Goal: Task Accomplishment & Management: Use online tool/utility

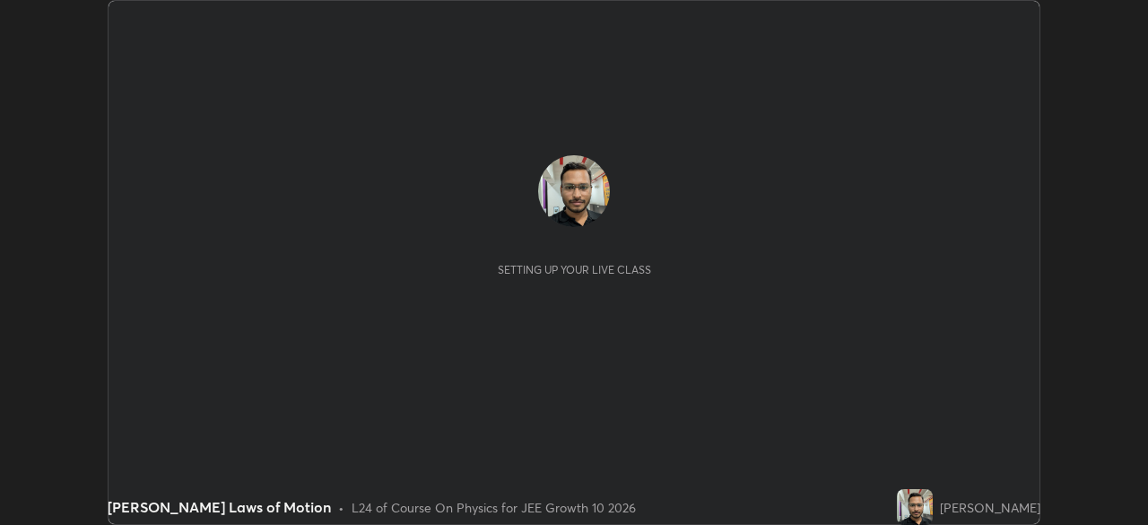
scroll to position [525, 1147]
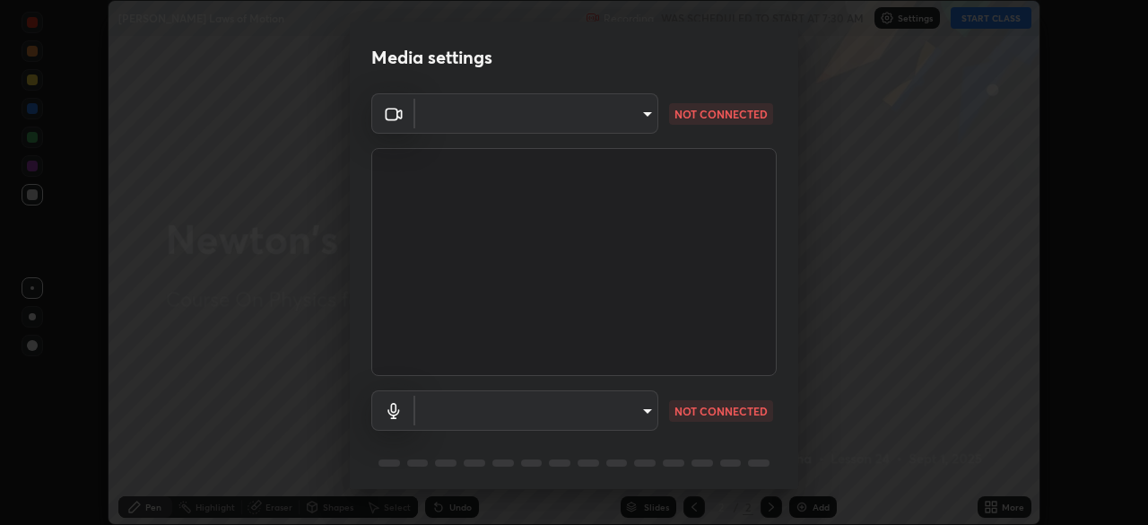
type input "b45de7ee0fa5affbd86f381d9850d11959442b20ac23425cf08cd12c60232317"
type input "default"
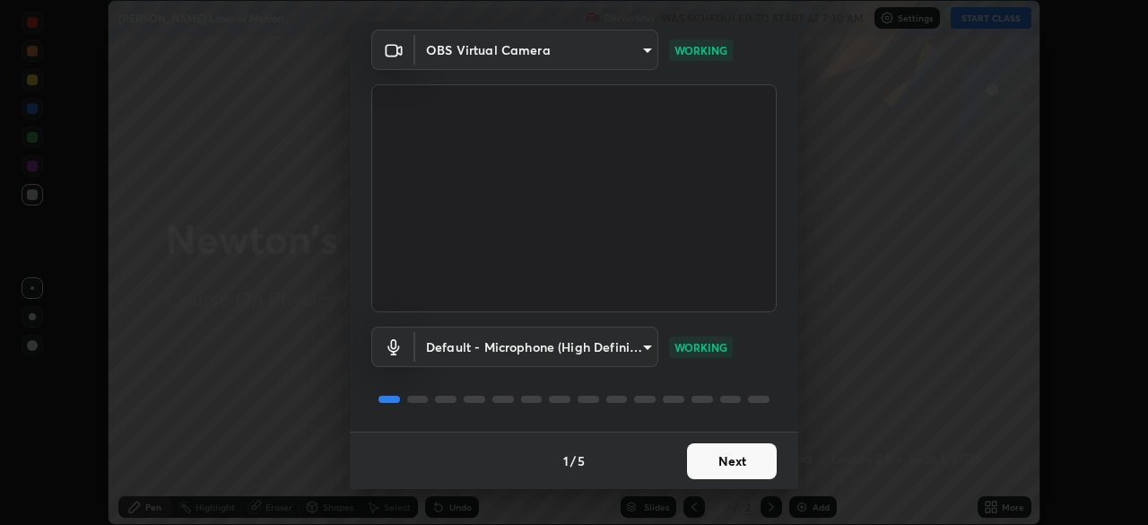
click at [726, 463] on button "Next" at bounding box center [732, 461] width 90 height 36
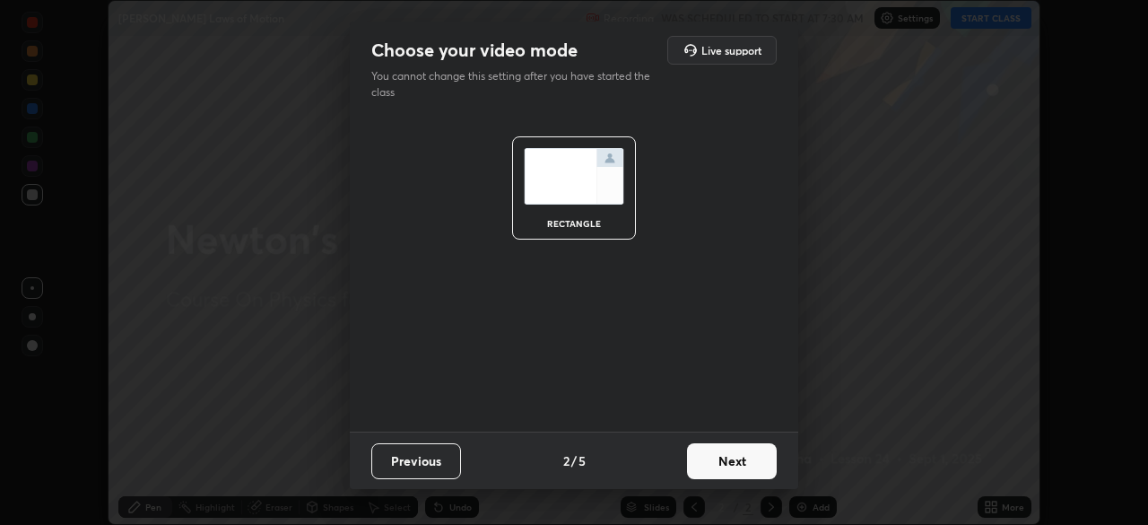
scroll to position [0, 0]
click at [736, 456] on button "Next" at bounding box center [732, 461] width 90 height 36
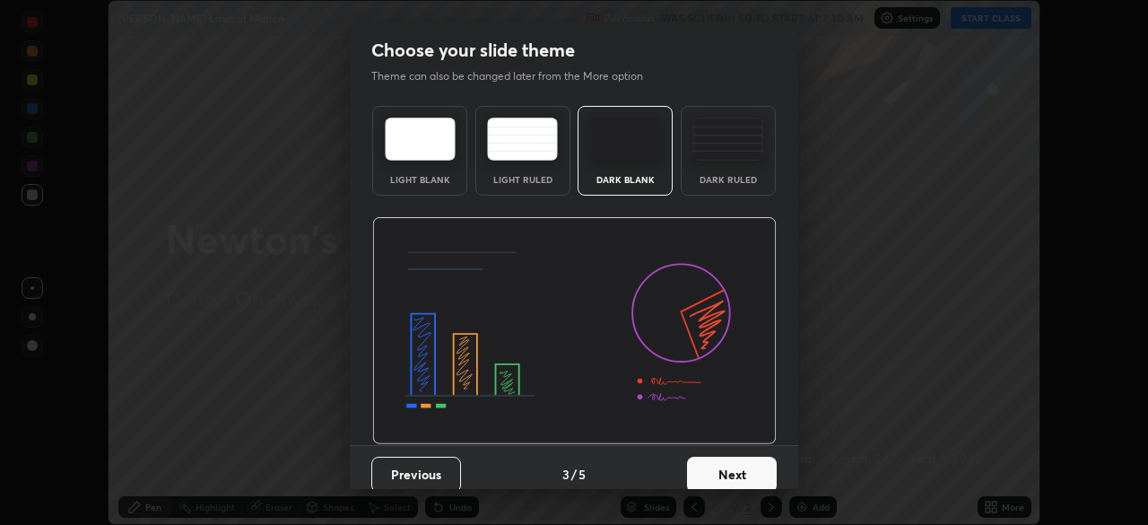
click at [736, 464] on button "Next" at bounding box center [732, 474] width 90 height 36
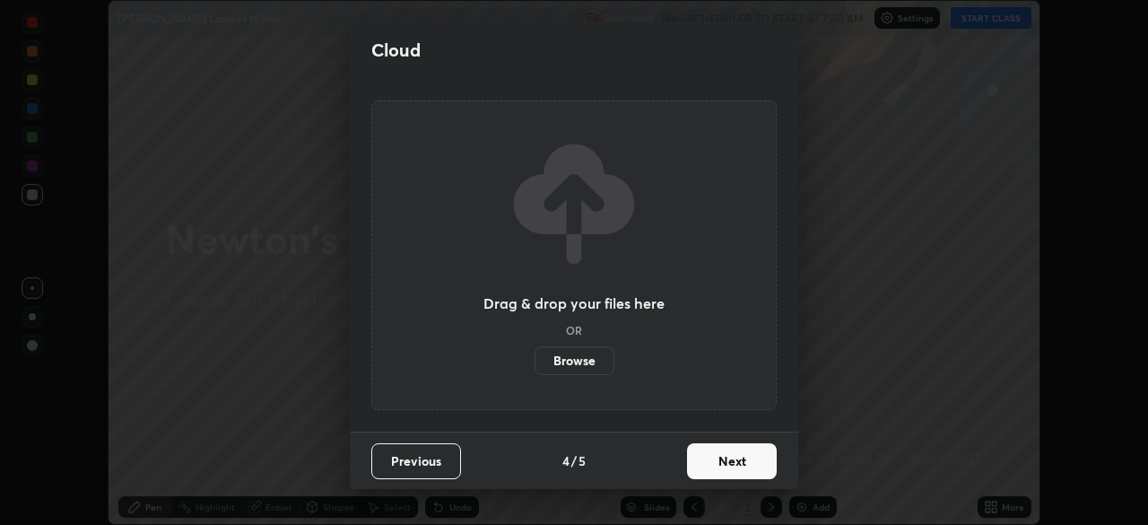
click at [736, 459] on button "Next" at bounding box center [732, 461] width 90 height 36
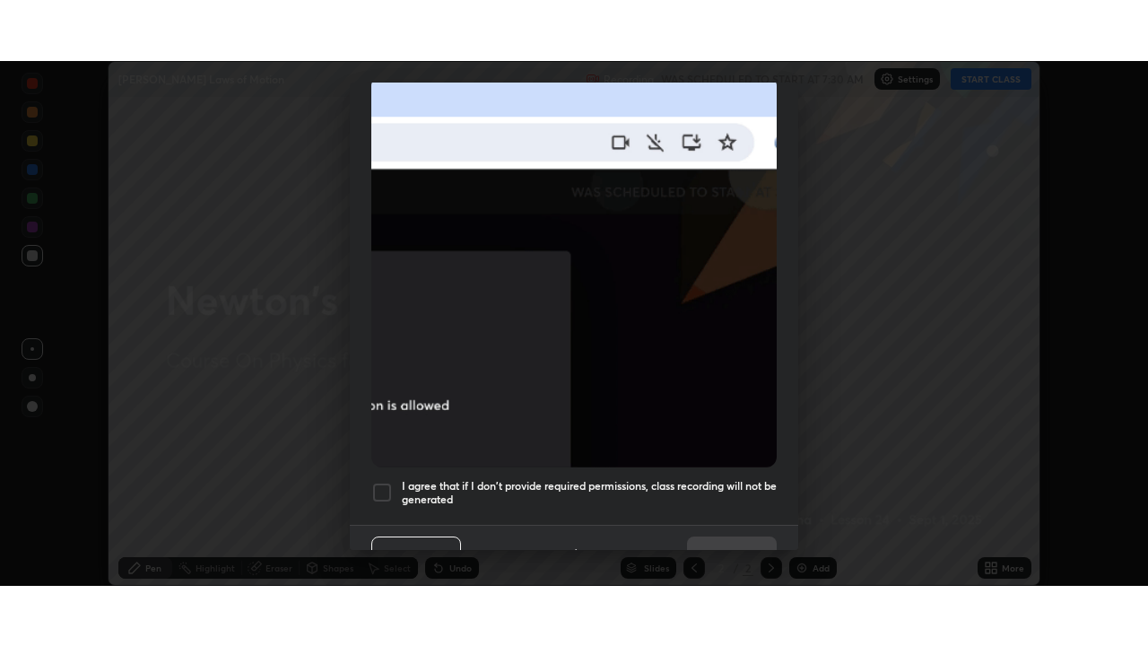
scroll to position [429, 0]
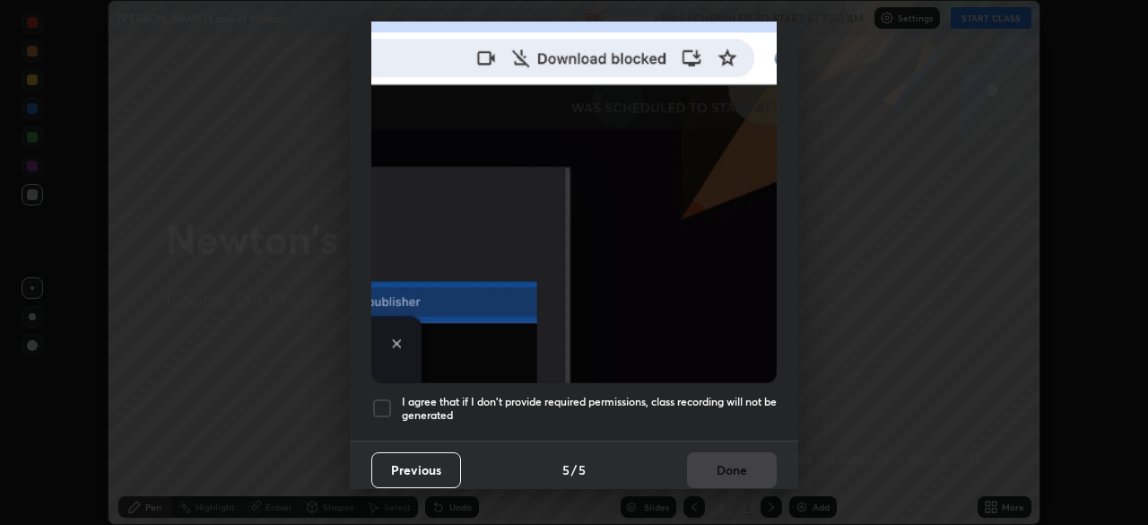
click at [386, 397] on div at bounding box center [382, 408] width 22 height 22
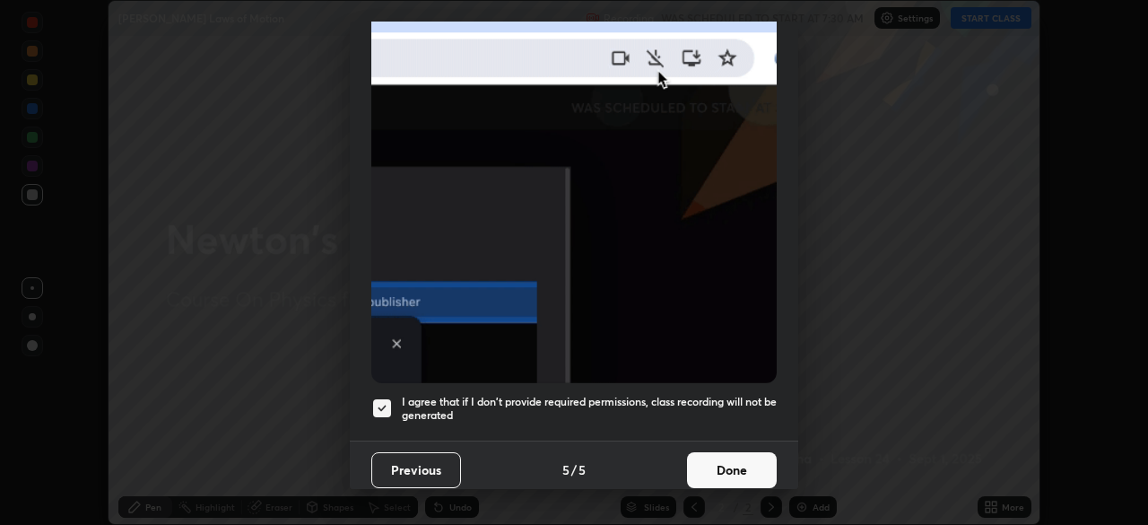
click at [738, 460] on button "Done" at bounding box center [732, 470] width 90 height 36
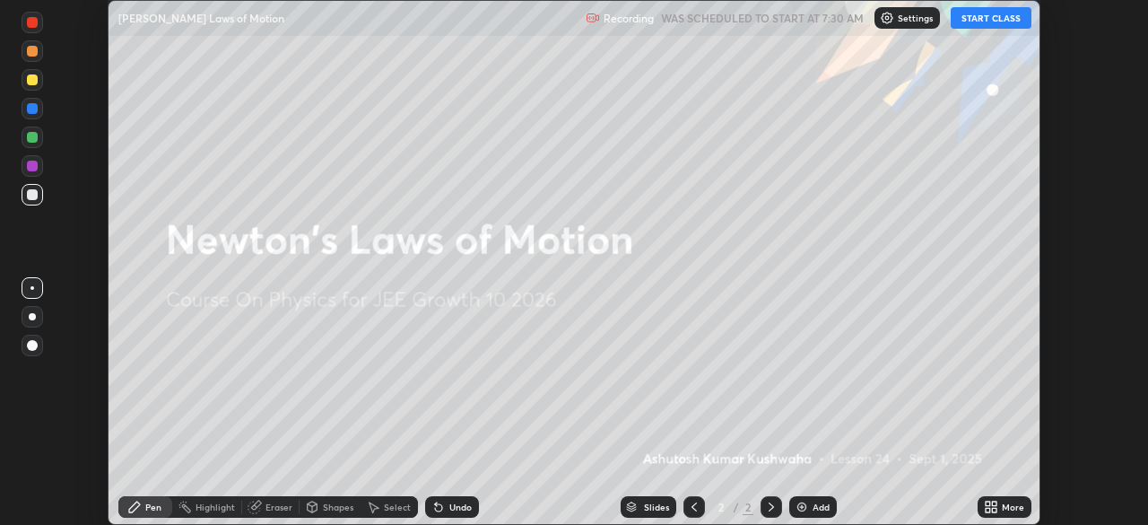
click at [1003, 19] on button "START CLASS" at bounding box center [990, 18] width 81 height 22
click at [1003, 503] on div "More" at bounding box center [1013, 506] width 22 height 9
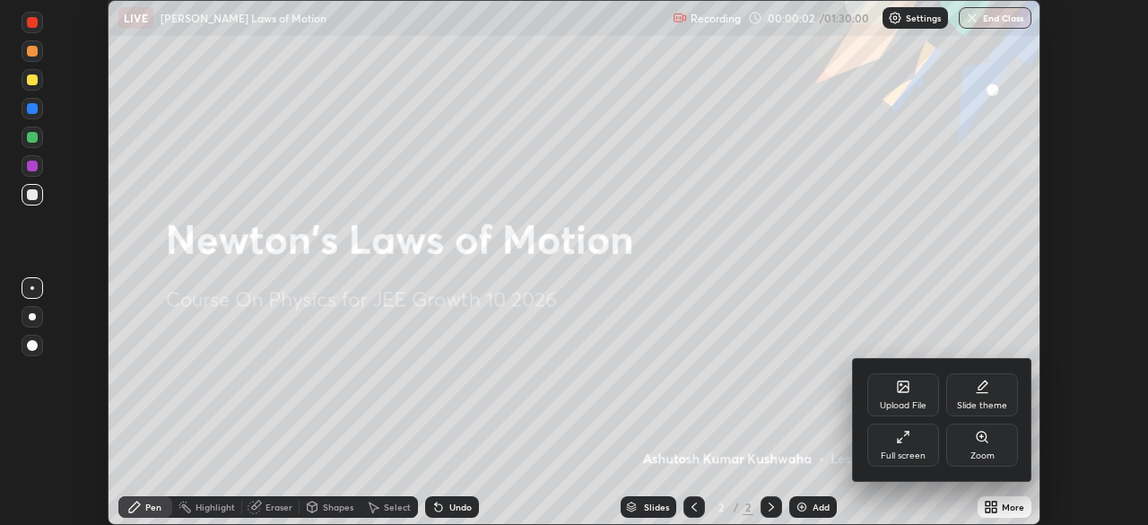
click at [905, 446] on div "Full screen" at bounding box center [903, 444] width 72 height 43
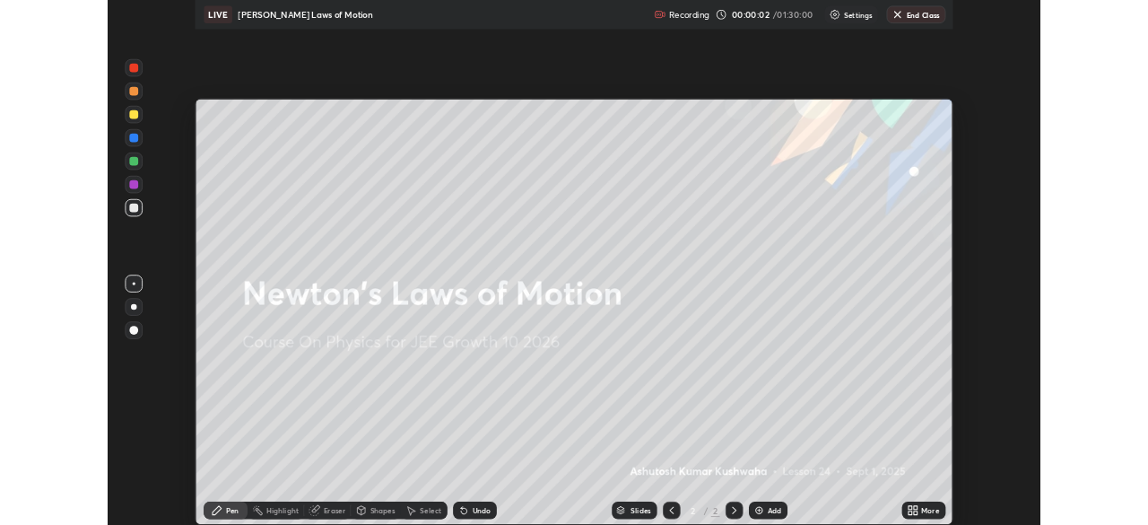
scroll to position [646, 1148]
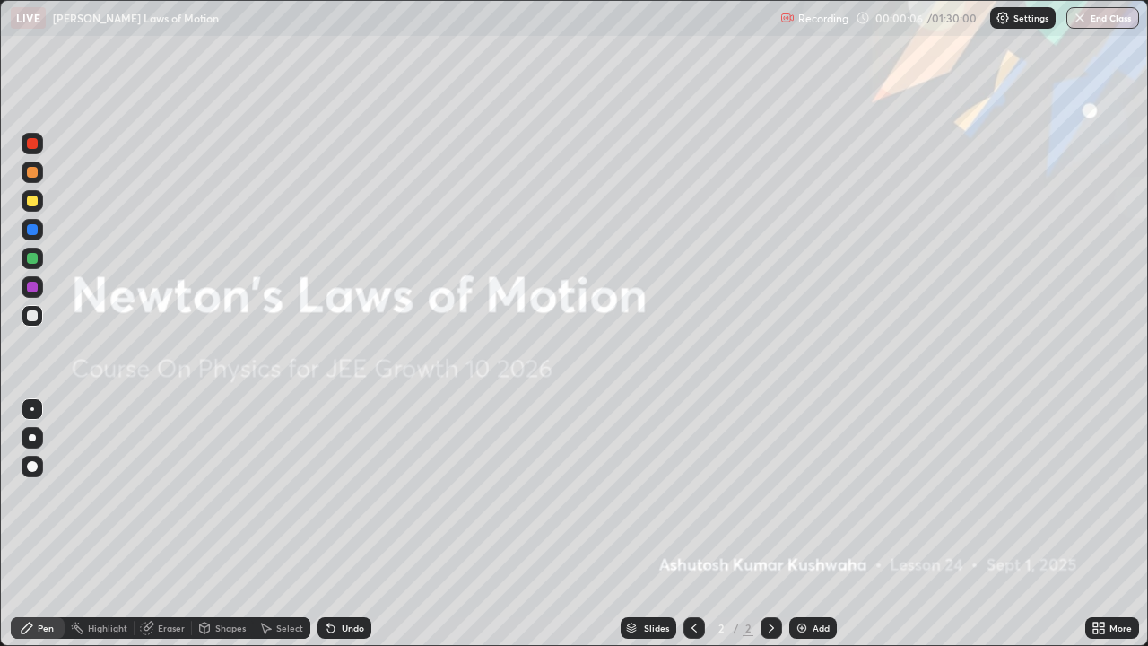
click at [809, 524] on div "Add" at bounding box center [813, 628] width 48 height 22
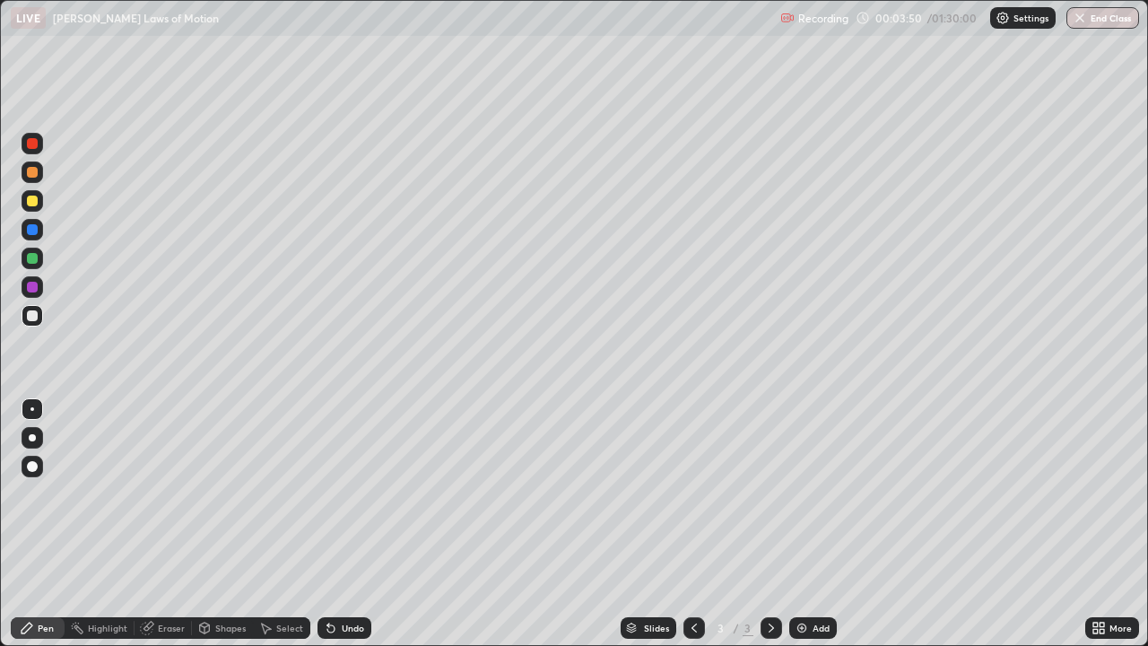
click at [31, 310] on div at bounding box center [32, 315] width 11 height 11
click at [32, 319] on div at bounding box center [32, 315] width 11 height 11
click at [169, 524] on div "Eraser" at bounding box center [171, 627] width 27 height 9
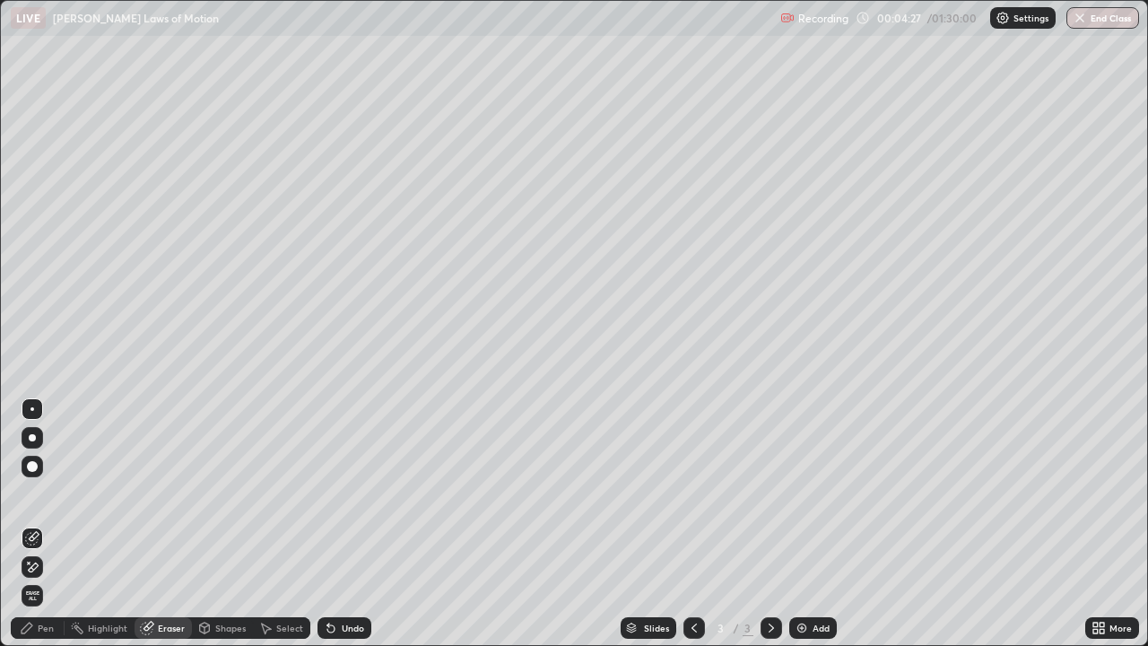
click at [236, 524] on div "Shapes" at bounding box center [230, 627] width 30 height 9
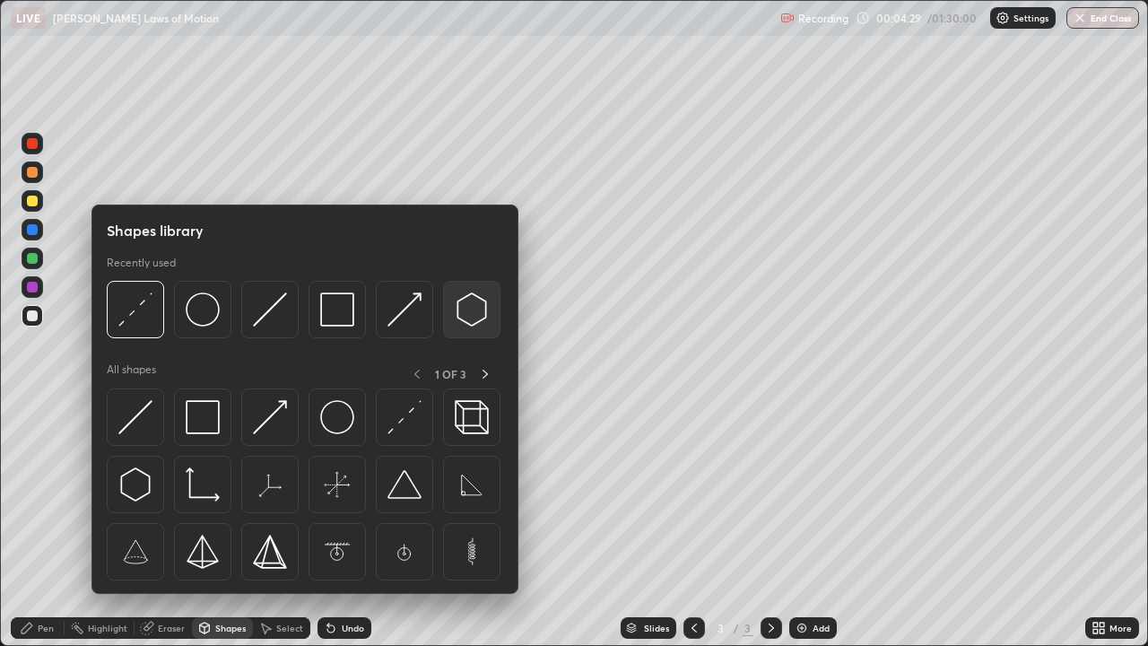
click at [462, 313] on img at bounding box center [472, 309] width 34 height 34
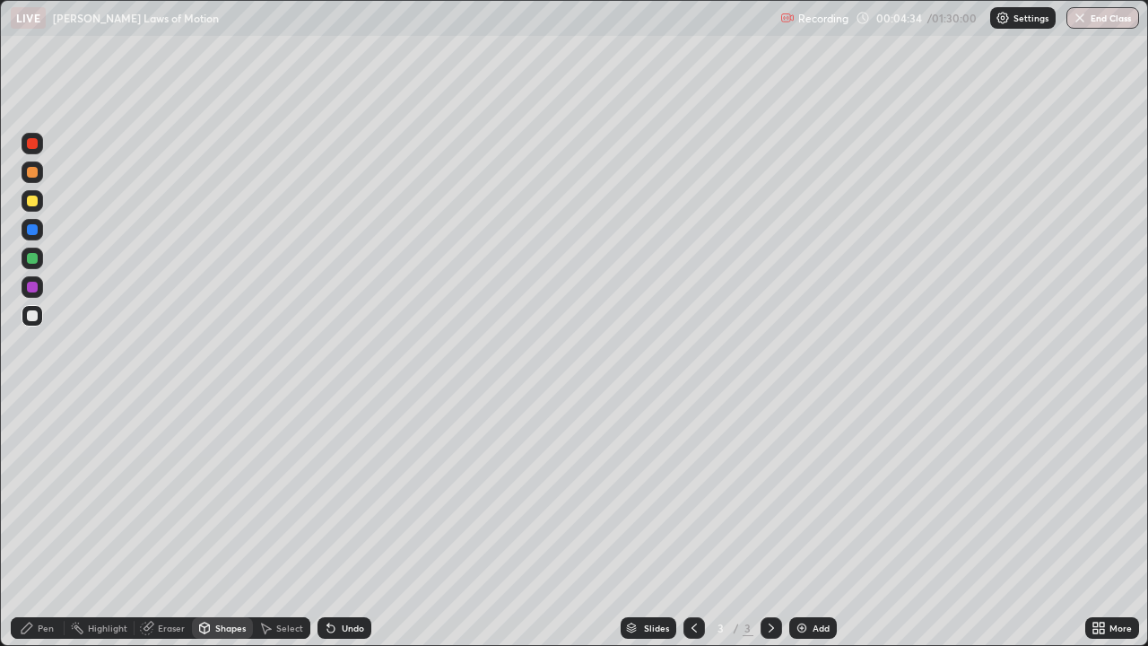
click at [224, 524] on div "Shapes" at bounding box center [230, 627] width 30 height 9
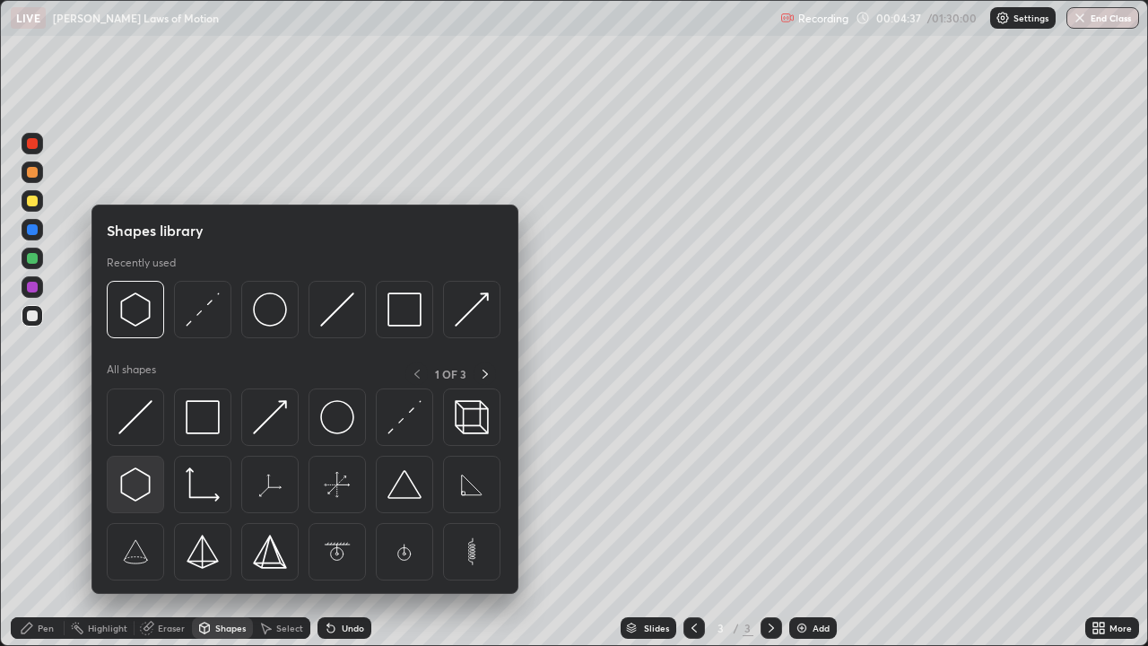
click at [142, 482] on img at bounding box center [135, 484] width 34 height 34
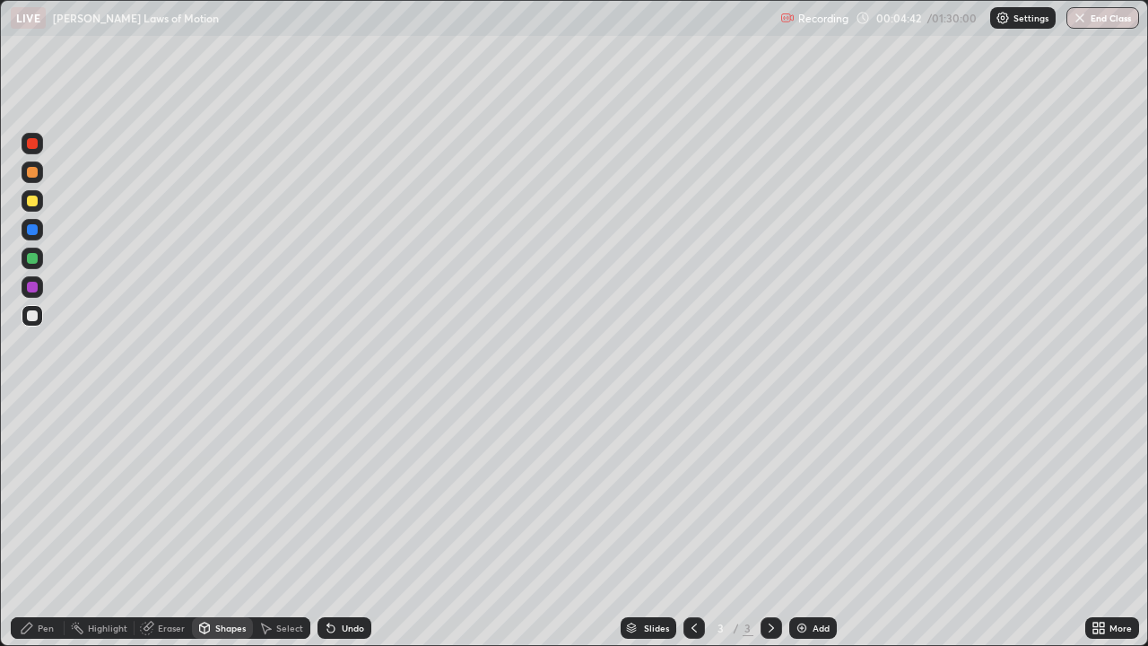
click at [229, 524] on div "Shapes" at bounding box center [230, 627] width 30 height 9
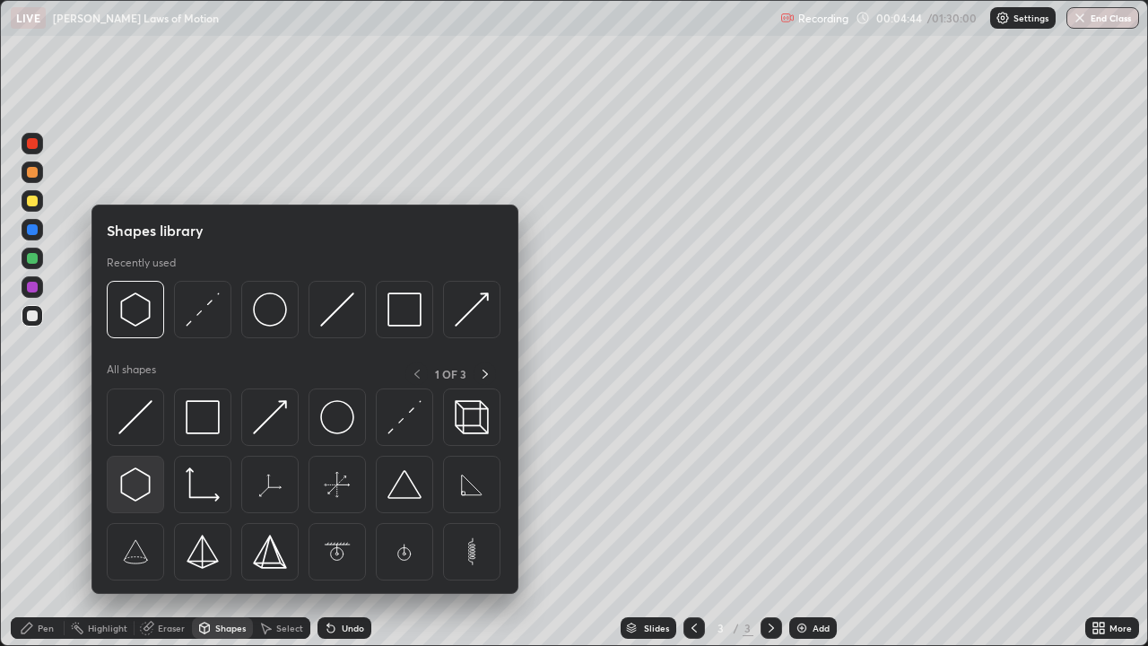
click at [142, 477] on img at bounding box center [135, 484] width 34 height 34
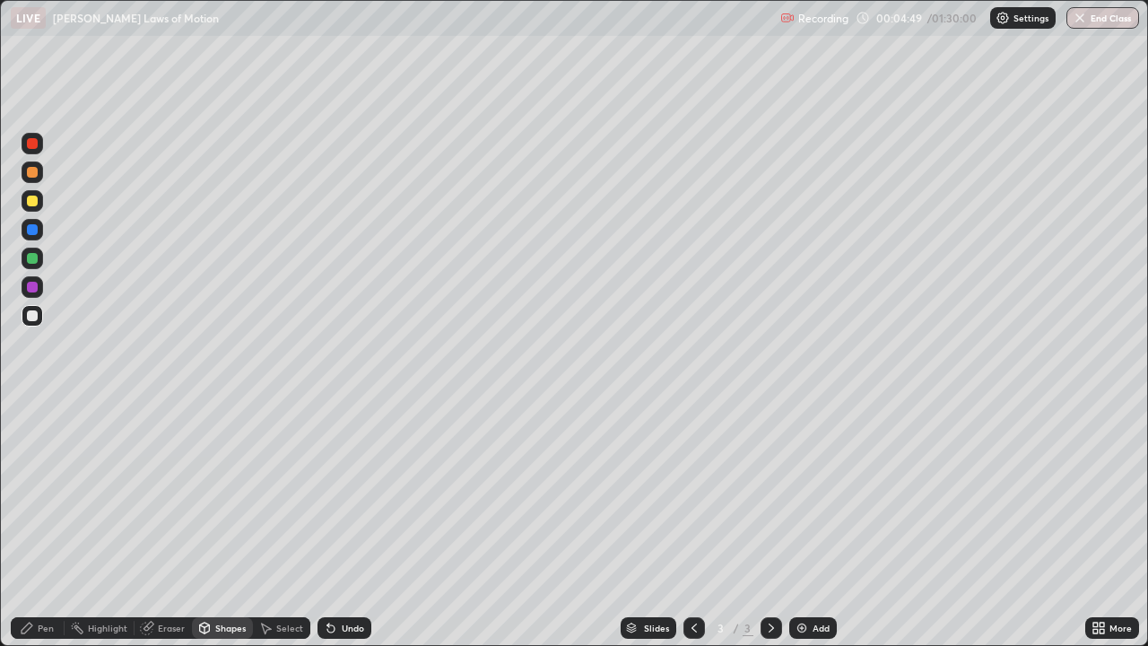
click at [46, 524] on div "Pen" at bounding box center [46, 627] width 16 height 9
click at [284, 524] on div "Select" at bounding box center [289, 627] width 27 height 9
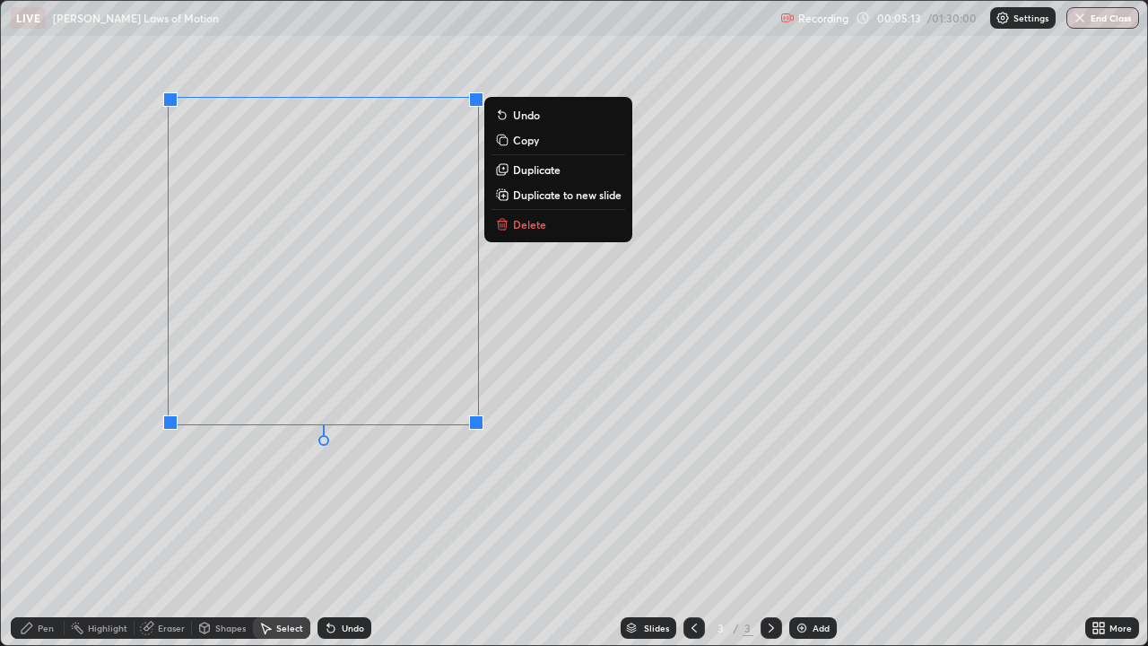
click at [133, 482] on div "0 ° Undo Copy Duplicate Duplicate to new slide Delete" at bounding box center [574, 323] width 1146 height 644
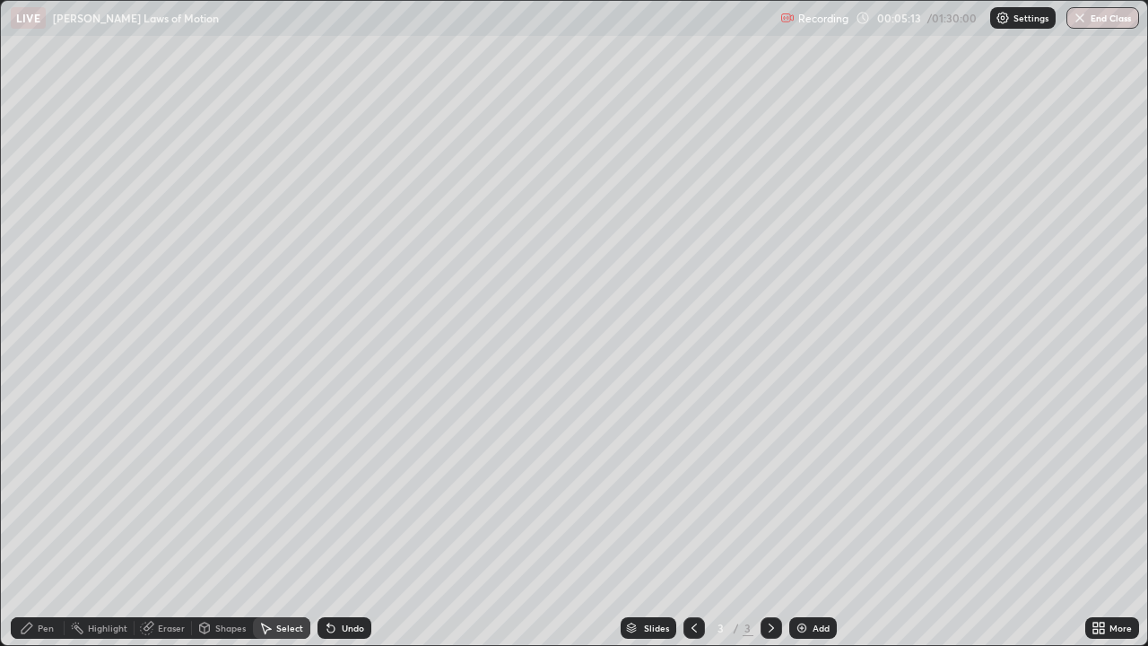
click at [44, 524] on div "Pen" at bounding box center [46, 627] width 16 height 9
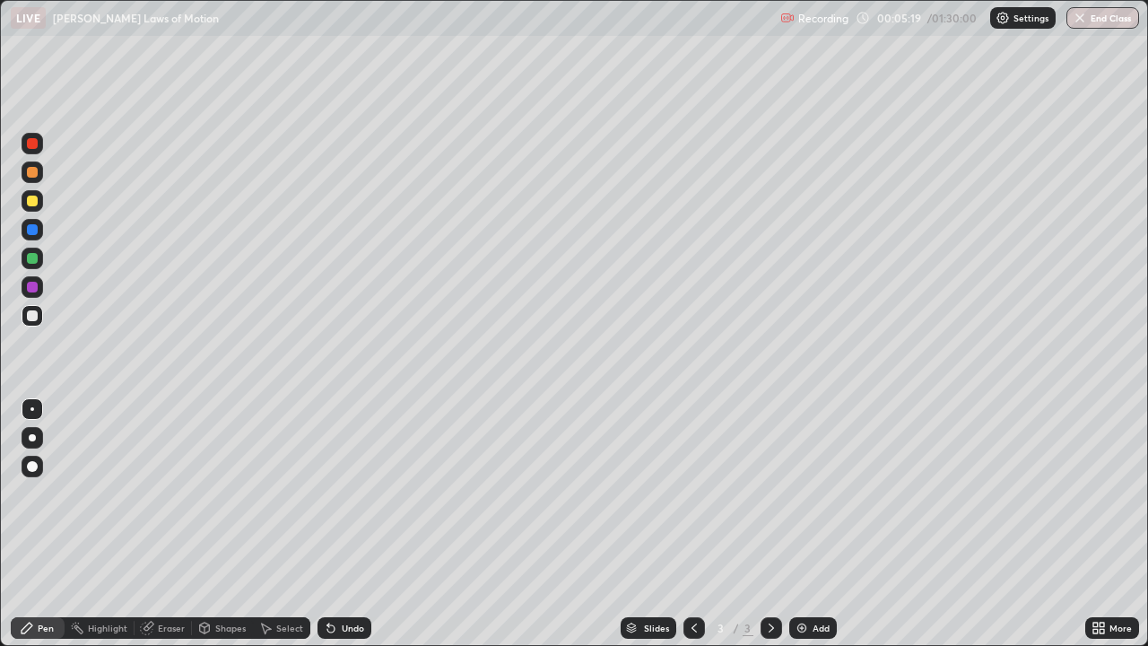
click at [32, 316] on div at bounding box center [32, 315] width 11 height 11
click at [32, 286] on div at bounding box center [32, 287] width 11 height 11
click at [29, 261] on div at bounding box center [32, 258] width 11 height 11
click at [30, 202] on div at bounding box center [32, 200] width 11 height 11
click at [32, 316] on div at bounding box center [32, 315] width 11 height 11
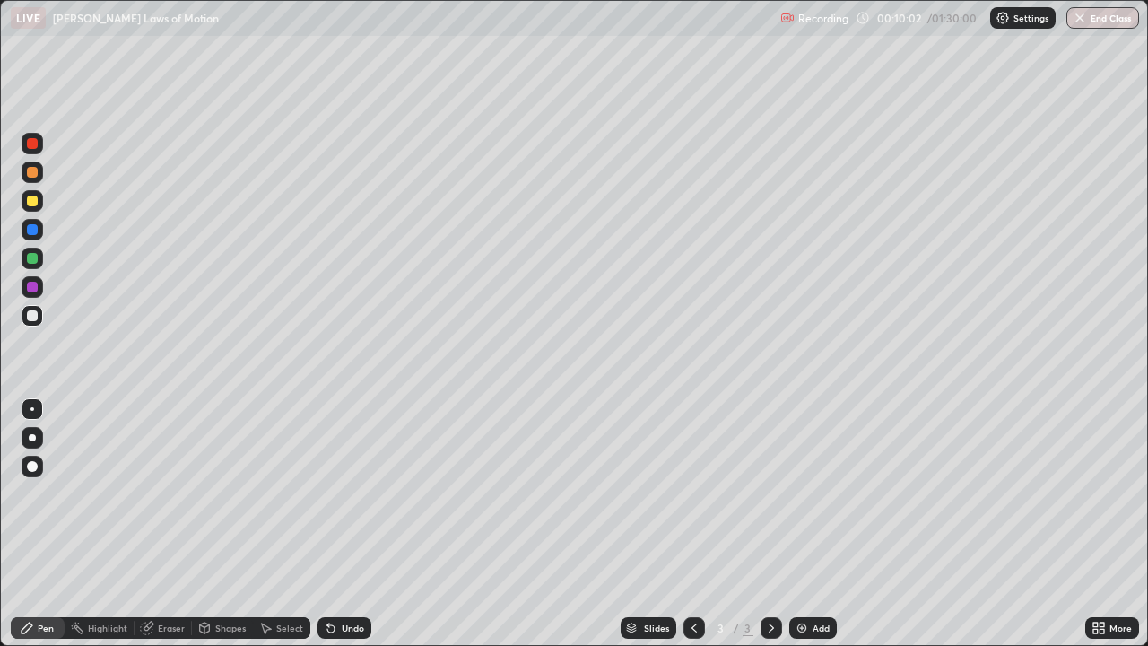
click at [229, 524] on div "Shapes" at bounding box center [230, 627] width 30 height 9
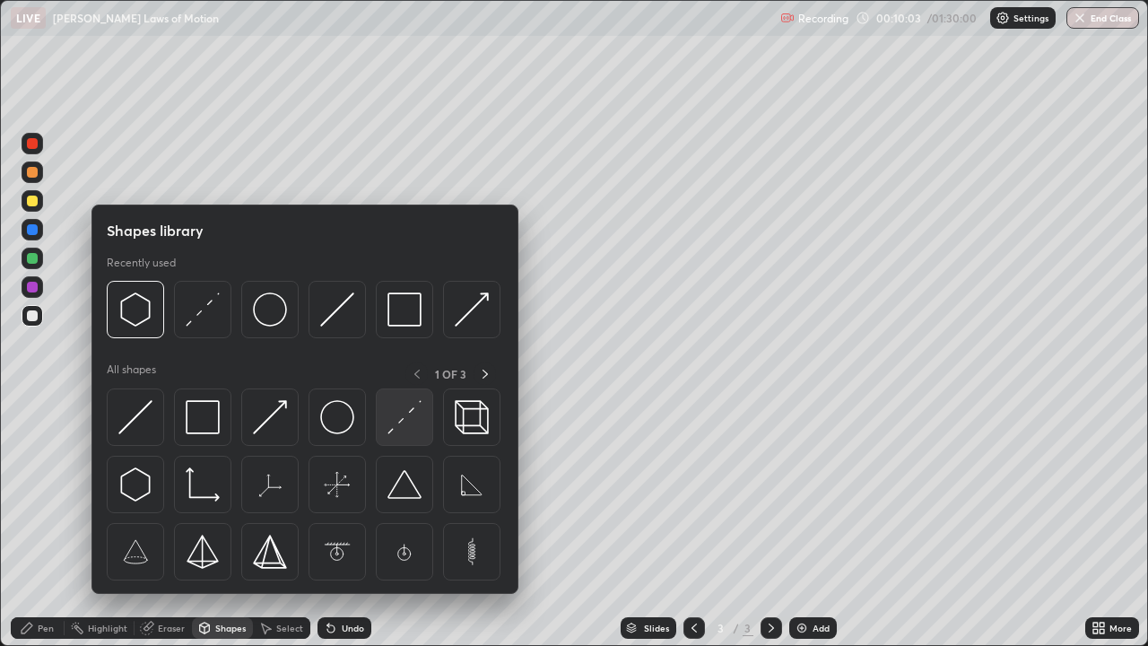
click at [414, 421] on img at bounding box center [404, 417] width 34 height 34
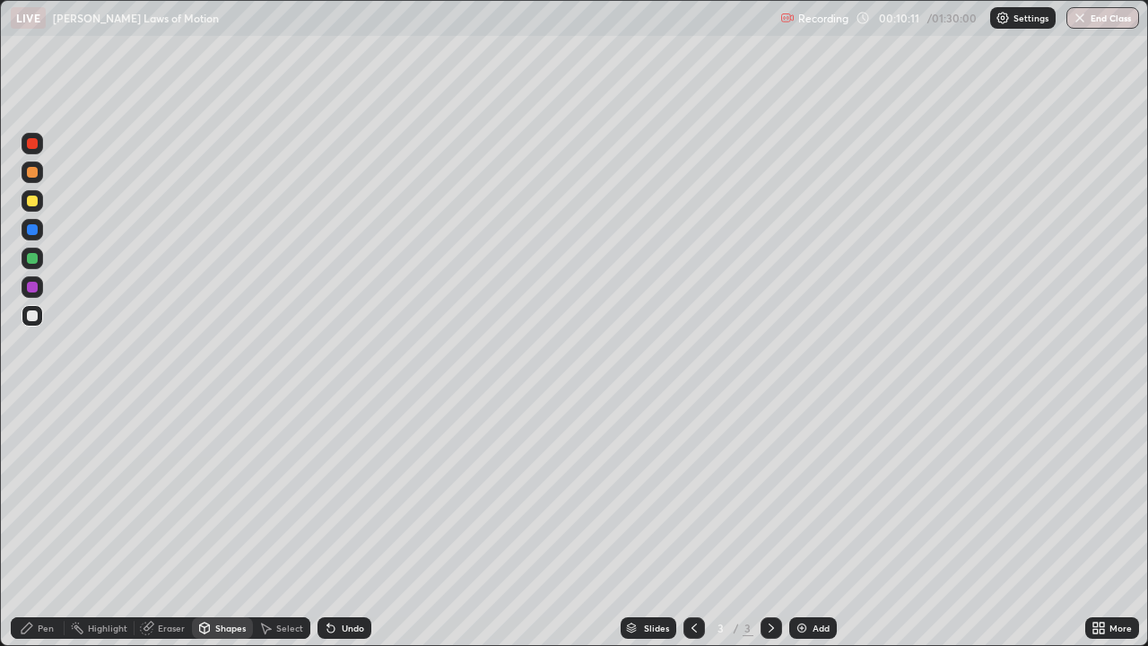
click at [234, 524] on div "Shapes" at bounding box center [230, 627] width 30 height 9
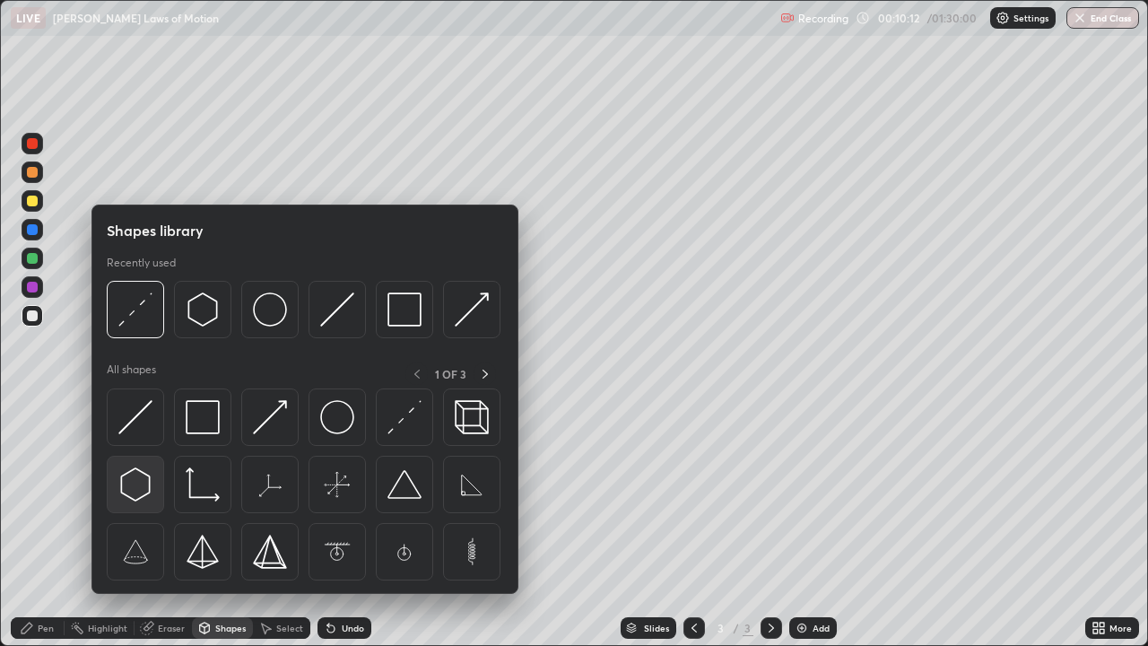
click at [145, 481] on img at bounding box center [135, 484] width 34 height 34
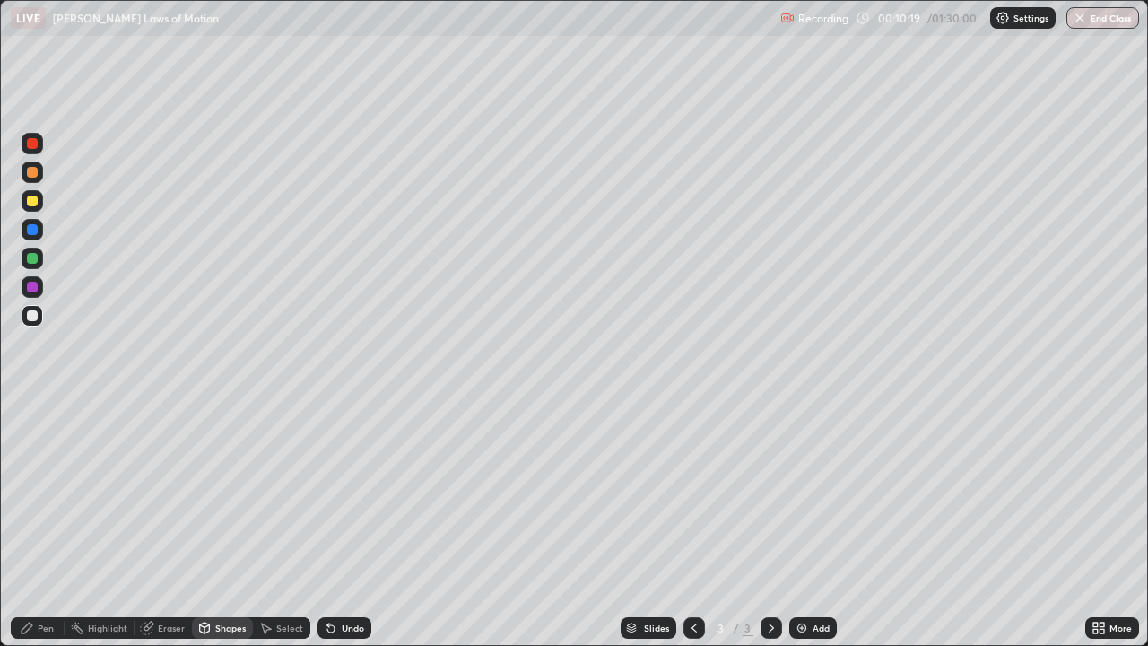
click at [282, 524] on div "Select" at bounding box center [289, 627] width 27 height 9
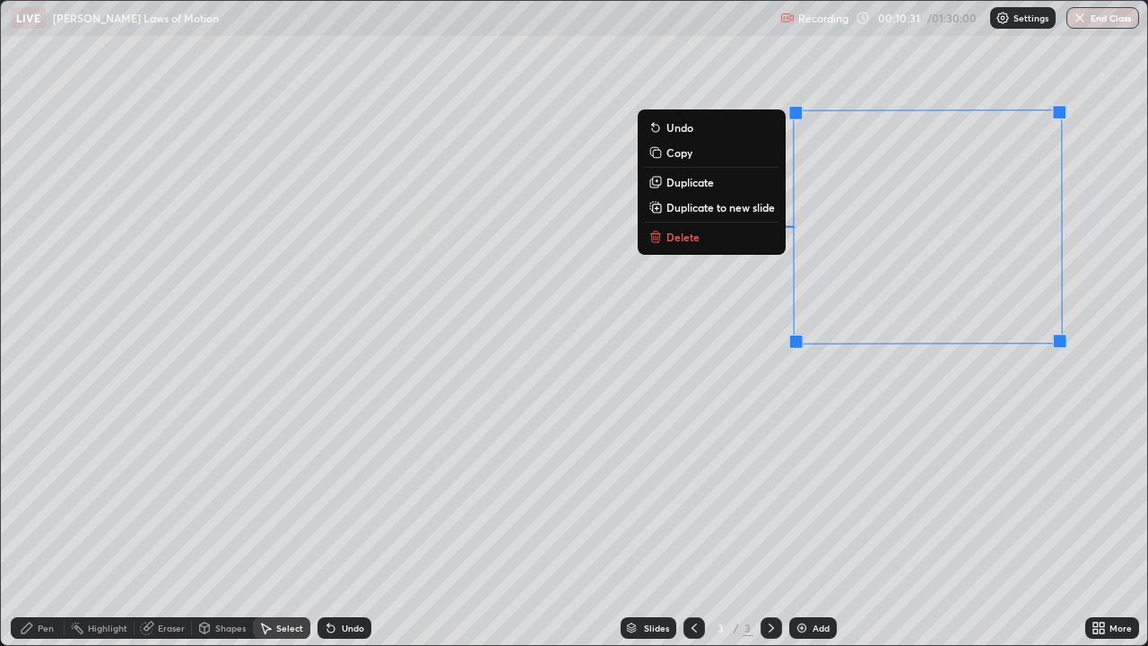
click at [53, 524] on div "Pen" at bounding box center [46, 627] width 16 height 9
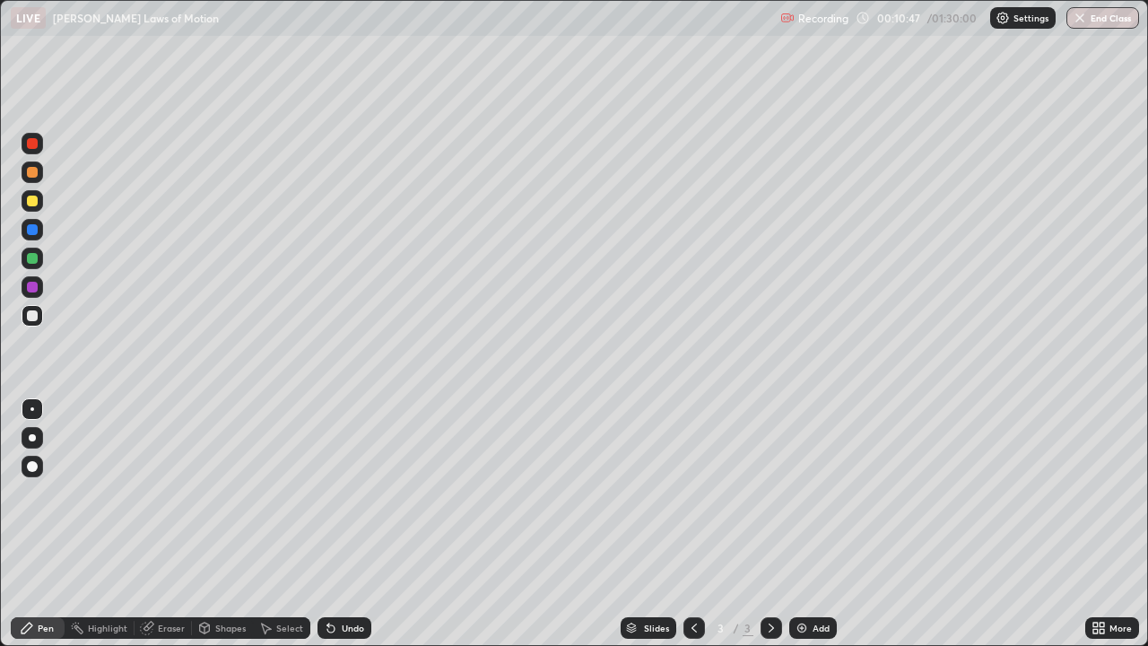
click at [30, 291] on div at bounding box center [32, 287] width 11 height 11
click at [35, 200] on div at bounding box center [32, 200] width 11 height 11
click at [32, 316] on div at bounding box center [32, 315] width 11 height 11
click at [802, 524] on img at bounding box center [801, 627] width 14 height 14
click at [36, 261] on div at bounding box center [32, 258] width 11 height 11
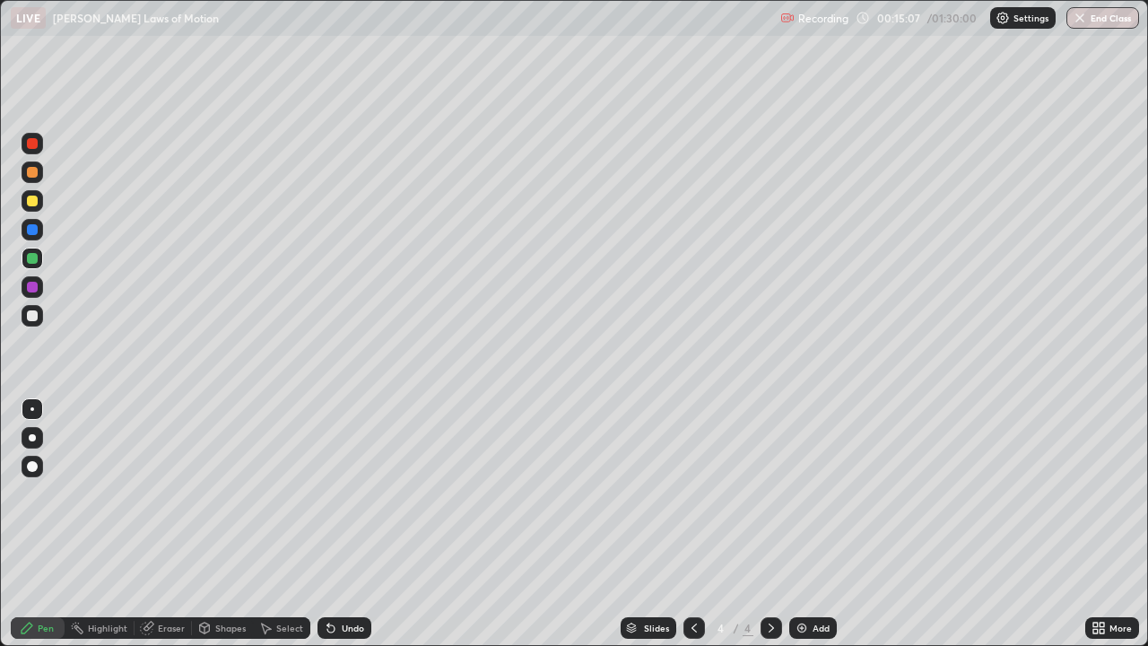
click at [31, 203] on div at bounding box center [32, 200] width 11 height 11
click at [230, 524] on div "Shapes" at bounding box center [230, 627] width 30 height 9
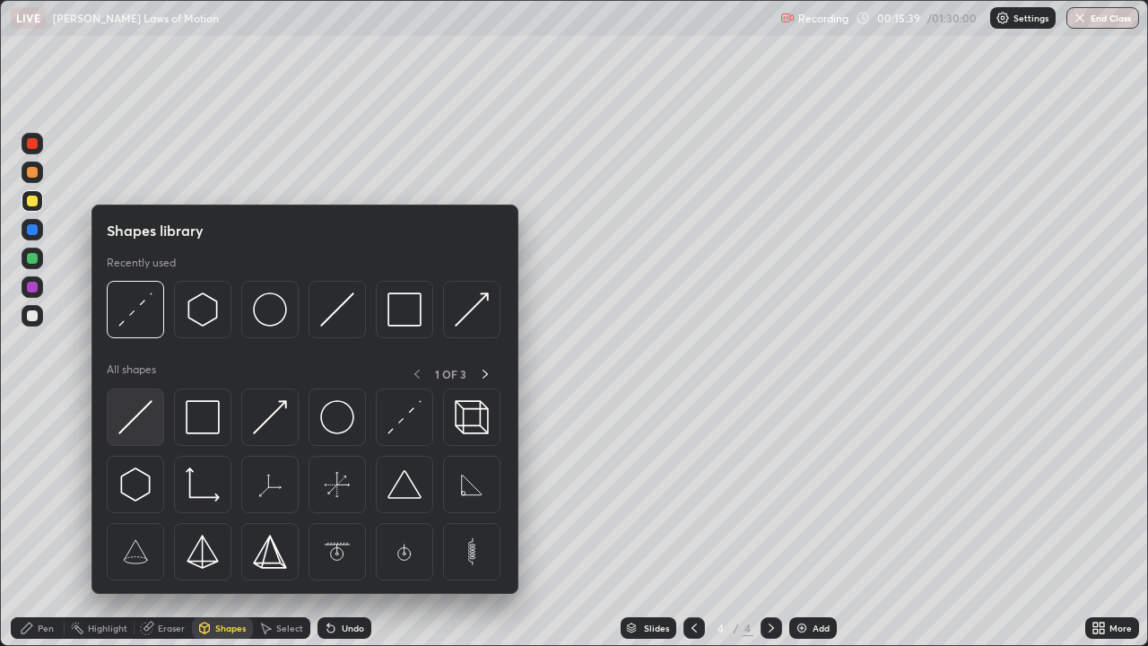
click at [137, 425] on img at bounding box center [135, 417] width 34 height 34
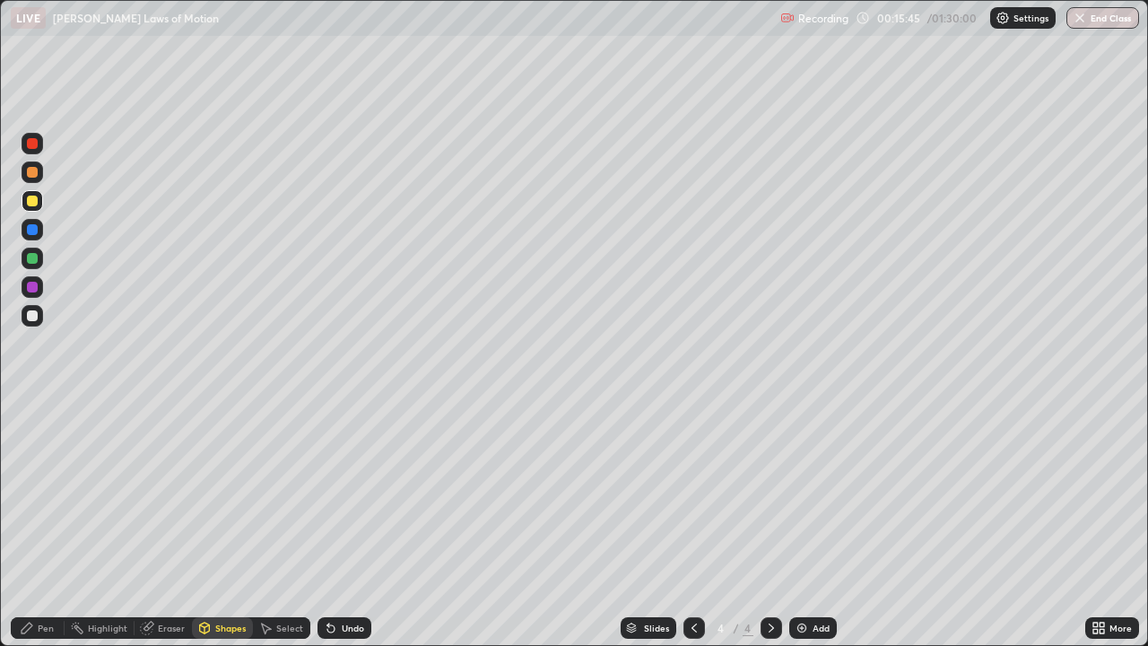
click at [31, 311] on div at bounding box center [32, 315] width 11 height 11
click at [46, 524] on div "Pen" at bounding box center [46, 627] width 16 height 9
click at [230, 524] on div "Shapes" at bounding box center [230, 627] width 30 height 9
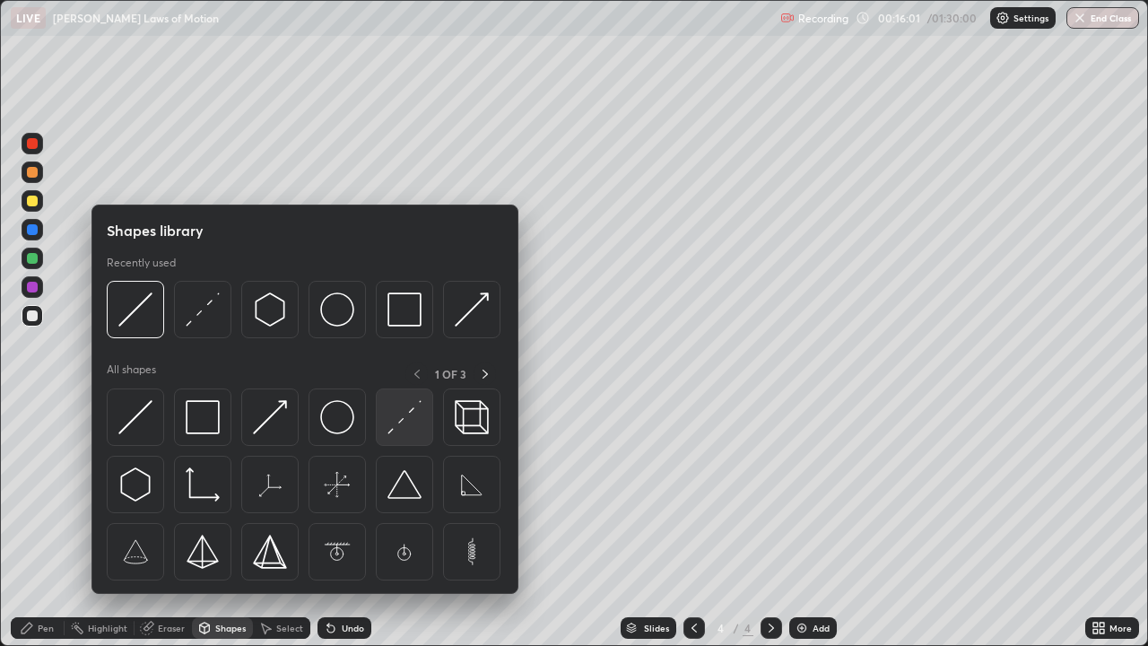
click at [396, 426] on img at bounding box center [404, 417] width 34 height 34
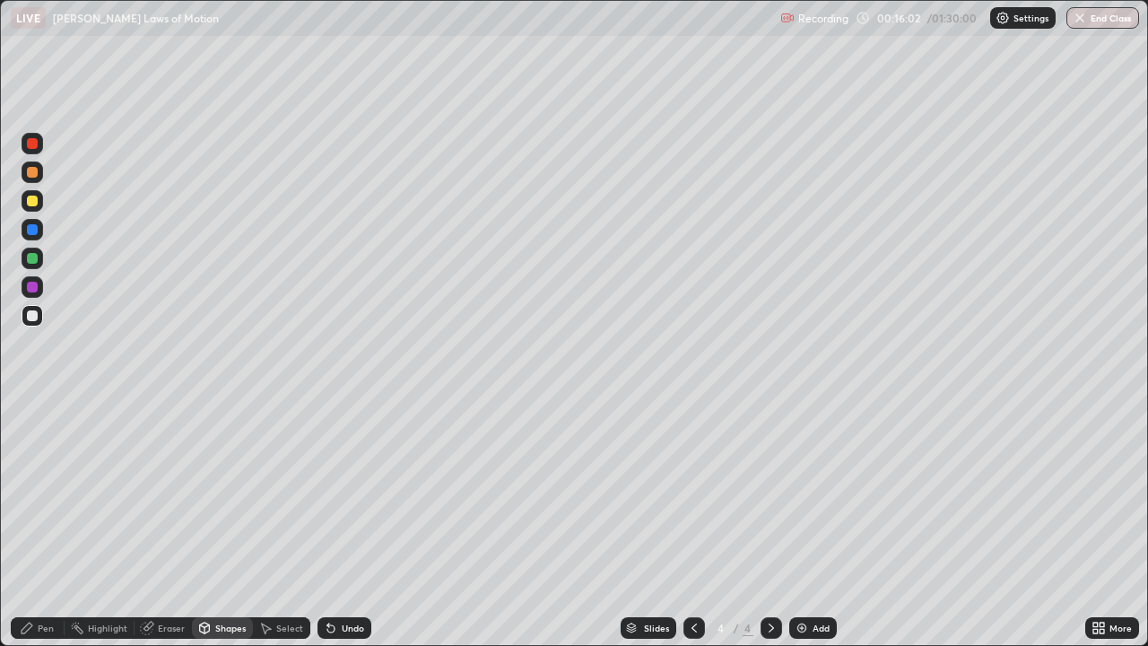
click at [35, 257] on div at bounding box center [32, 258] width 11 height 11
click at [49, 524] on div "Pen" at bounding box center [46, 627] width 16 height 9
click at [35, 409] on div at bounding box center [33, 409] width 22 height 22
click at [338, 524] on div "Undo" at bounding box center [344, 628] width 54 height 22
click at [32, 438] on div at bounding box center [32, 437] width 7 height 7
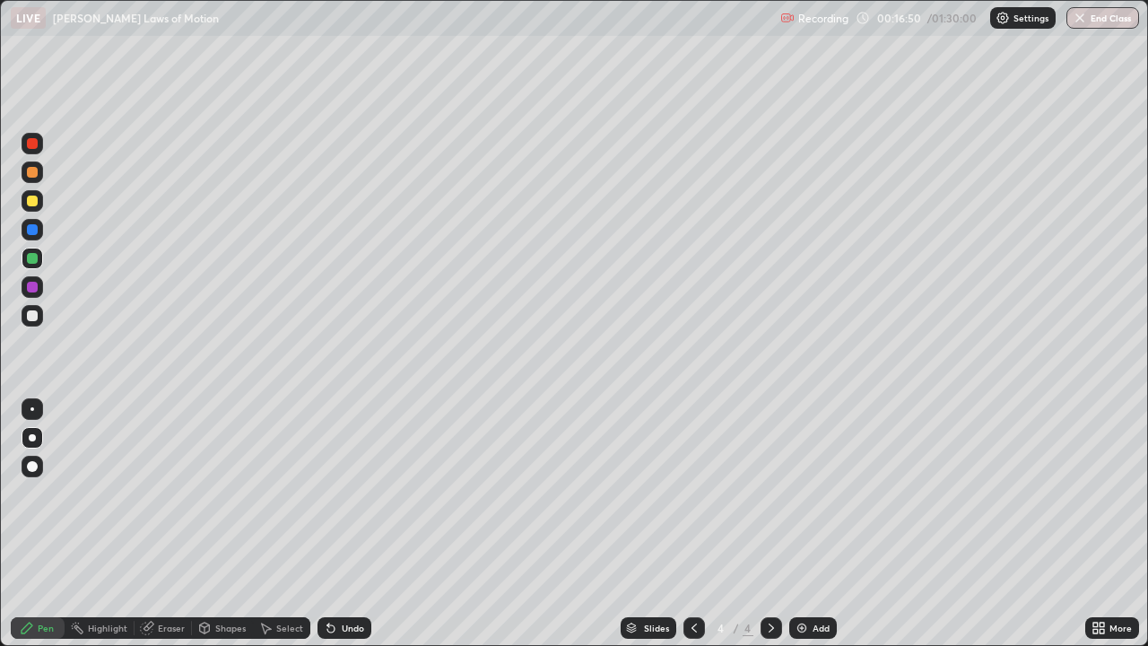
click at [35, 288] on div at bounding box center [32, 287] width 11 height 11
click at [32, 409] on div at bounding box center [32, 409] width 4 height 4
click at [31, 317] on div at bounding box center [32, 315] width 11 height 11
click at [31, 283] on div at bounding box center [32, 287] width 11 height 11
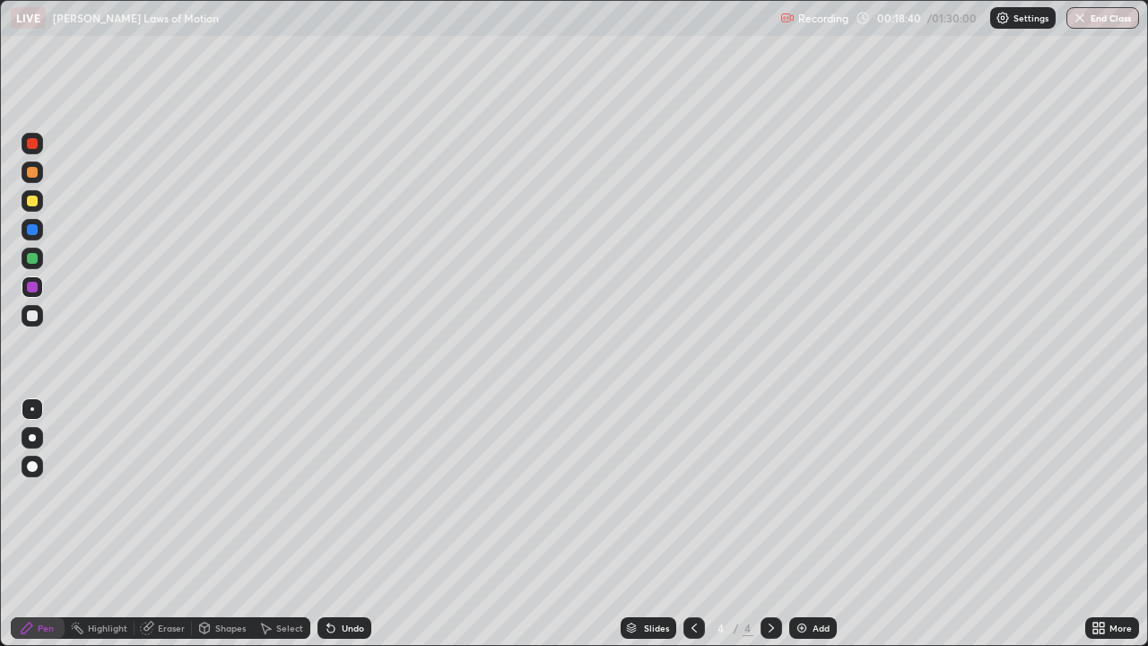
click at [32, 259] on div at bounding box center [32, 258] width 11 height 11
click at [32, 438] on div at bounding box center [32, 437] width 7 height 7
click at [33, 177] on div at bounding box center [32, 172] width 11 height 11
click at [231, 524] on div "Shapes" at bounding box center [230, 627] width 30 height 9
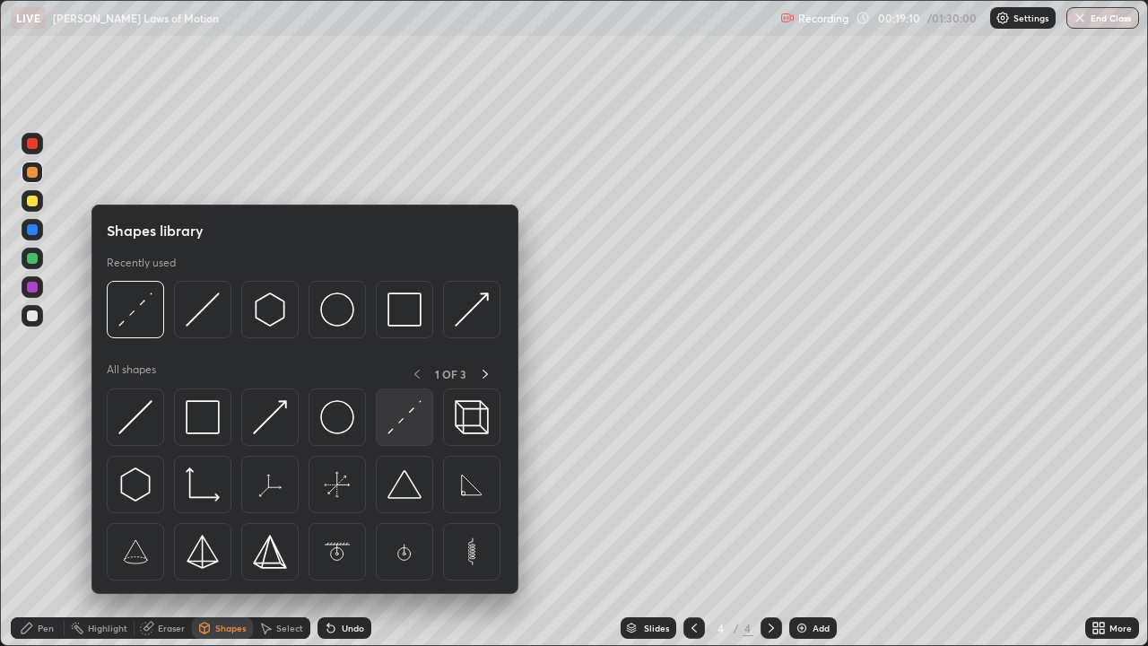
click at [403, 419] on img at bounding box center [404, 417] width 34 height 34
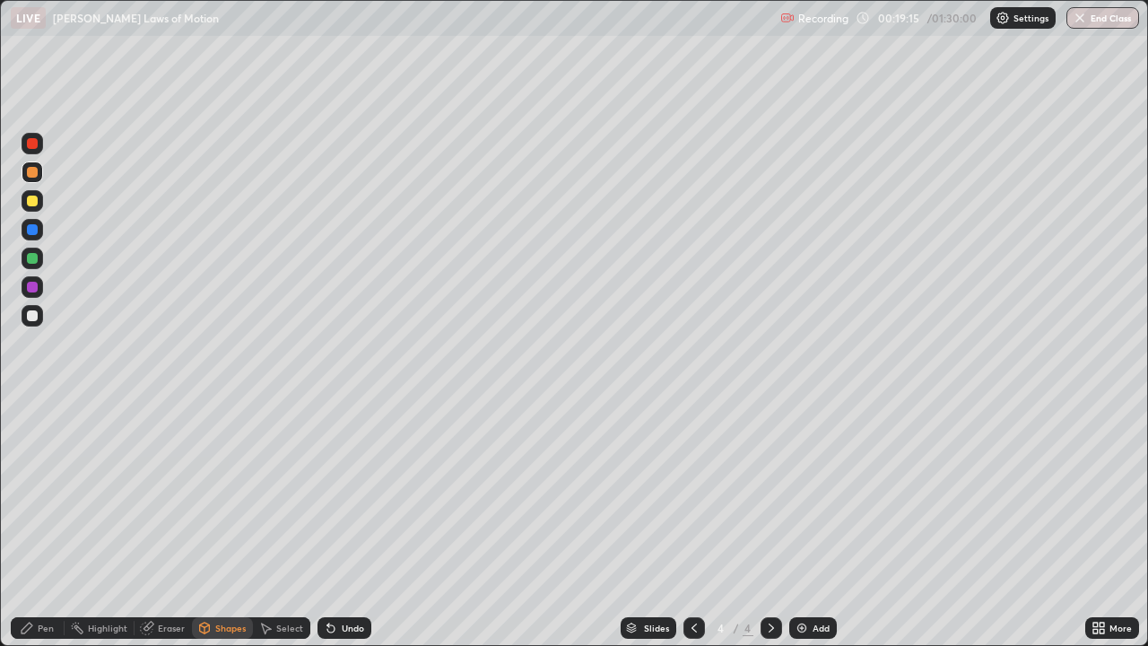
click at [46, 524] on div "Pen" at bounding box center [46, 627] width 16 height 9
click at [36, 311] on div at bounding box center [32, 315] width 11 height 11
click at [32, 409] on div at bounding box center [32, 409] width 4 height 4
click at [35, 287] on div at bounding box center [32, 287] width 11 height 11
click at [33, 258] on div at bounding box center [32, 258] width 11 height 11
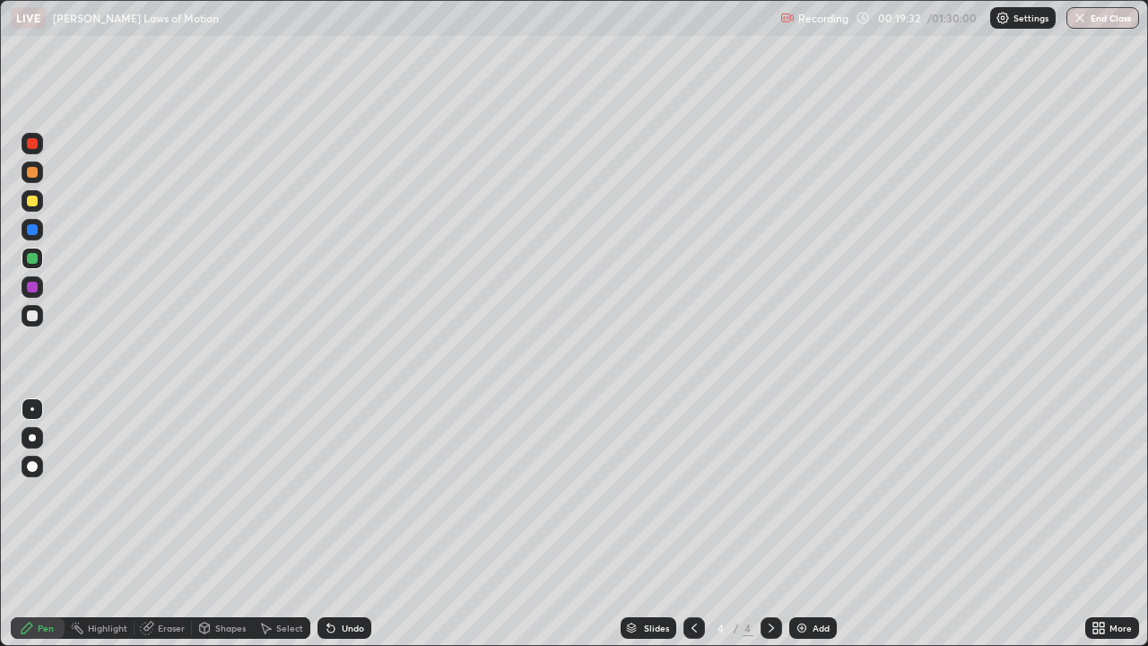
click at [32, 406] on div at bounding box center [33, 409] width 22 height 22
click at [35, 317] on div at bounding box center [32, 315] width 11 height 11
click at [32, 438] on div at bounding box center [32, 437] width 7 height 7
click at [32, 409] on div at bounding box center [32, 409] width 4 height 4
click at [165, 524] on div "Eraser" at bounding box center [162, 628] width 57 height 22
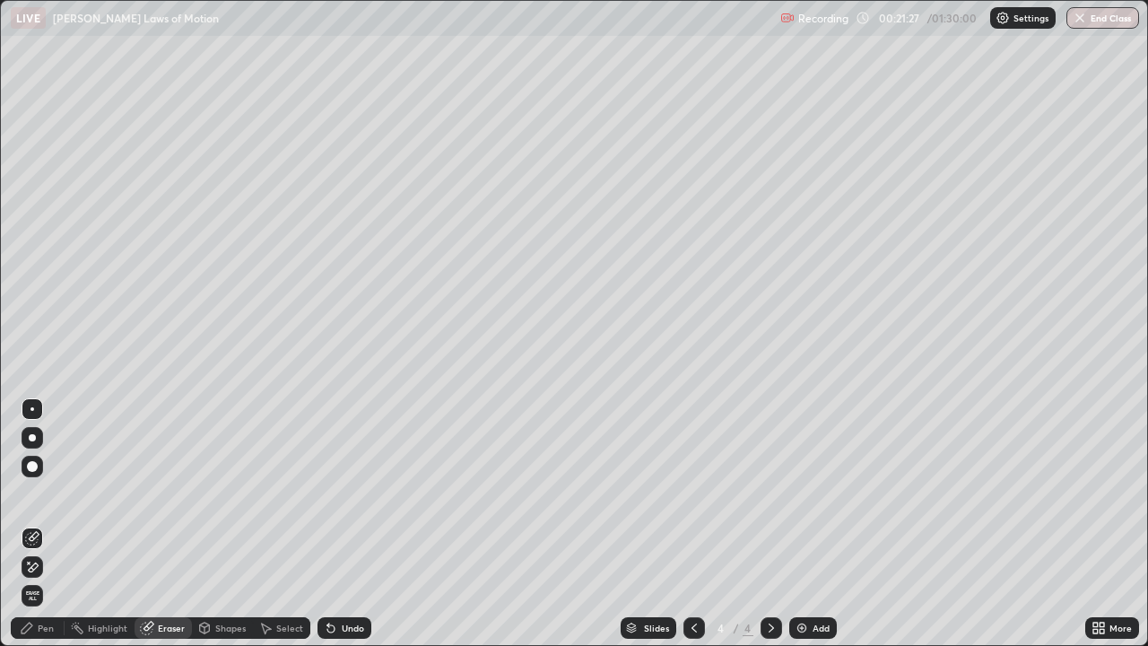
click at [49, 524] on div "Pen" at bounding box center [46, 627] width 16 height 9
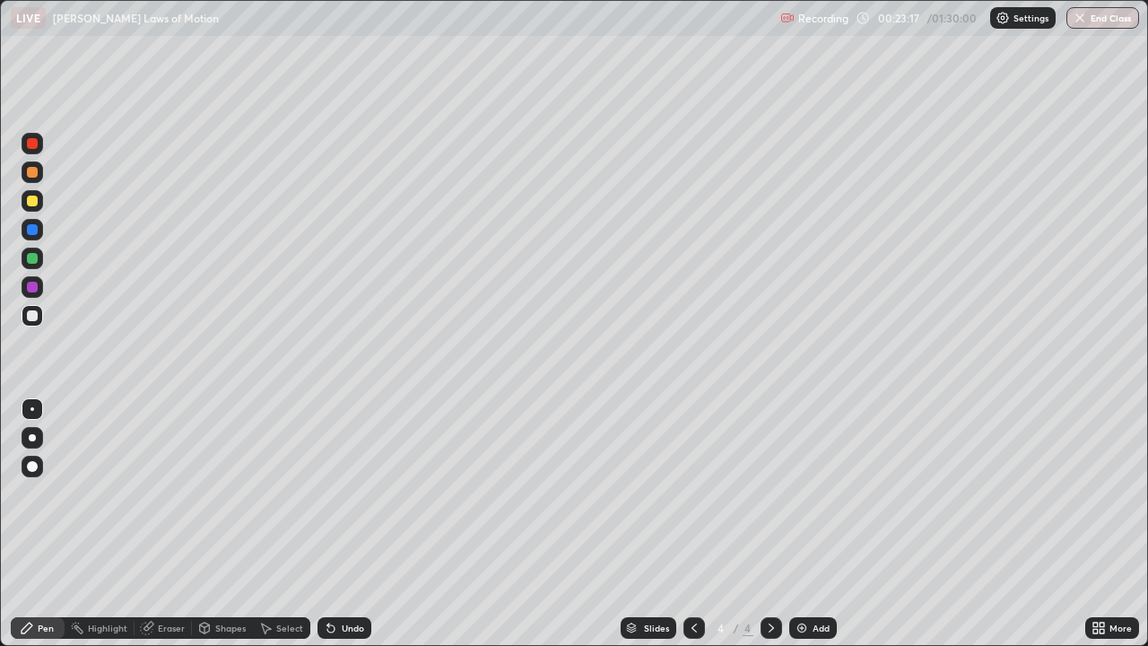
click at [29, 259] on div at bounding box center [32, 258] width 11 height 11
click at [35, 313] on div at bounding box center [32, 315] width 11 height 11
click at [32, 287] on div at bounding box center [32, 287] width 11 height 11
click at [34, 259] on div at bounding box center [32, 258] width 11 height 11
click at [32, 436] on div at bounding box center [32, 437] width 7 height 7
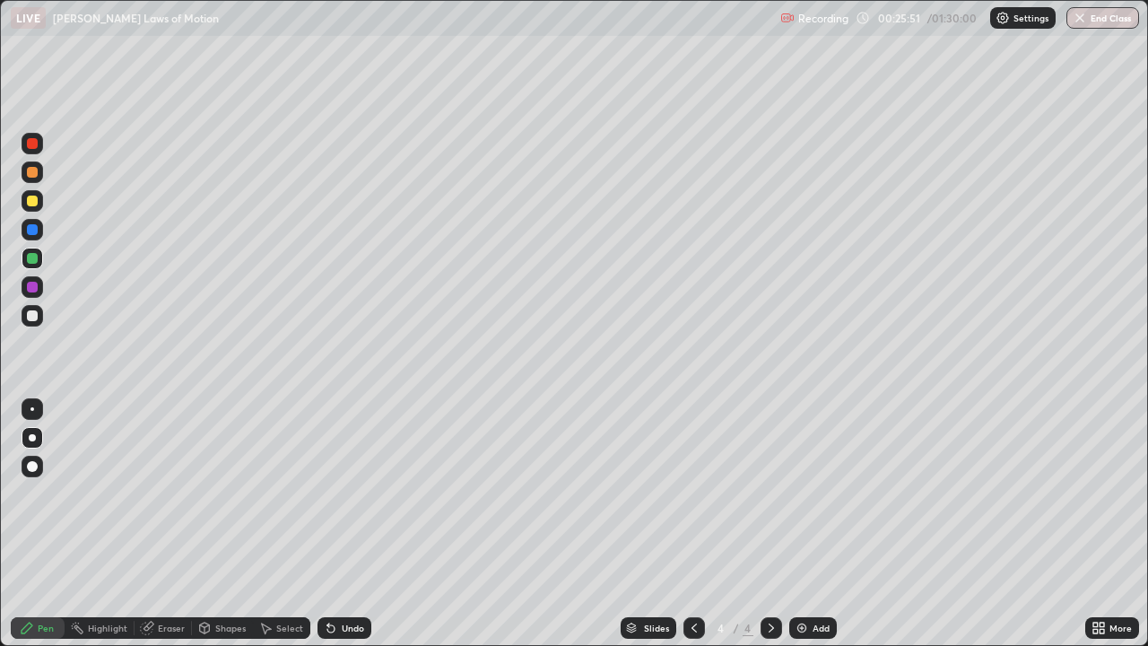
click at [30, 195] on div at bounding box center [32, 200] width 11 height 11
click at [32, 409] on div at bounding box center [32, 409] width 4 height 4
click at [36, 318] on div at bounding box center [32, 315] width 11 height 11
click at [33, 406] on div at bounding box center [33, 409] width 22 height 22
click at [35, 287] on div at bounding box center [32, 287] width 11 height 11
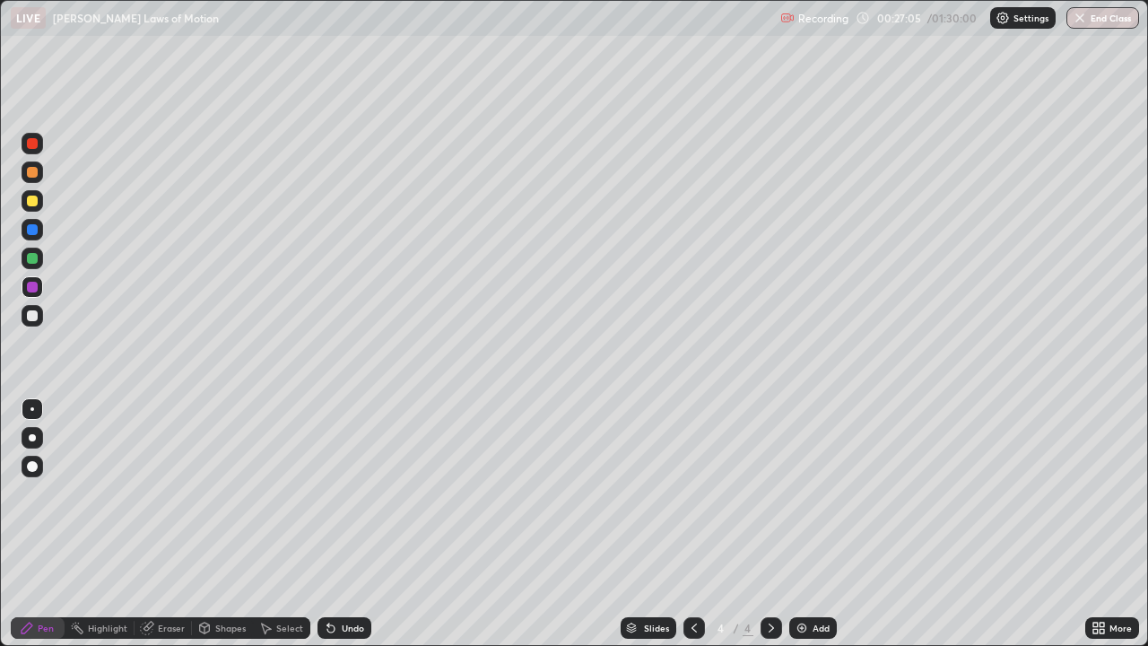
click at [36, 199] on div at bounding box center [32, 200] width 11 height 11
click at [37, 255] on div at bounding box center [32, 258] width 11 height 11
click at [32, 230] on div at bounding box center [32, 229] width 11 height 11
click at [176, 524] on div "Eraser" at bounding box center [171, 627] width 27 height 9
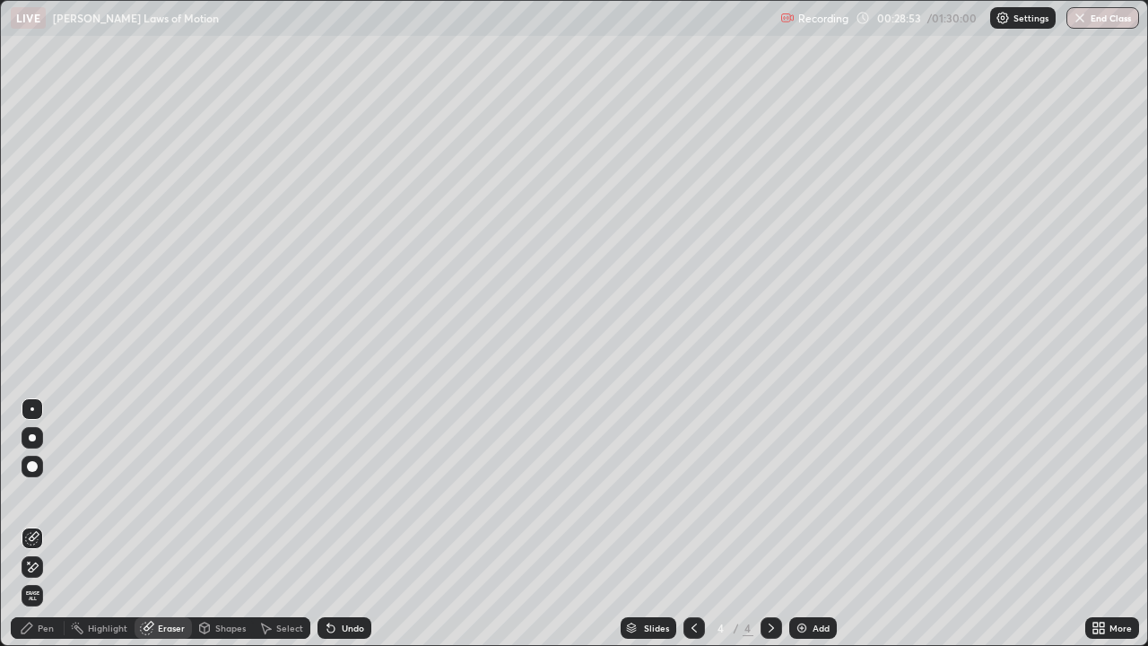
click at [32, 409] on div at bounding box center [32, 409] width 4 height 4
click at [46, 524] on div "Pen" at bounding box center [46, 627] width 16 height 9
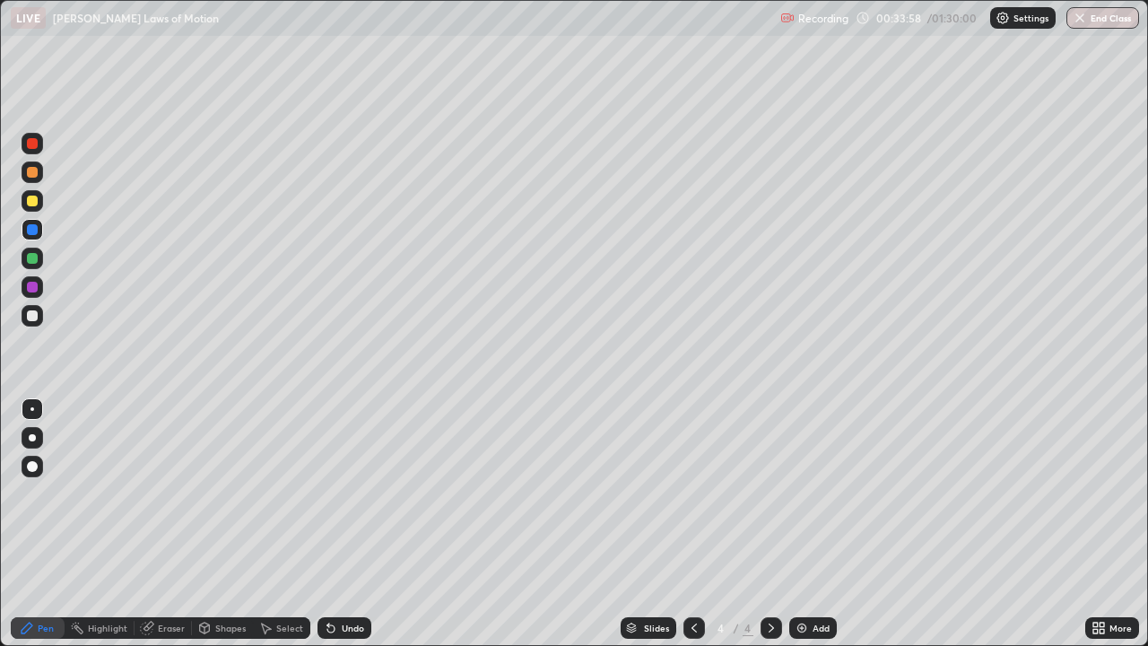
click at [802, 524] on img at bounding box center [801, 627] width 14 height 14
click at [30, 317] on div at bounding box center [32, 315] width 11 height 11
click at [29, 284] on div at bounding box center [32, 287] width 11 height 11
click at [696, 524] on icon at bounding box center [694, 627] width 14 height 14
click at [769, 524] on icon at bounding box center [771, 627] width 14 height 14
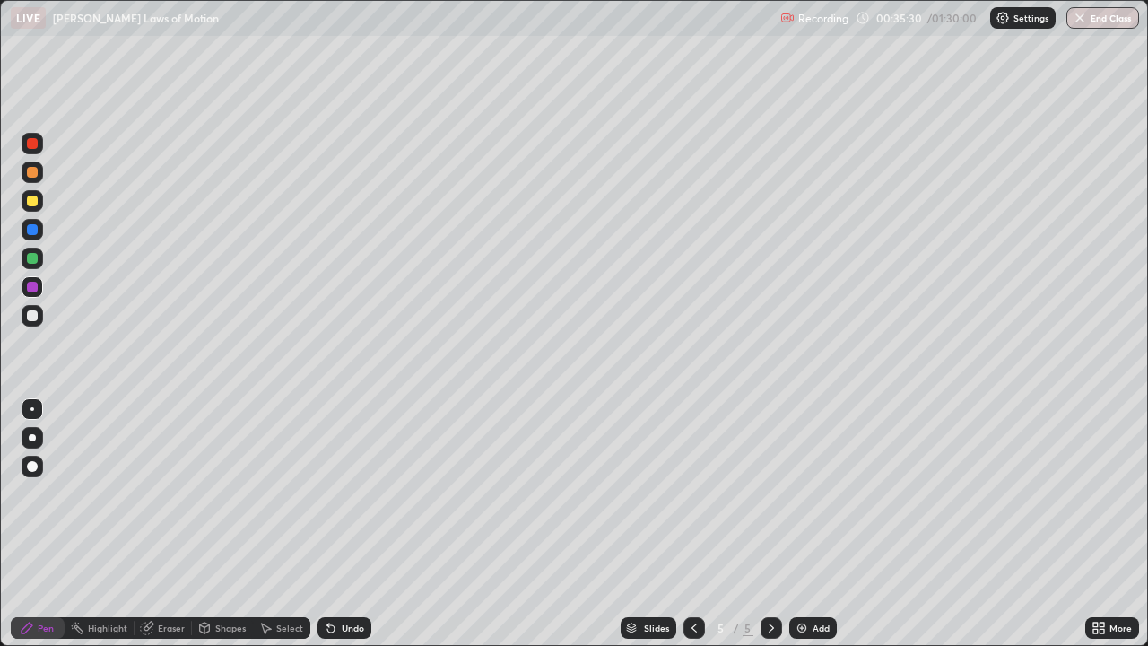
click at [32, 317] on div at bounding box center [32, 315] width 11 height 11
click at [167, 524] on div "Eraser" at bounding box center [171, 627] width 27 height 9
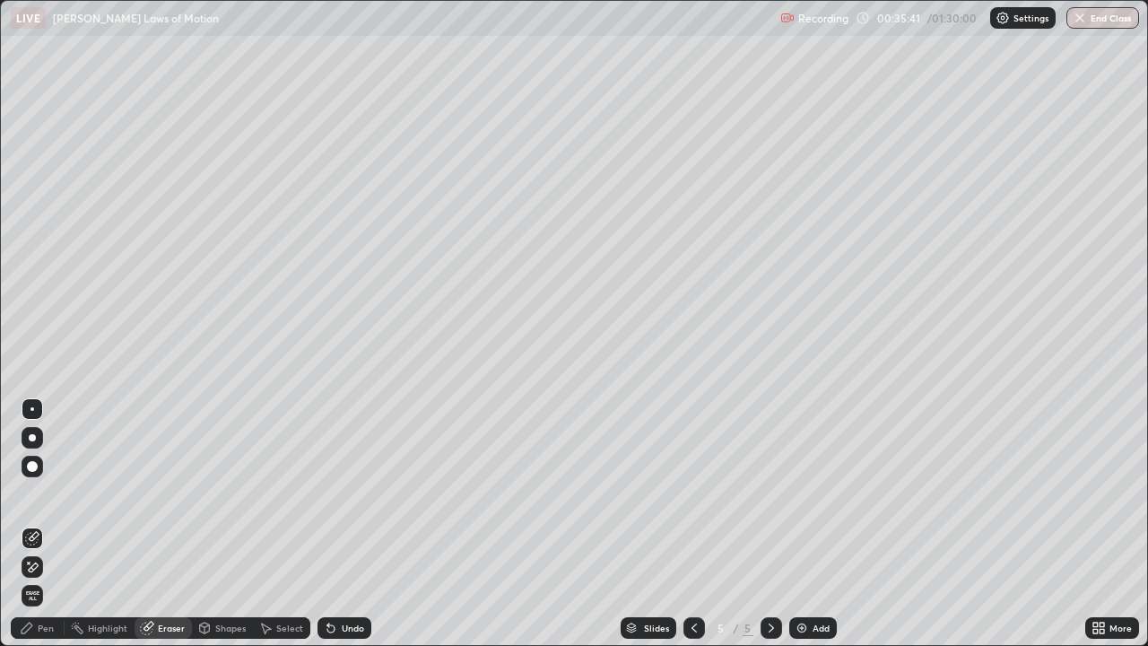
click at [46, 524] on div "Pen" at bounding box center [46, 627] width 16 height 9
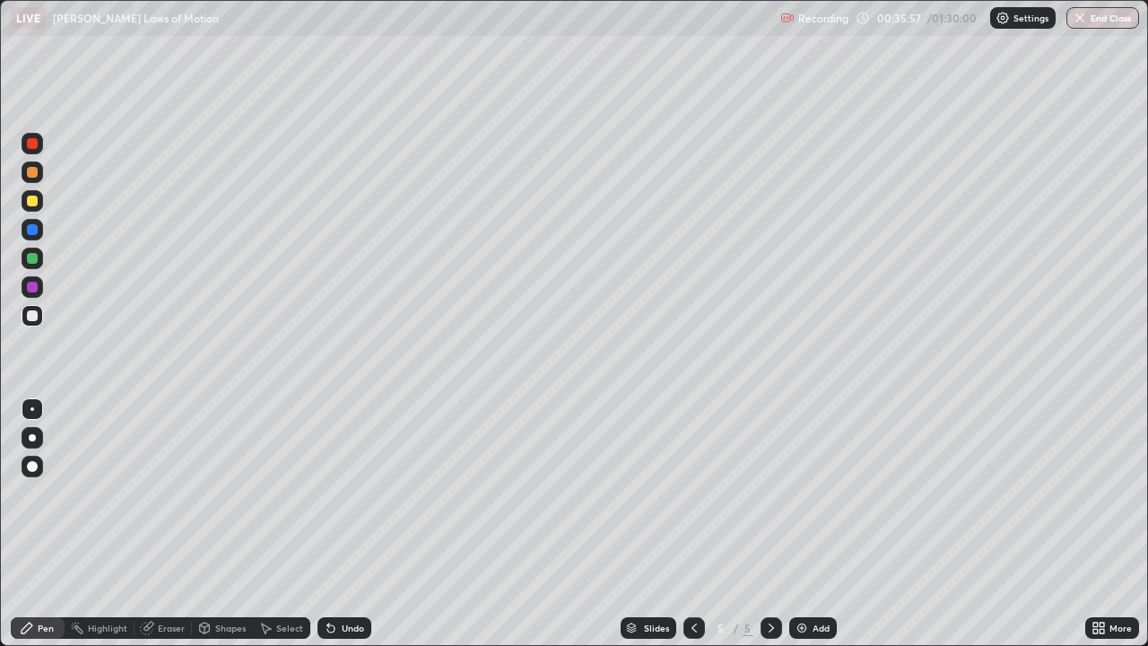
click at [694, 524] on icon at bounding box center [694, 627] width 14 height 14
click at [772, 524] on icon at bounding box center [771, 627] width 14 height 14
click at [688, 524] on icon at bounding box center [694, 627] width 14 height 14
click at [769, 524] on icon at bounding box center [771, 627] width 14 height 14
click at [691, 524] on icon at bounding box center [694, 627] width 14 height 14
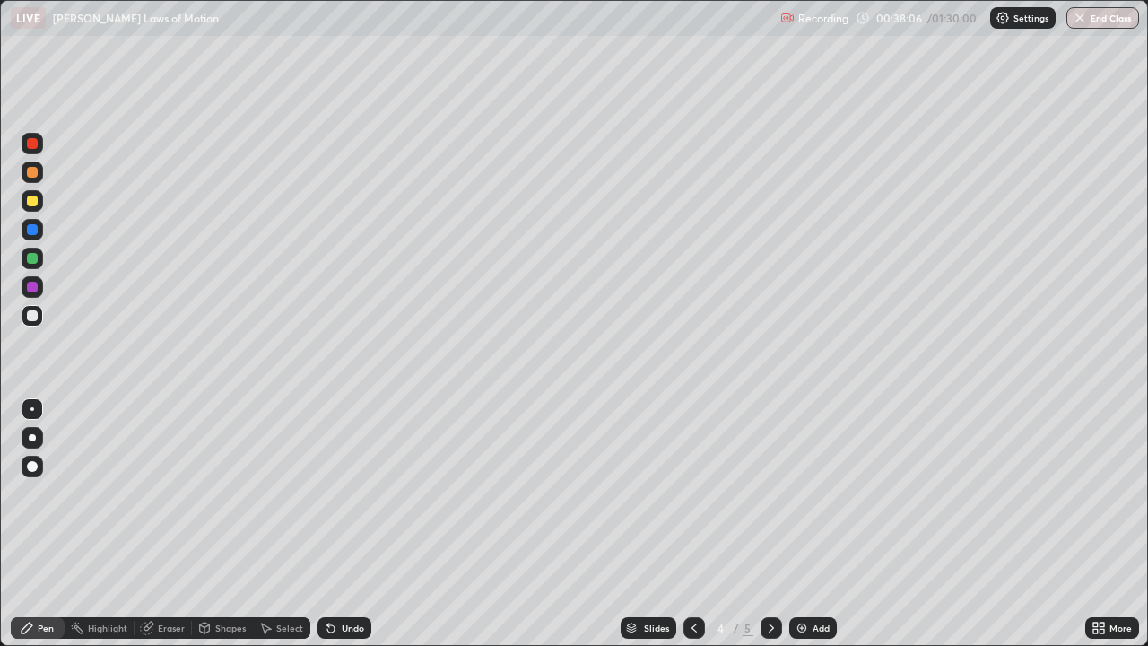
click at [765, 524] on icon at bounding box center [771, 627] width 14 height 14
click at [795, 524] on img at bounding box center [801, 627] width 14 height 14
click at [229, 524] on div "Shapes" at bounding box center [230, 627] width 30 height 9
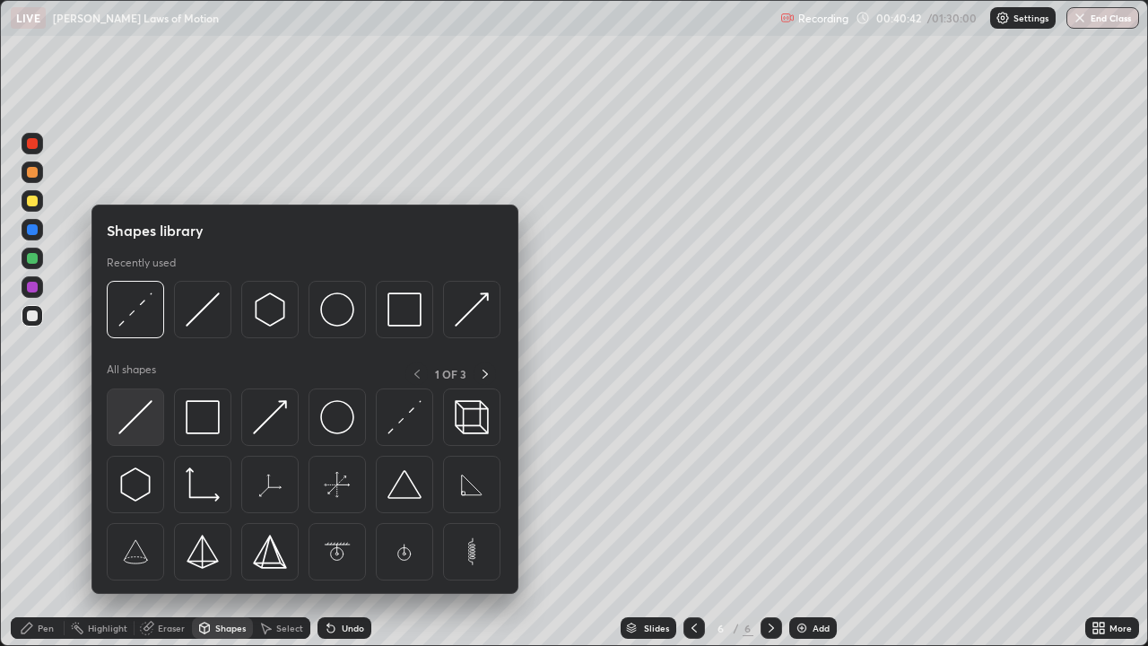
click at [142, 419] on img at bounding box center [135, 417] width 34 height 34
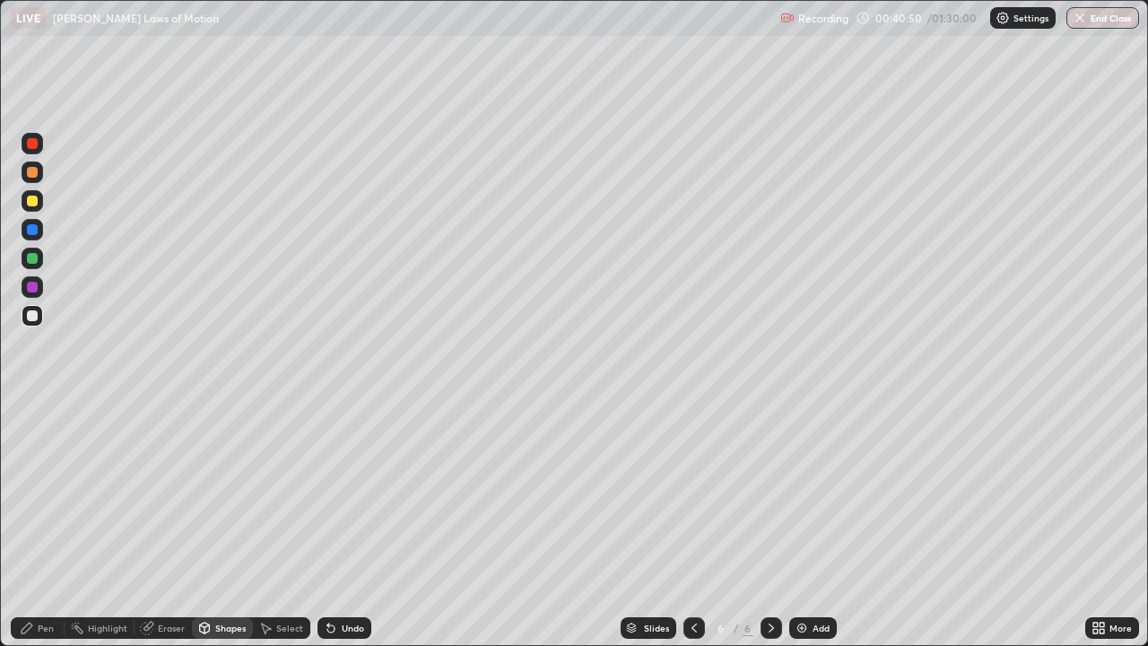
click at [46, 524] on div "Pen" at bounding box center [46, 627] width 16 height 9
click at [33, 286] on div at bounding box center [32, 287] width 11 height 11
click at [32, 319] on div at bounding box center [32, 315] width 11 height 11
click at [48, 524] on div "Pen" at bounding box center [46, 627] width 16 height 9
click at [33, 287] on div at bounding box center [32, 287] width 11 height 11
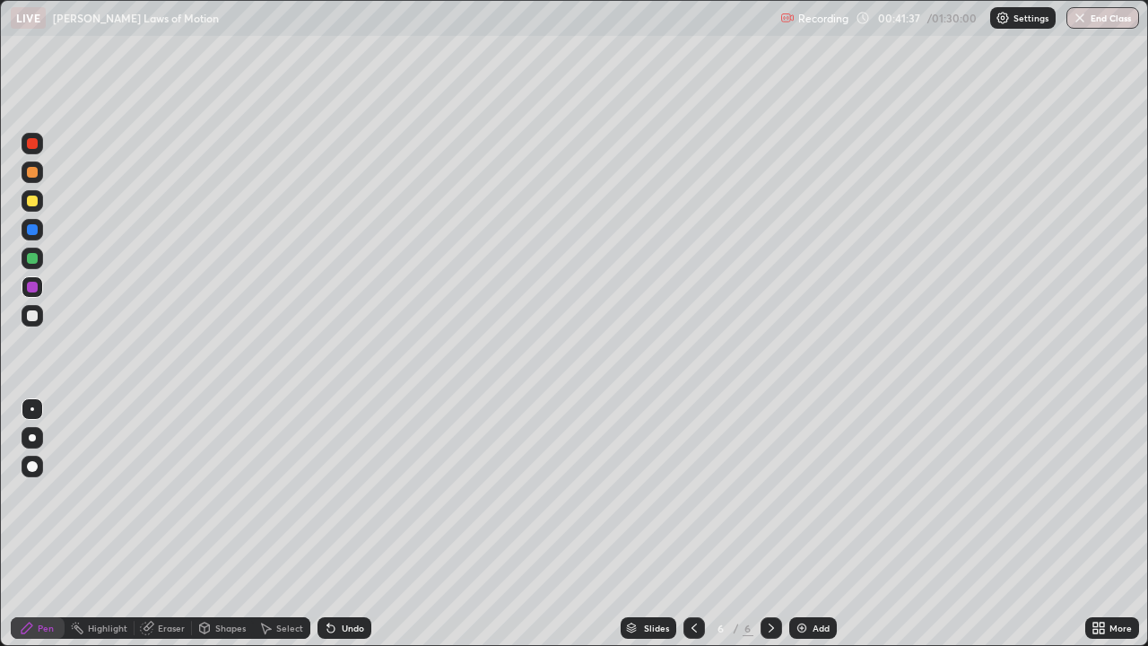
click at [32, 316] on div at bounding box center [32, 315] width 11 height 11
click at [167, 524] on div "Eraser" at bounding box center [171, 627] width 27 height 9
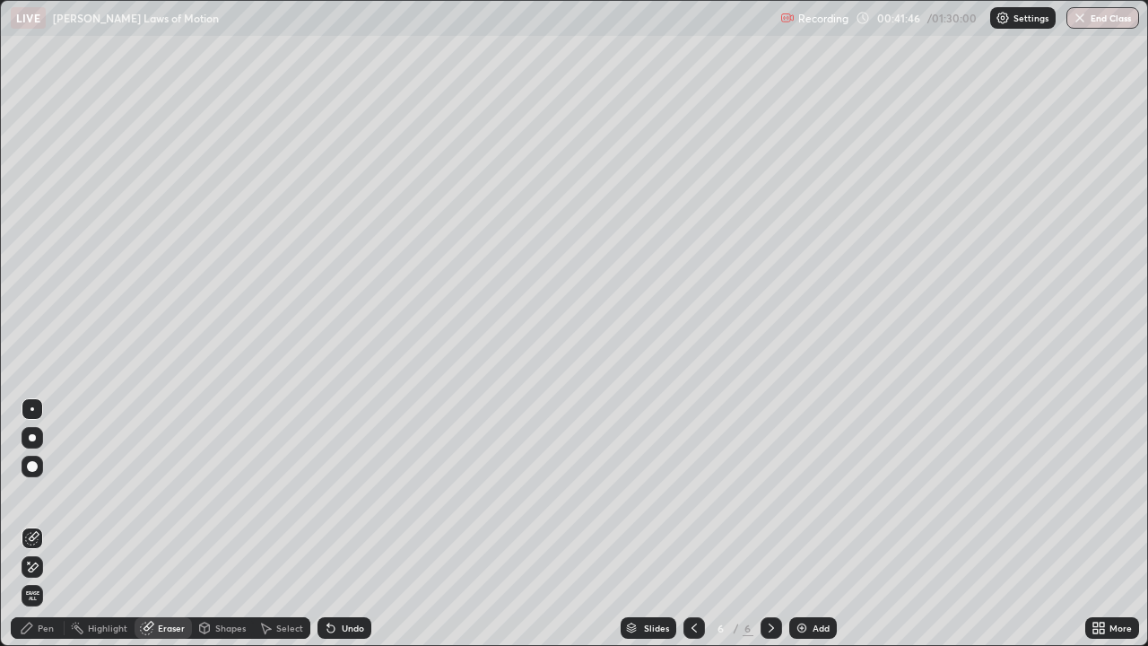
click at [47, 524] on div "Pen" at bounding box center [46, 627] width 16 height 9
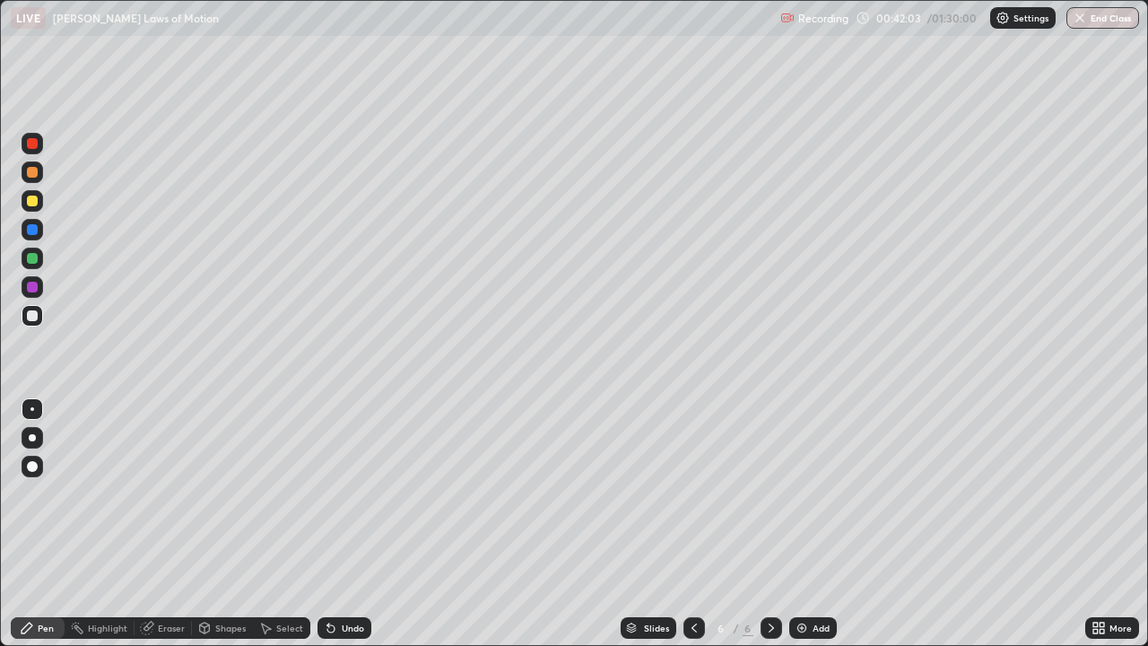
click at [32, 259] on div at bounding box center [32, 258] width 11 height 11
click at [32, 406] on div at bounding box center [33, 409] width 22 height 22
click at [31, 318] on div at bounding box center [32, 315] width 11 height 11
click at [170, 524] on div "Eraser" at bounding box center [171, 627] width 27 height 9
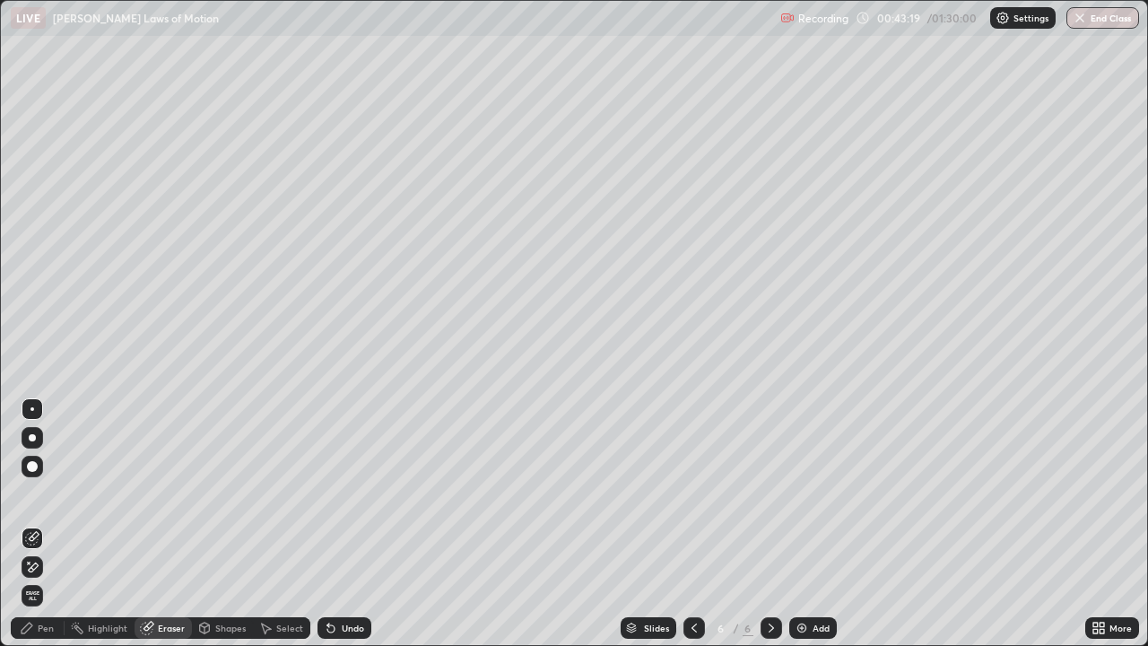
click at [46, 524] on div "Pen" at bounding box center [46, 627] width 16 height 9
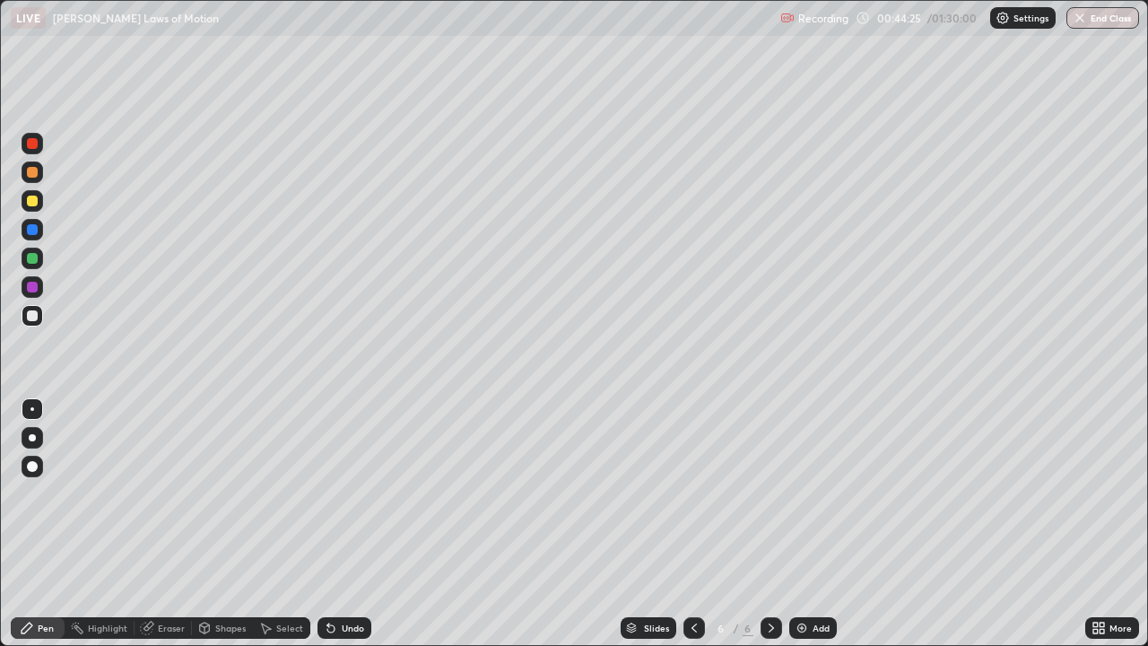
click at [32, 201] on div at bounding box center [32, 200] width 11 height 11
click at [34, 255] on div at bounding box center [32, 258] width 11 height 11
click at [32, 282] on div at bounding box center [32, 287] width 11 height 11
click at [33, 229] on div at bounding box center [32, 229] width 11 height 11
click at [31, 316] on div at bounding box center [32, 315] width 11 height 11
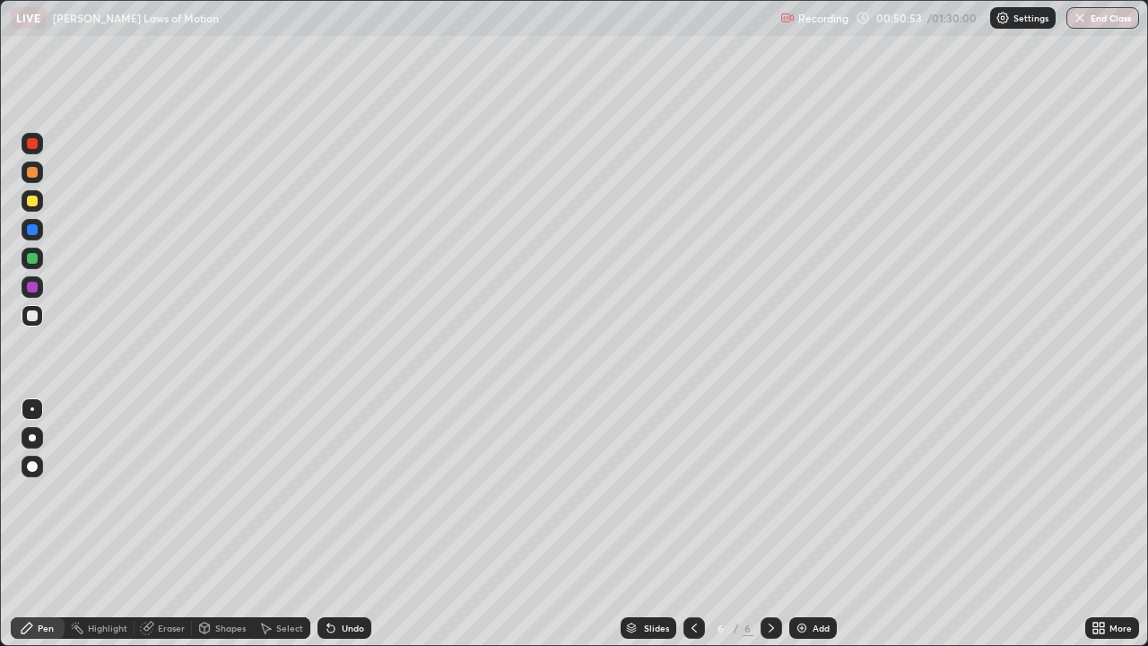
click at [692, 524] on icon at bounding box center [694, 627] width 14 height 14
click at [799, 524] on img at bounding box center [801, 627] width 14 height 14
click at [32, 316] on div at bounding box center [32, 315] width 11 height 11
click at [30, 198] on div at bounding box center [32, 200] width 11 height 11
click at [221, 524] on div "Shapes" at bounding box center [230, 627] width 30 height 9
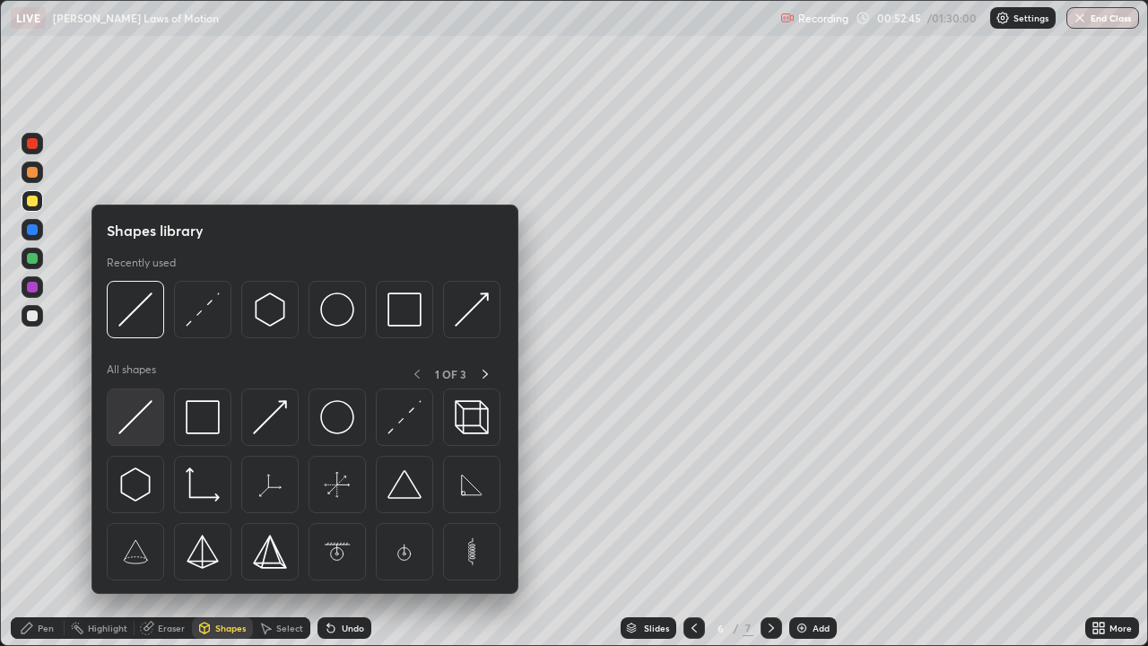
click at [134, 419] on img at bounding box center [135, 417] width 34 height 34
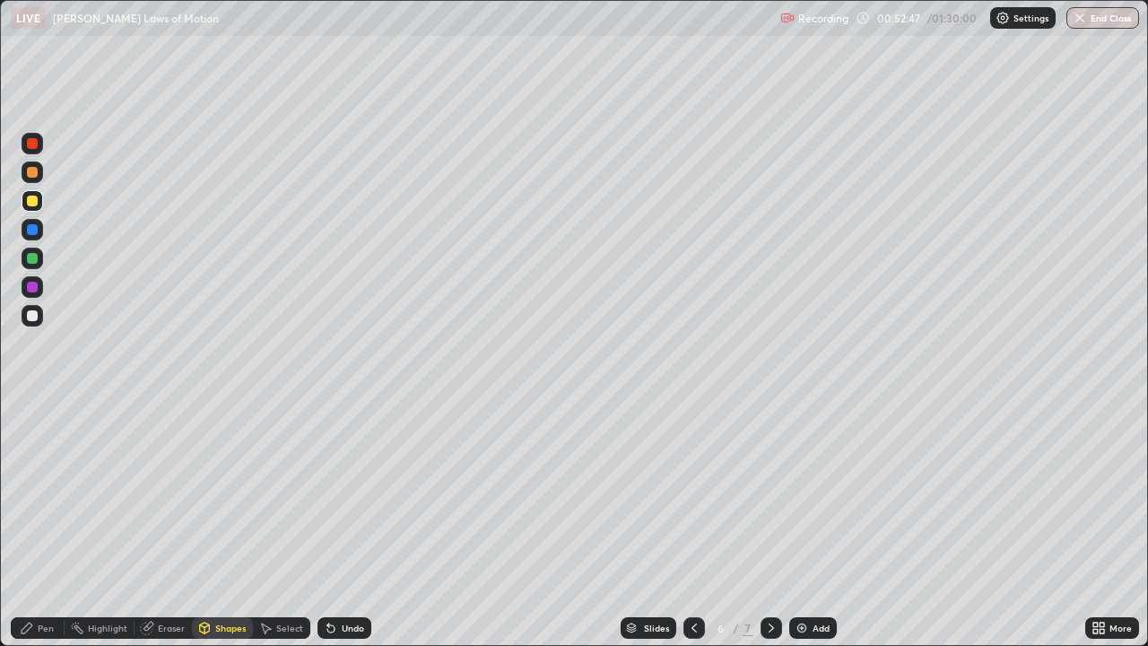
click at [35, 314] on div at bounding box center [32, 315] width 11 height 11
click at [48, 524] on div "Pen" at bounding box center [46, 627] width 16 height 9
click at [33, 290] on div at bounding box center [32, 287] width 11 height 11
click at [35, 313] on div at bounding box center [32, 315] width 11 height 11
click at [32, 316] on div at bounding box center [32, 315] width 11 height 11
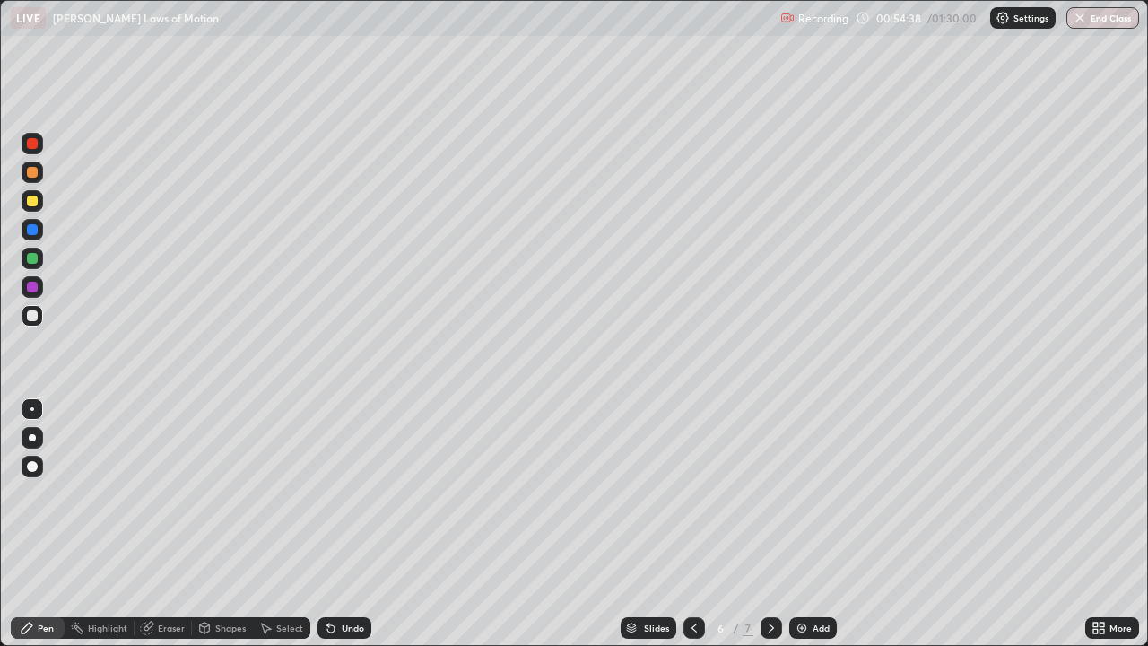
click at [34, 260] on div at bounding box center [32, 258] width 11 height 11
click at [694, 524] on icon at bounding box center [694, 627] width 14 height 14
click at [691, 524] on icon at bounding box center [694, 627] width 14 height 14
click at [770, 524] on icon at bounding box center [771, 627] width 14 height 14
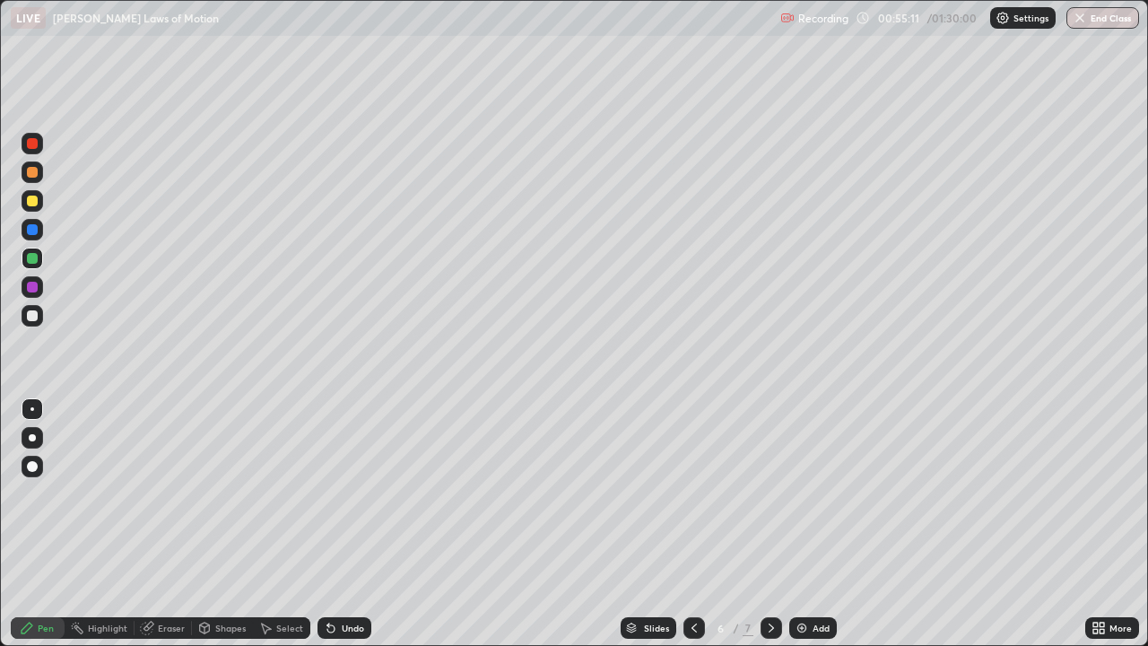
click at [177, 524] on div "Eraser" at bounding box center [171, 627] width 27 height 9
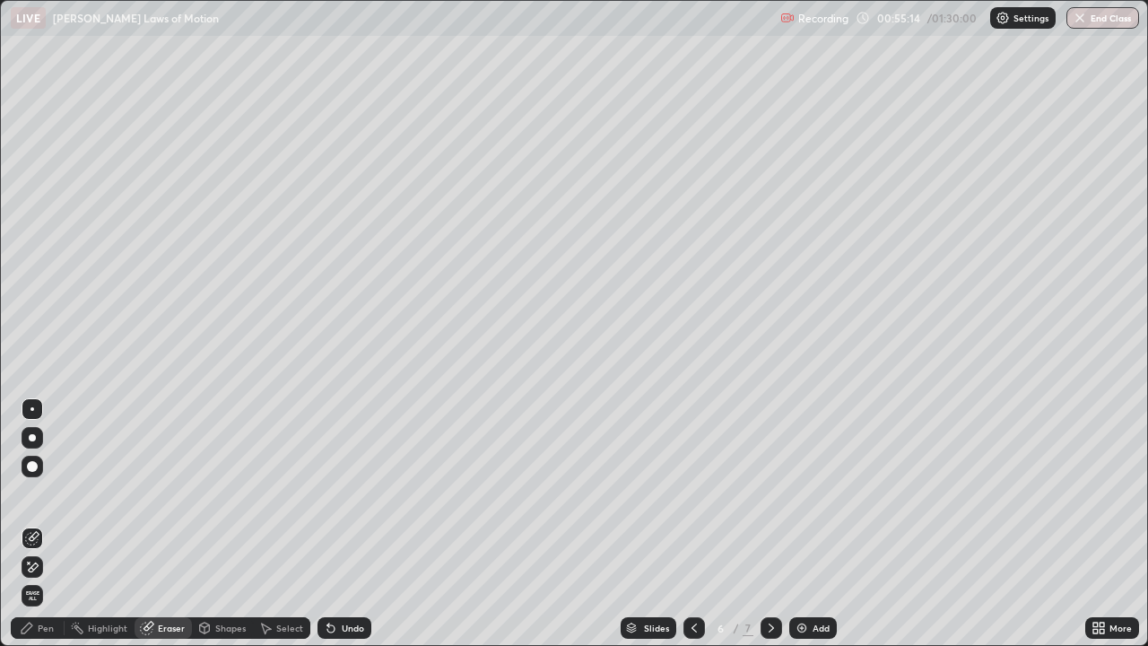
click at [40, 524] on div "Pen" at bounding box center [46, 627] width 16 height 9
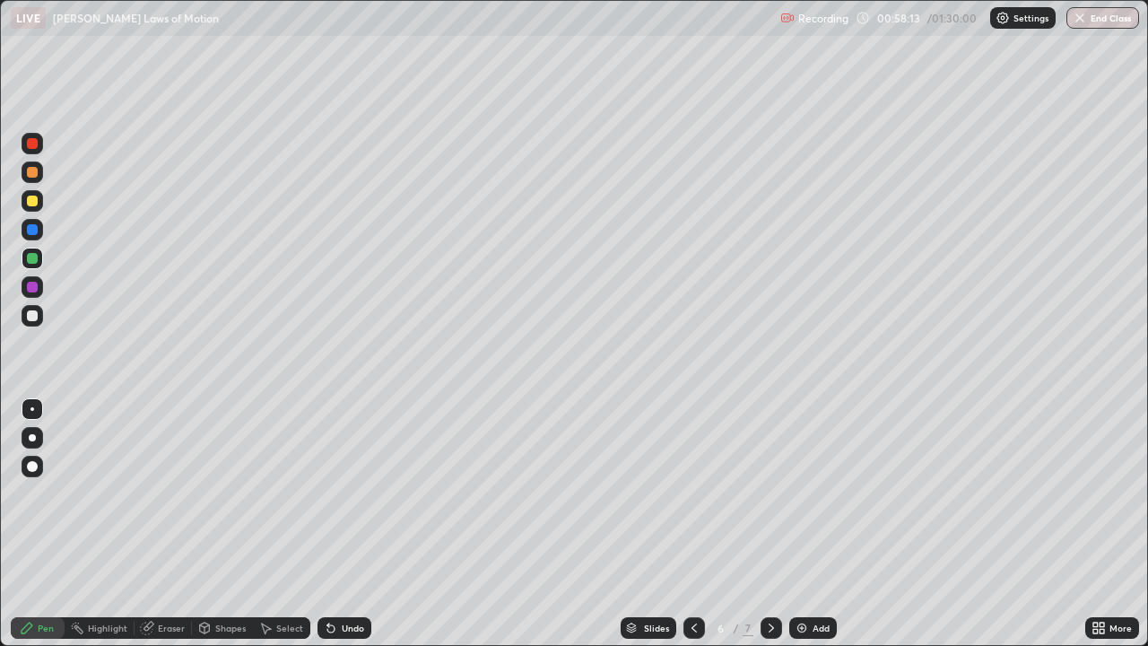
click at [796, 524] on img at bounding box center [801, 627] width 14 height 14
click at [29, 202] on div at bounding box center [32, 200] width 11 height 11
click at [112, 524] on div "Highlight" at bounding box center [107, 627] width 39 height 9
click at [238, 524] on div "Shapes" at bounding box center [230, 627] width 30 height 9
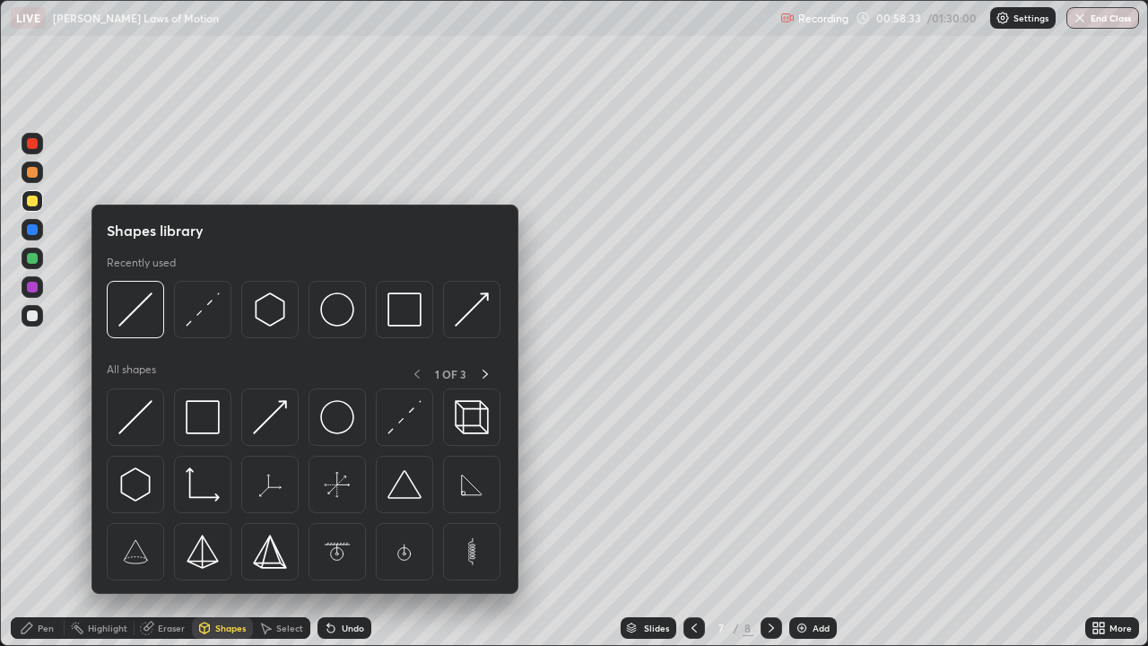
click at [143, 417] on img at bounding box center [135, 417] width 34 height 34
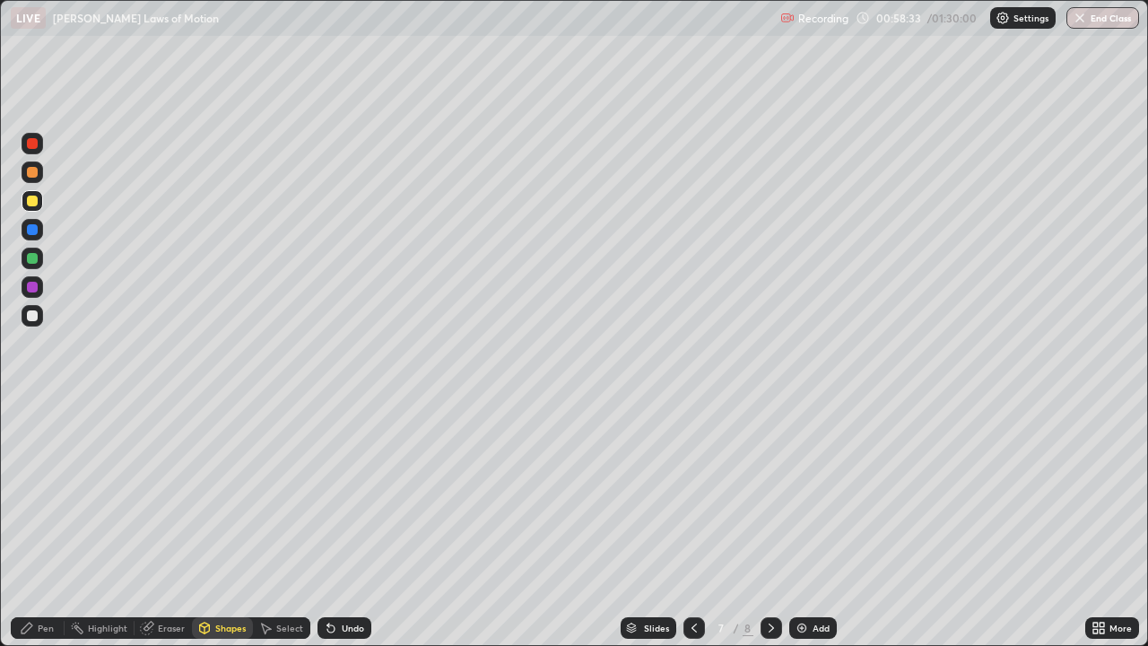
click at [32, 316] on div at bounding box center [32, 315] width 11 height 11
click at [44, 524] on div "Pen" at bounding box center [46, 627] width 16 height 9
click at [32, 438] on div at bounding box center [32, 437] width 7 height 7
click at [170, 524] on div "Eraser" at bounding box center [171, 627] width 27 height 9
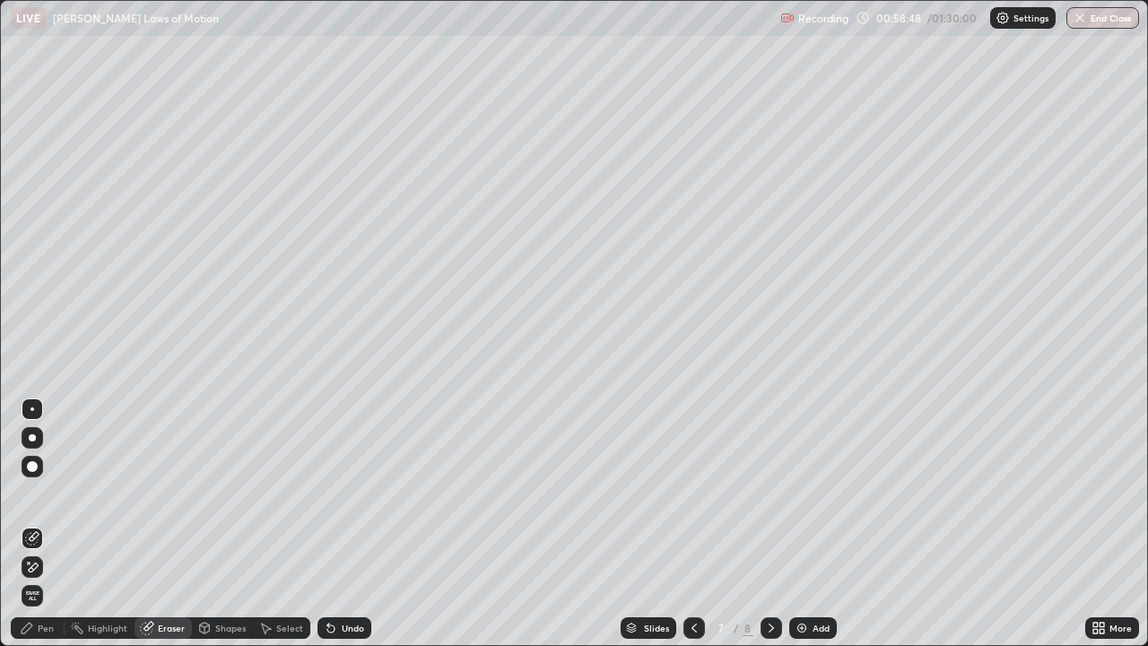
click at [226, 524] on div "Shapes" at bounding box center [230, 627] width 30 height 9
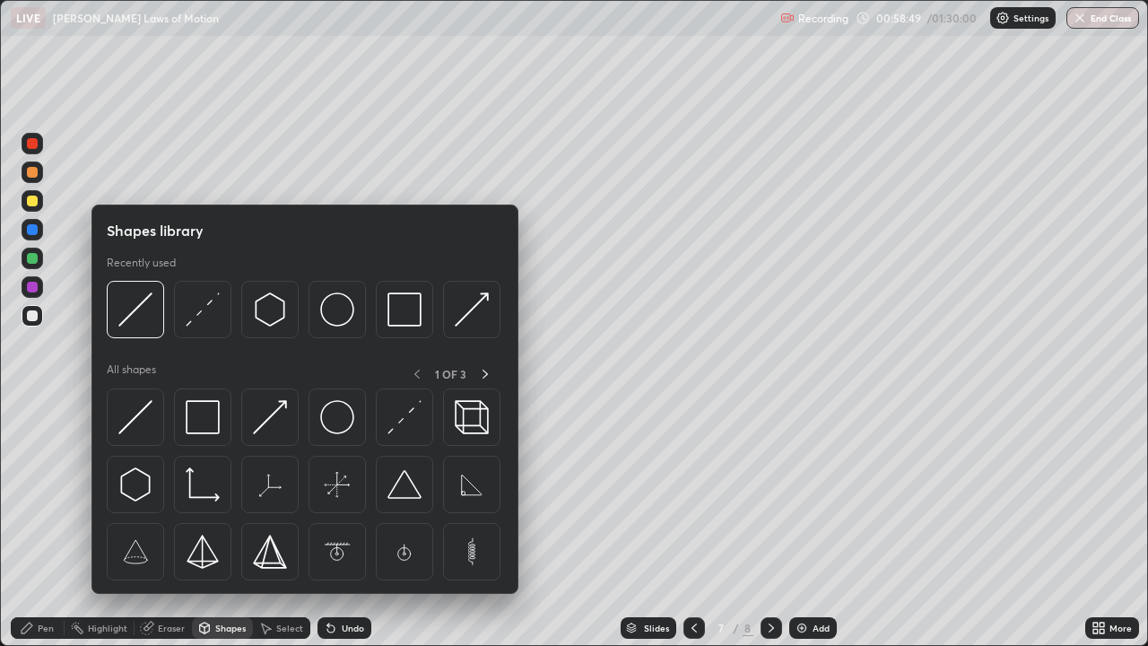
click at [268, 416] on img at bounding box center [270, 417] width 34 height 34
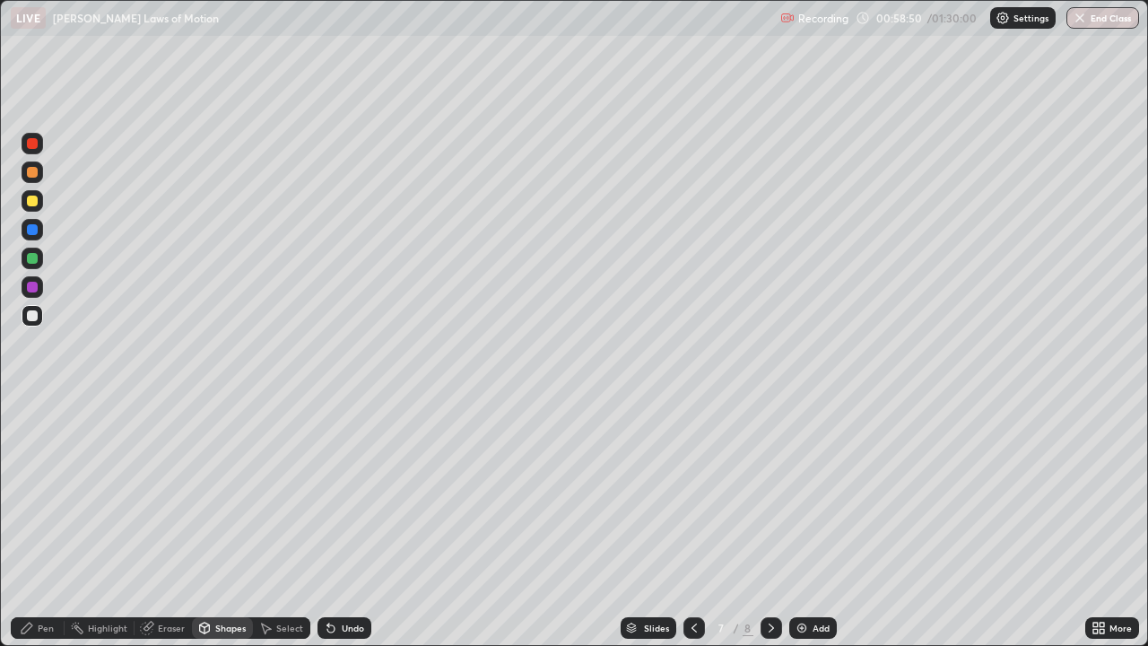
click at [31, 286] on div at bounding box center [32, 287] width 11 height 11
click at [43, 524] on div "Pen" at bounding box center [46, 627] width 16 height 9
click at [36, 412] on div at bounding box center [33, 409] width 22 height 22
click at [334, 524] on icon at bounding box center [331, 627] width 14 height 14
click at [234, 524] on div "Shapes" at bounding box center [230, 627] width 30 height 9
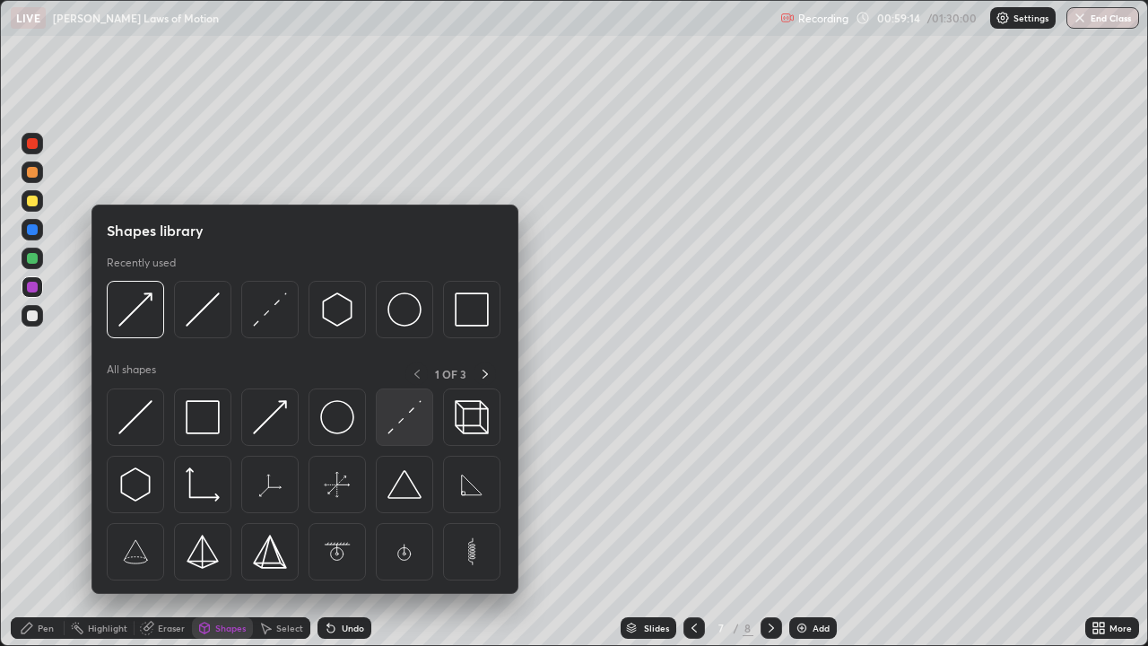
click at [408, 417] on img at bounding box center [404, 417] width 34 height 34
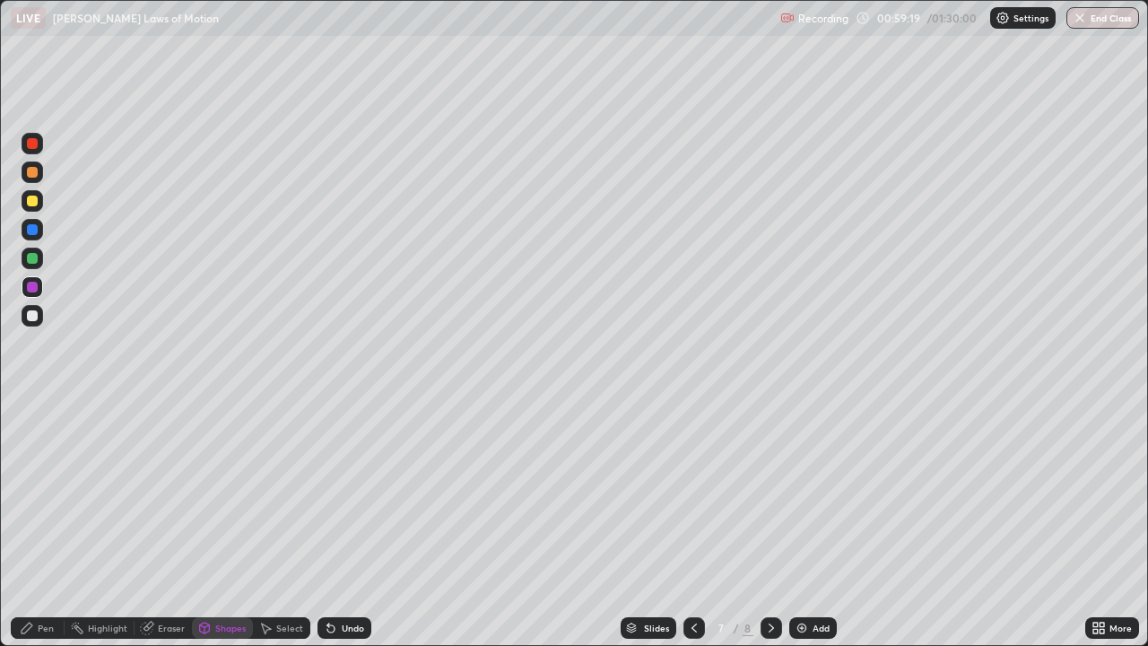
click at [51, 524] on div "Pen" at bounding box center [46, 627] width 16 height 9
click at [32, 438] on div at bounding box center [32, 437] width 7 height 7
click at [230, 524] on div "Shapes" at bounding box center [230, 627] width 30 height 9
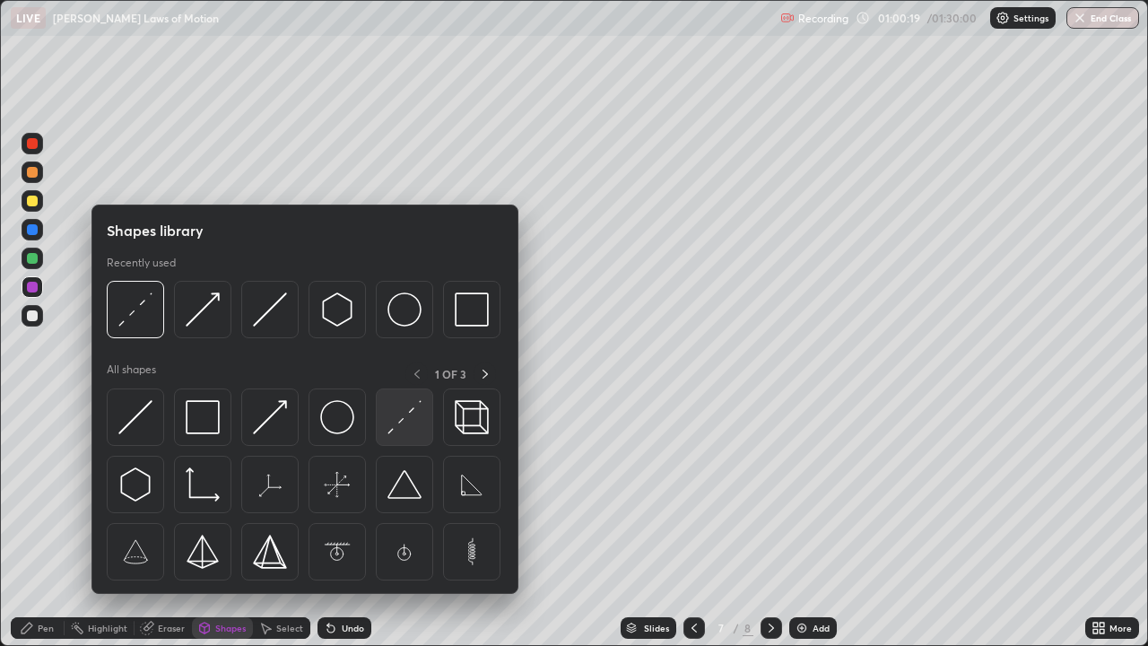
click at [401, 420] on img at bounding box center [404, 417] width 34 height 34
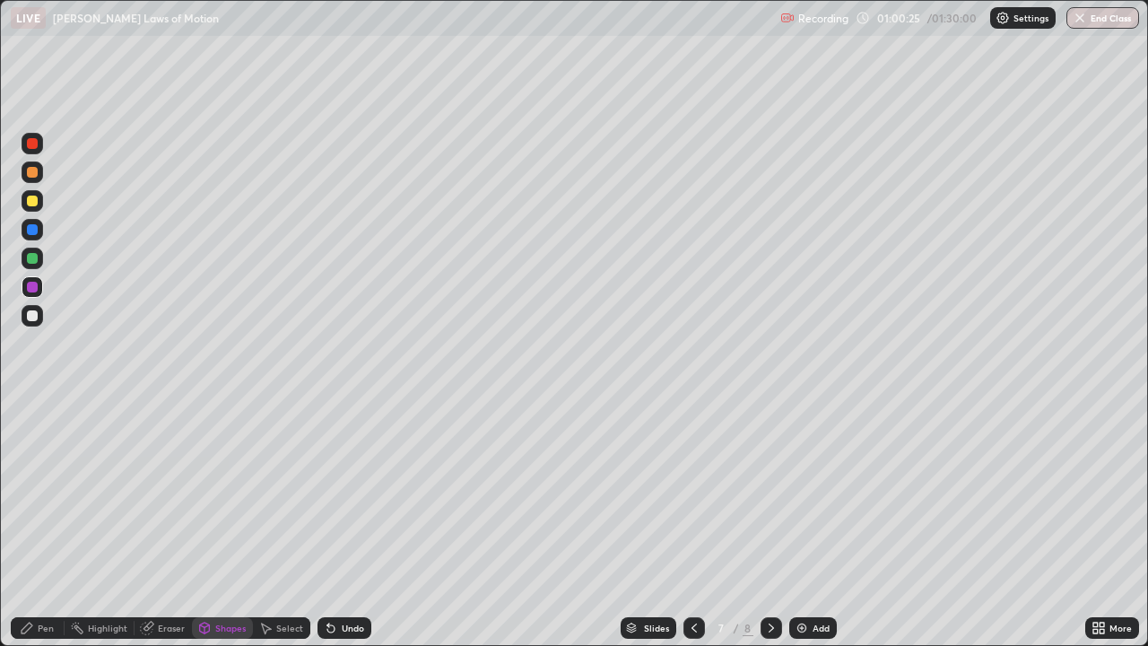
click at [29, 319] on div at bounding box center [32, 315] width 11 height 11
click at [47, 524] on div "Pen" at bounding box center [46, 627] width 16 height 9
click at [34, 406] on div at bounding box center [33, 409] width 22 height 22
click at [334, 524] on icon at bounding box center [331, 627] width 14 height 14
click at [331, 524] on icon at bounding box center [331, 627] width 14 height 14
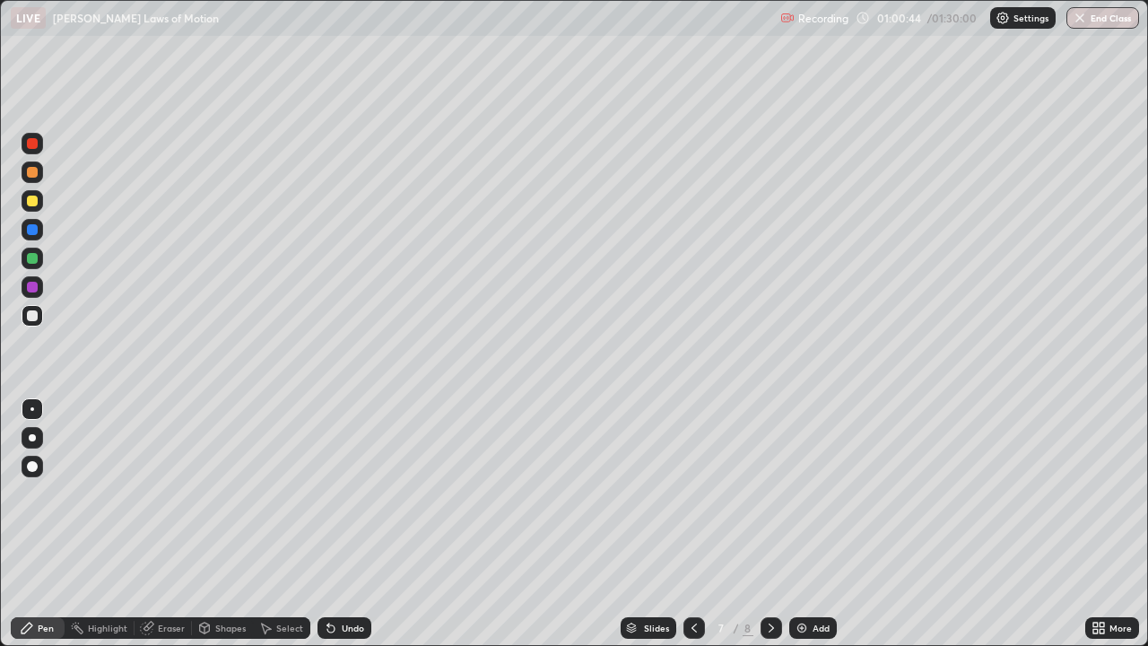
click at [331, 524] on icon at bounding box center [330, 628] width 7 height 7
click at [328, 524] on icon at bounding box center [330, 628] width 7 height 7
click at [32, 406] on div at bounding box center [33, 409] width 22 height 22
click at [34, 409] on div at bounding box center [33, 409] width 22 height 22
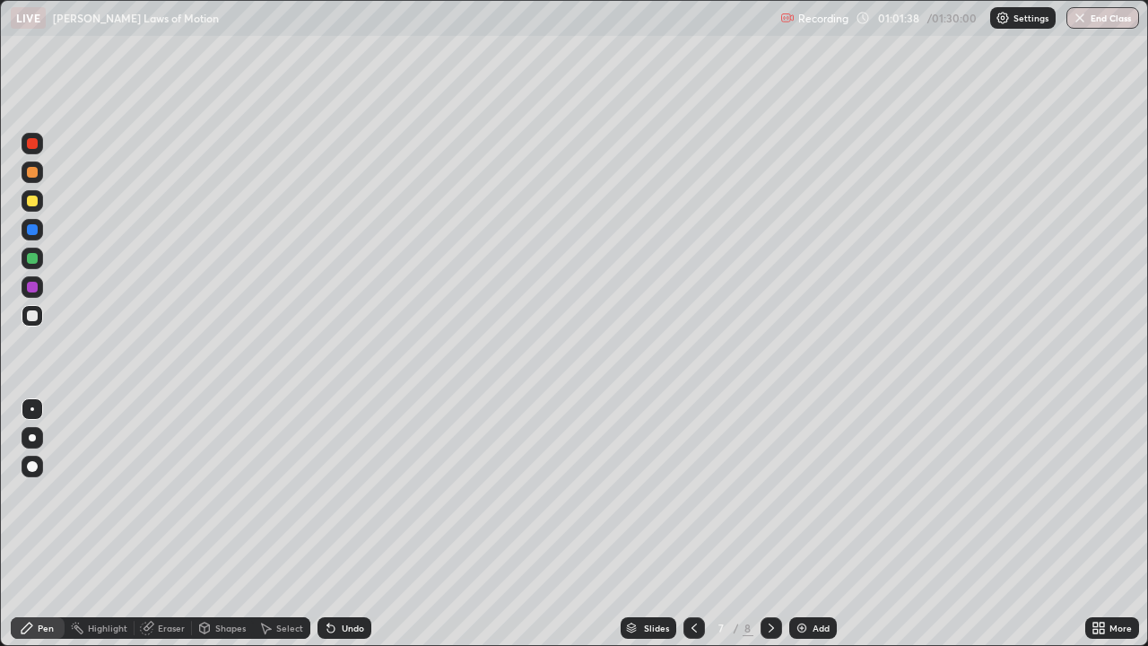
click at [32, 438] on div at bounding box center [32, 437] width 7 height 7
click at [34, 313] on div at bounding box center [32, 315] width 11 height 11
click at [32, 263] on div at bounding box center [32, 258] width 11 height 11
click at [802, 524] on img at bounding box center [801, 627] width 14 height 14
click at [224, 524] on div "Shapes" at bounding box center [230, 627] width 30 height 9
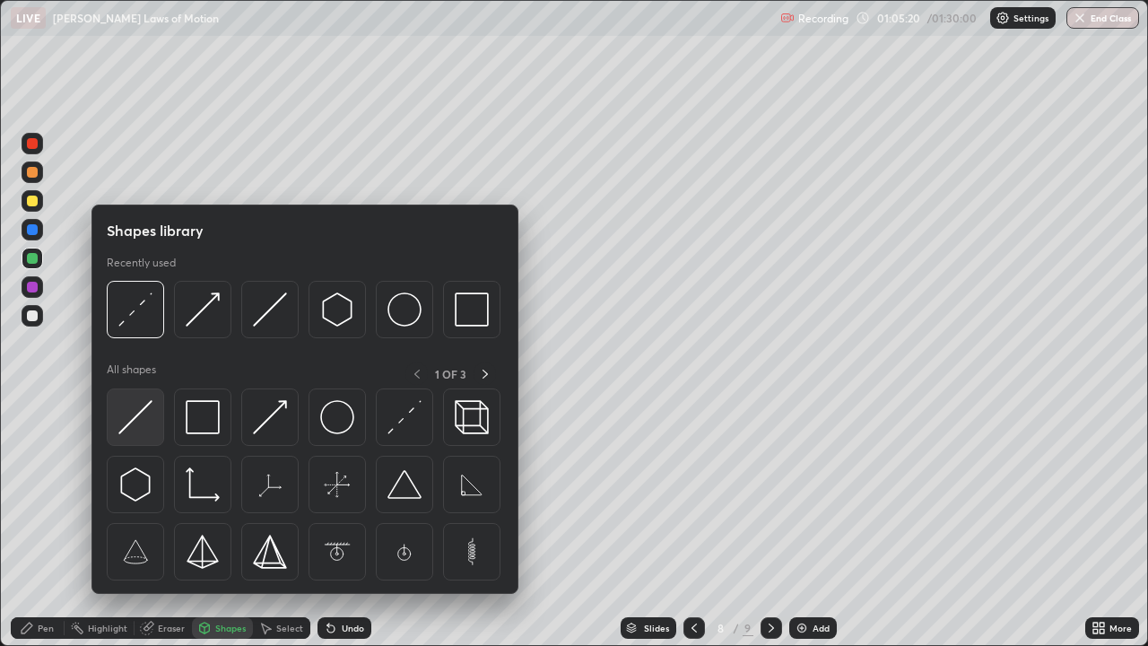
click at [134, 413] on img at bounding box center [135, 417] width 34 height 34
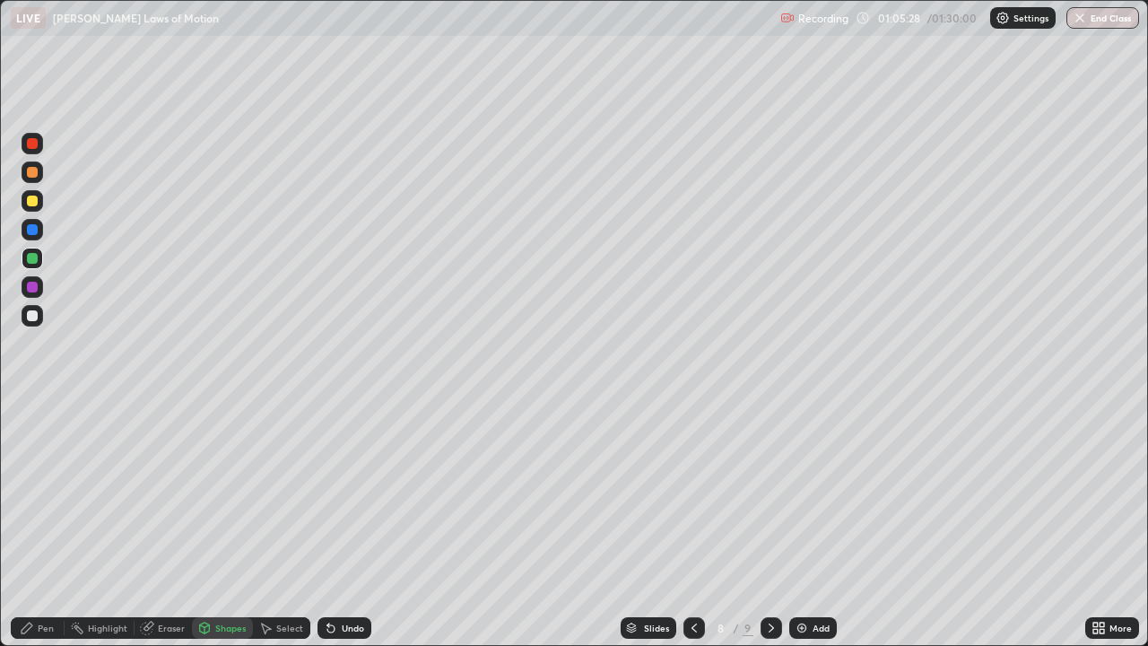
click at [51, 524] on div "Pen" at bounding box center [46, 627] width 16 height 9
click at [230, 524] on div "Shapes" at bounding box center [230, 627] width 30 height 9
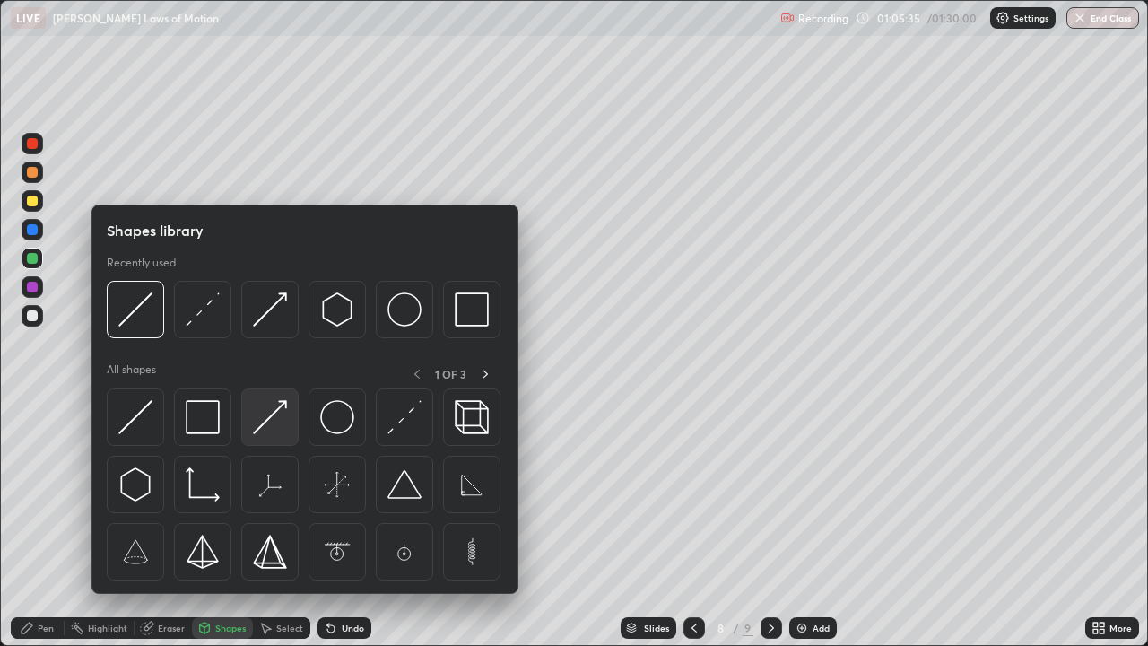
click at [263, 420] on img at bounding box center [270, 417] width 34 height 34
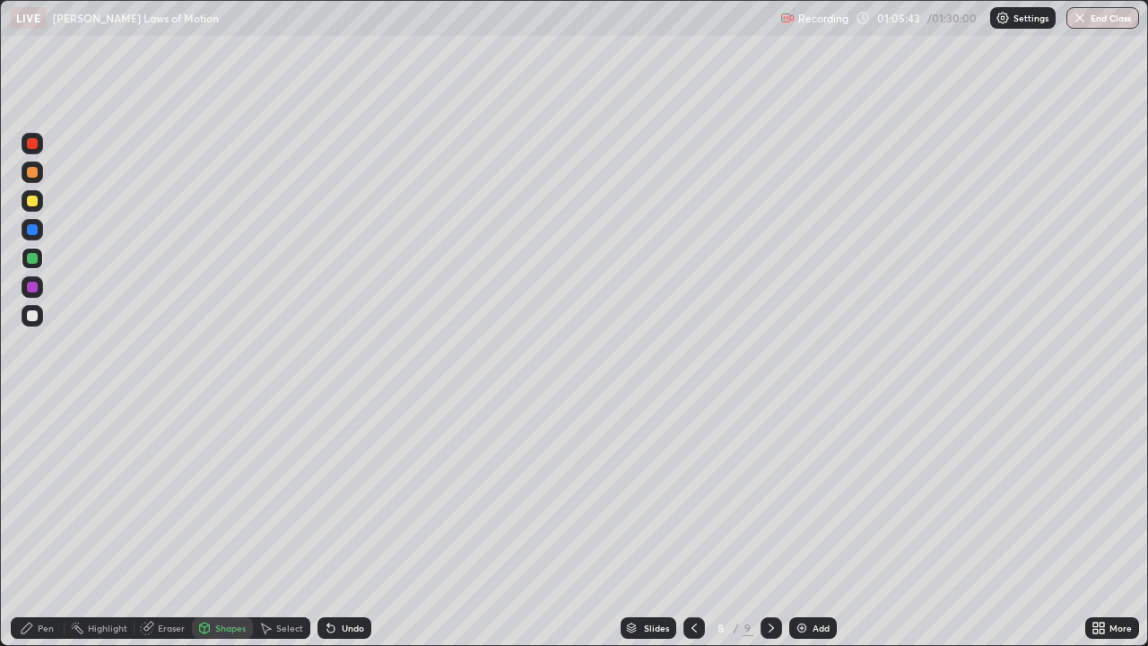
click at [36, 200] on div at bounding box center [32, 200] width 11 height 11
click at [33, 317] on div at bounding box center [32, 315] width 11 height 11
click at [41, 524] on div "Pen" at bounding box center [46, 627] width 16 height 9
click at [230, 524] on div "Shapes" at bounding box center [230, 627] width 30 height 9
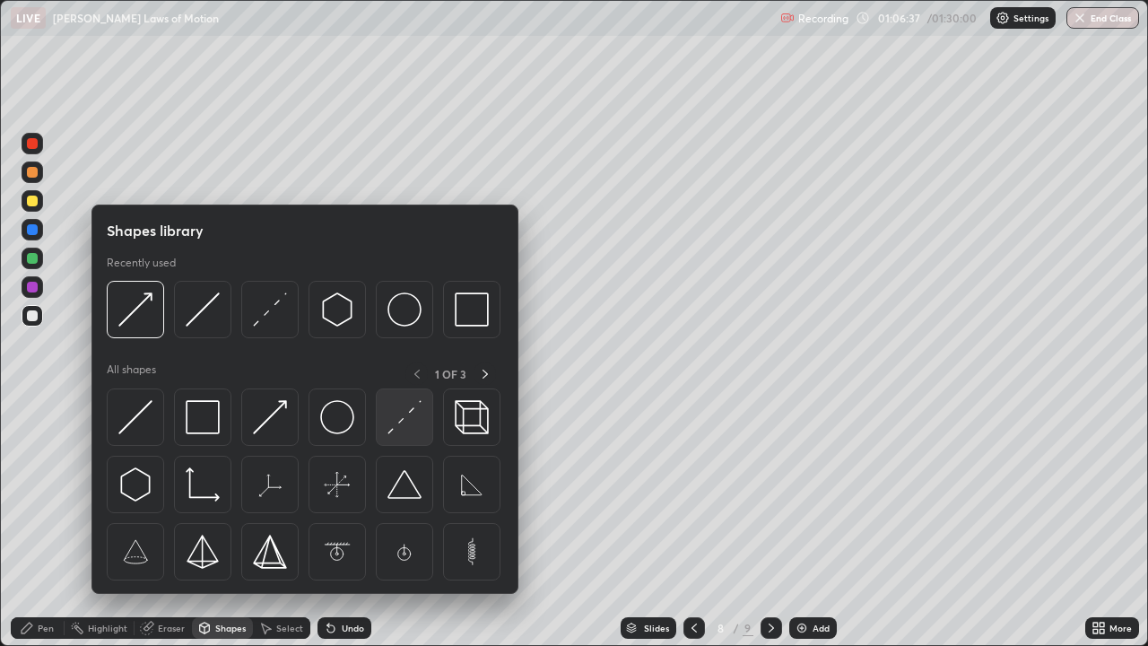
click at [412, 425] on img at bounding box center [404, 417] width 34 height 34
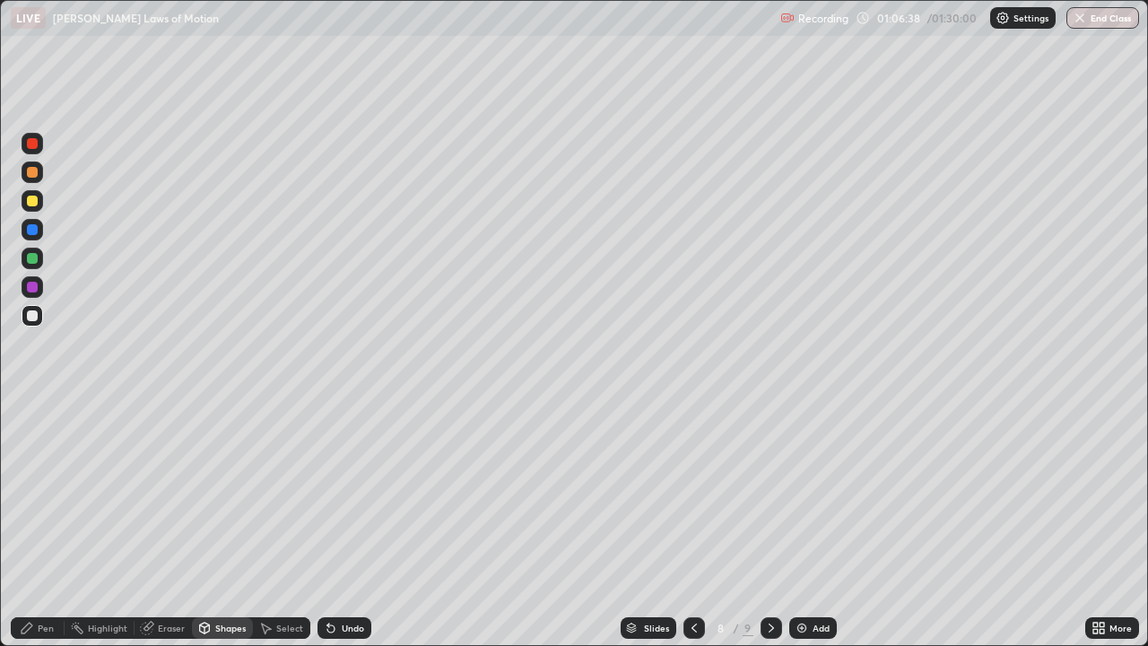
click at [32, 230] on div at bounding box center [32, 229] width 11 height 11
click at [49, 524] on div "Pen" at bounding box center [46, 627] width 16 height 9
click at [690, 524] on icon at bounding box center [694, 627] width 14 height 14
click at [767, 524] on icon at bounding box center [771, 627] width 14 height 14
click at [32, 317] on div at bounding box center [32, 315] width 11 height 11
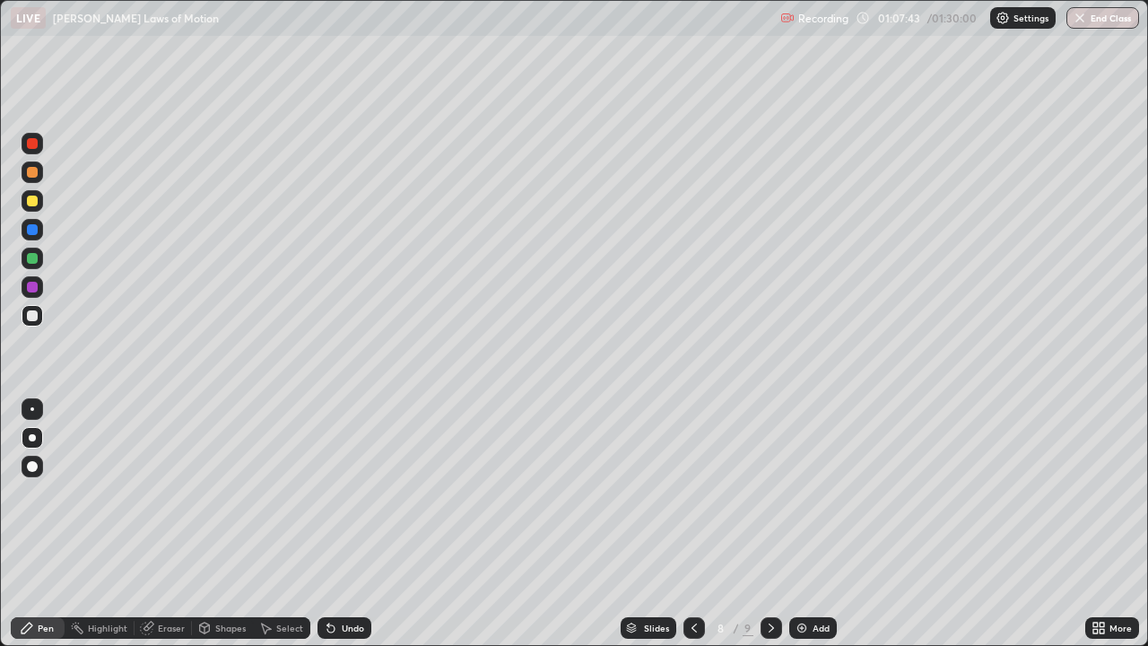
click at [692, 524] on icon at bounding box center [694, 627] width 14 height 14
click at [770, 524] on icon at bounding box center [770, 627] width 5 height 9
click at [32, 316] on div at bounding box center [32, 315] width 11 height 11
click at [230, 524] on div "Shapes" at bounding box center [230, 627] width 30 height 9
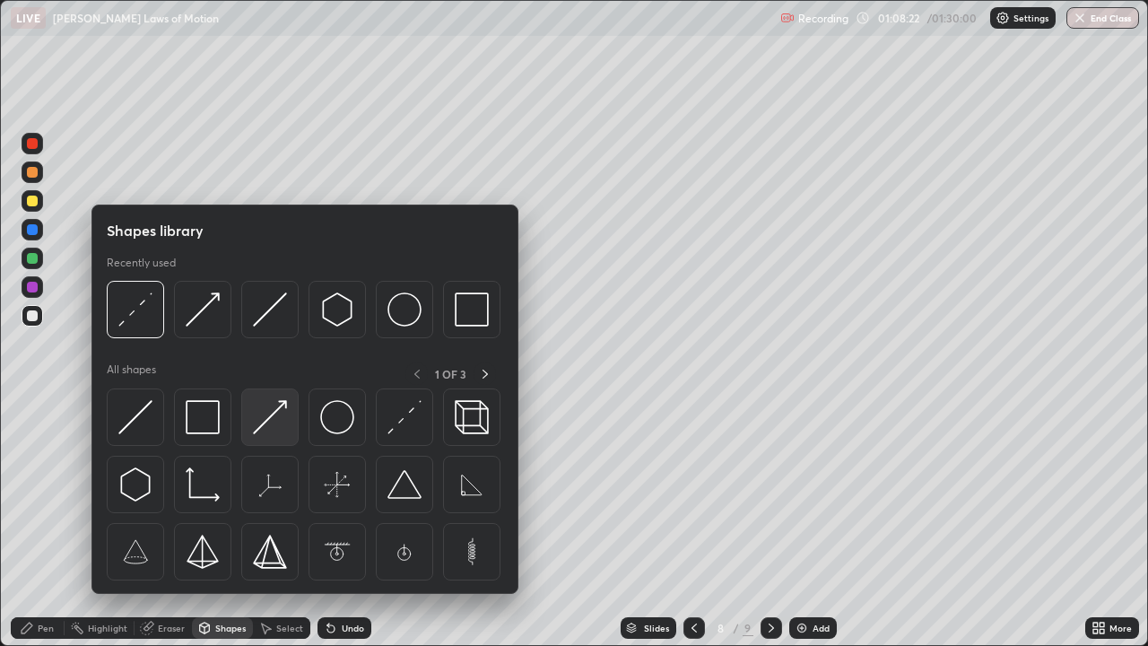
click at [273, 420] on img at bounding box center [270, 417] width 34 height 34
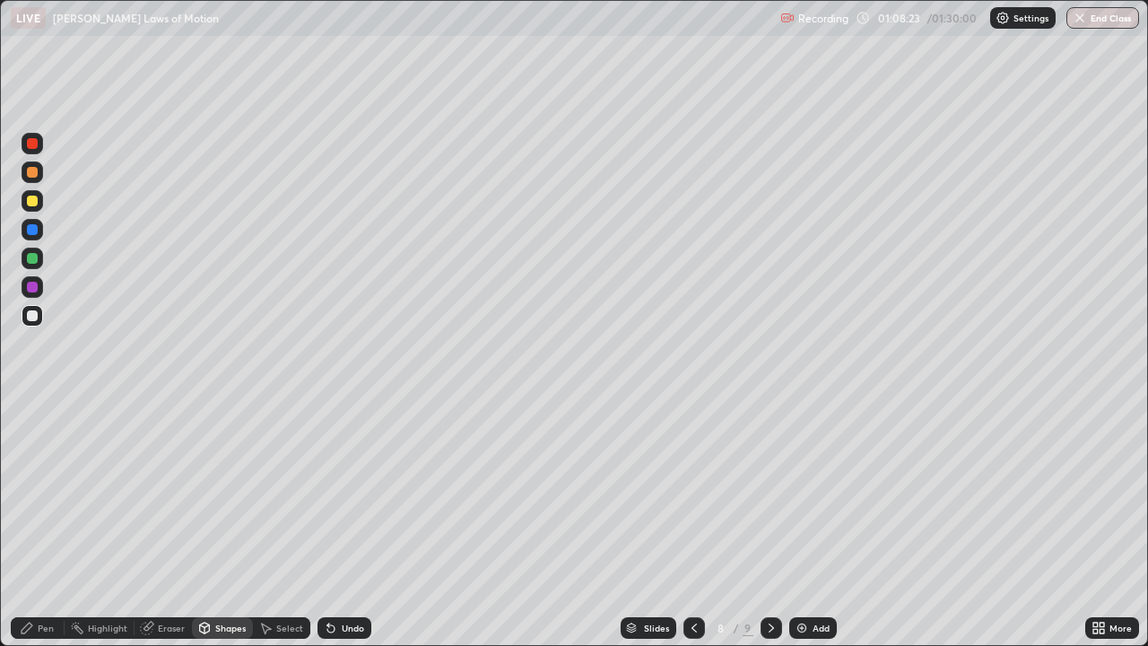
click at [32, 283] on div at bounding box center [32, 287] width 11 height 11
click at [47, 524] on div "Pen" at bounding box center [46, 627] width 16 height 9
click at [334, 524] on icon at bounding box center [331, 627] width 14 height 14
click at [32, 258] on div at bounding box center [32, 258] width 11 height 11
click at [32, 204] on div at bounding box center [32, 200] width 11 height 11
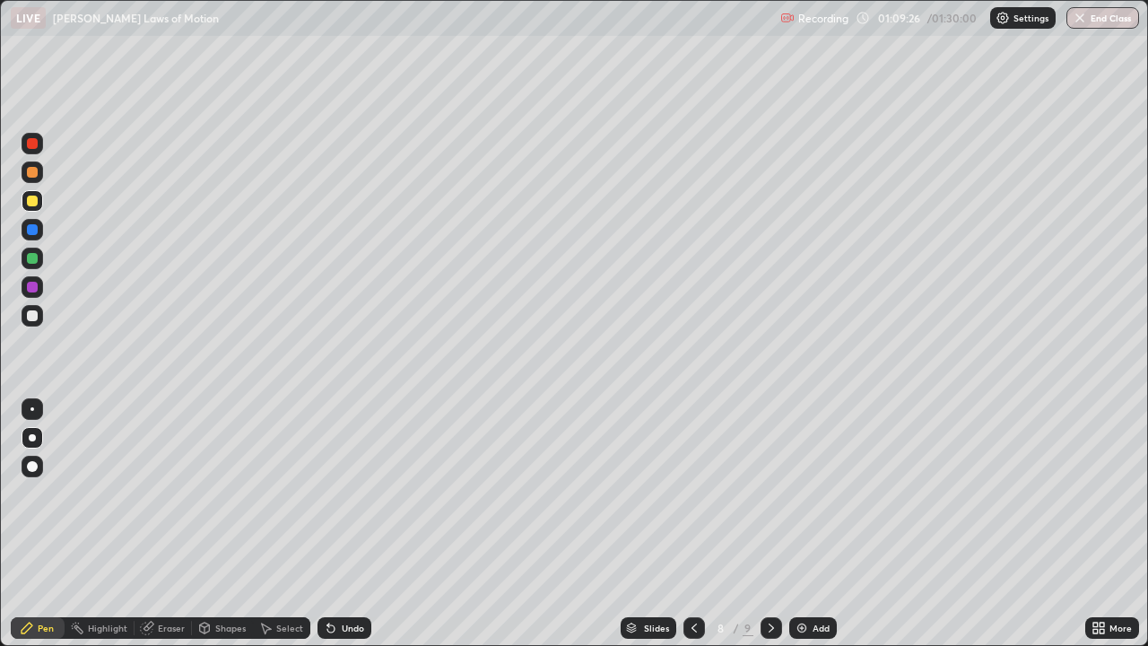
click at [172, 524] on div "Eraser" at bounding box center [171, 627] width 27 height 9
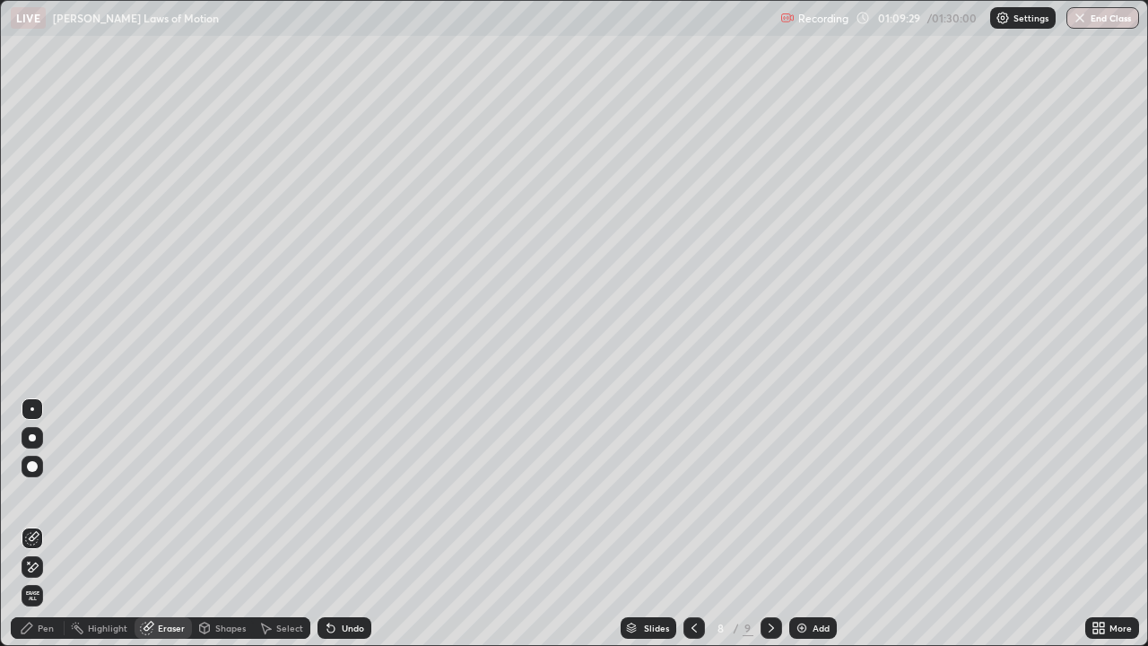
click at [42, 524] on div "Pen" at bounding box center [46, 627] width 16 height 9
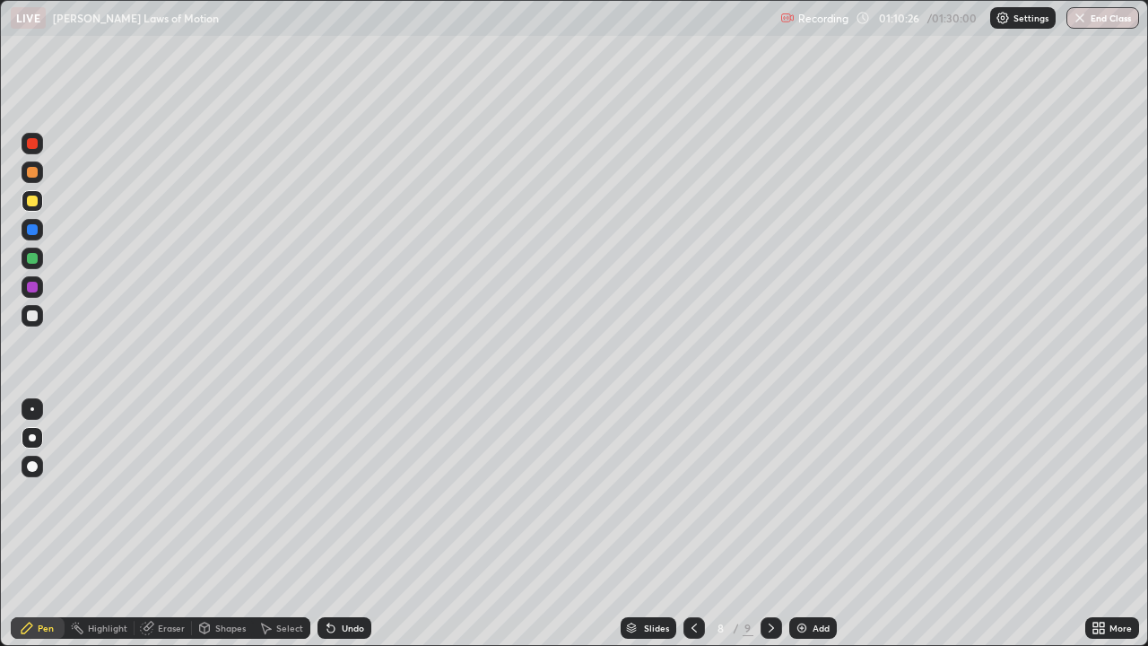
click at [36, 313] on div at bounding box center [32, 315] width 11 height 11
click at [32, 286] on div at bounding box center [32, 287] width 11 height 11
click at [810, 524] on div "Add" at bounding box center [813, 628] width 48 height 22
click at [35, 202] on div at bounding box center [32, 200] width 11 height 11
click at [34, 256] on div at bounding box center [32, 258] width 11 height 11
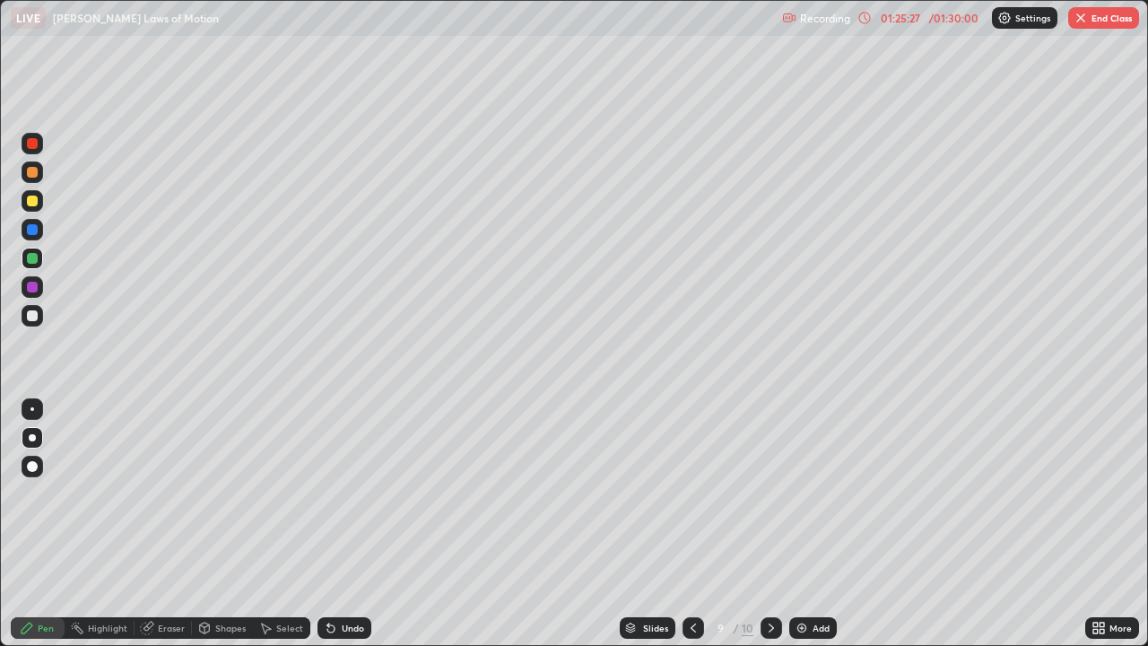
click at [1104, 18] on button "End Class" at bounding box center [1103, 18] width 71 height 22
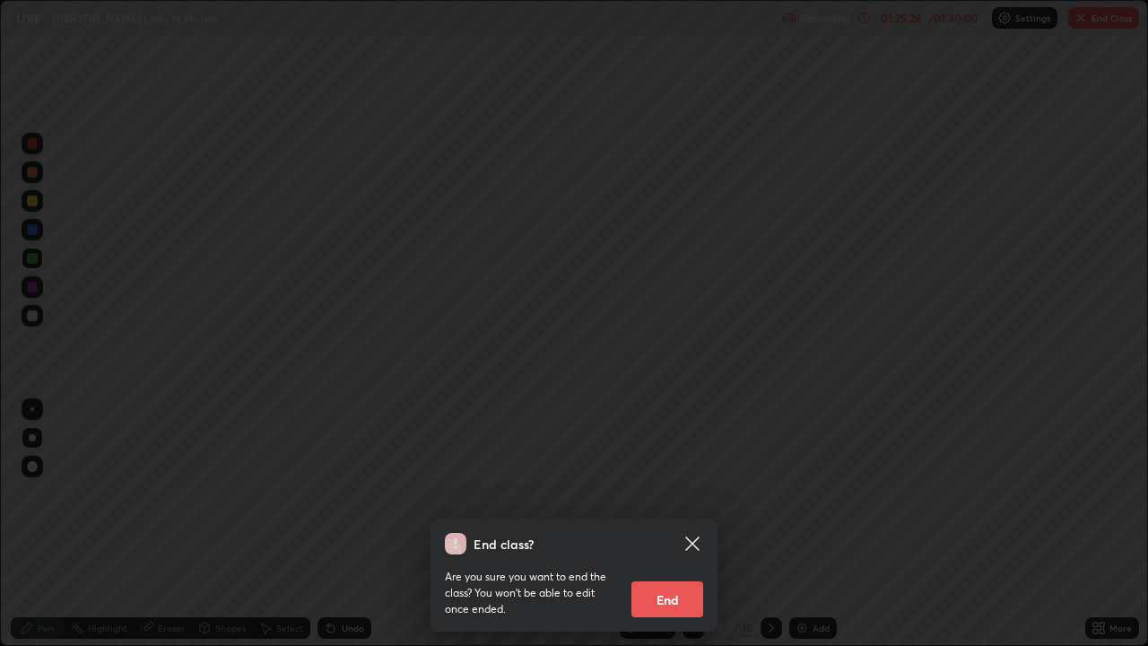
click at [676, 524] on button "End" at bounding box center [667, 599] width 72 height 36
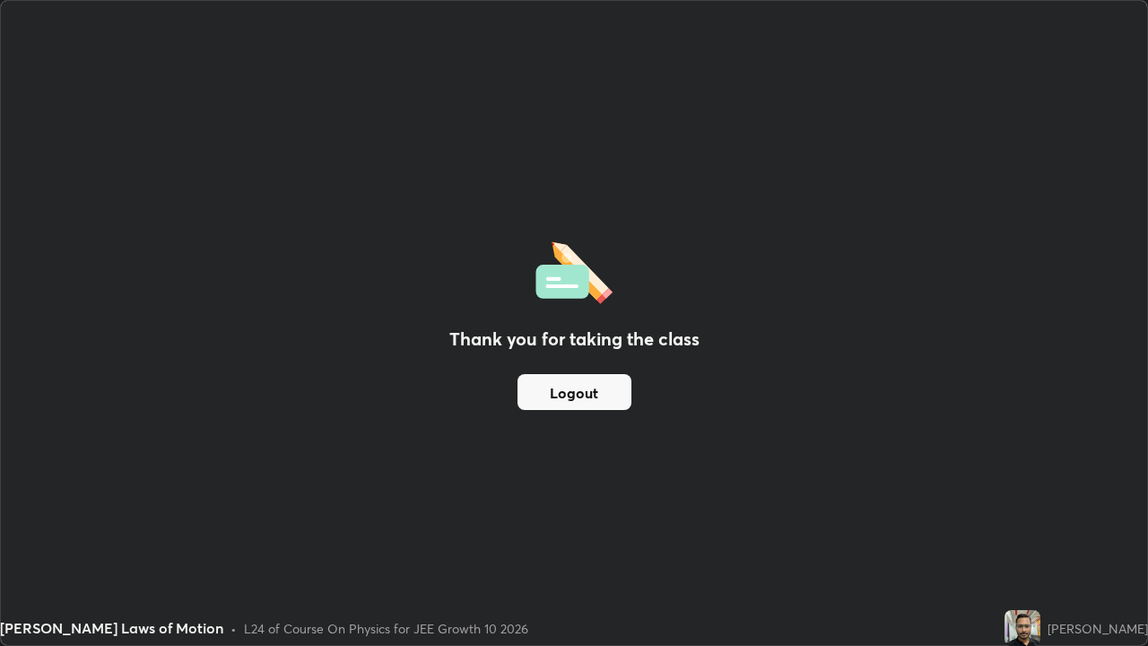
click at [595, 392] on button "Logout" at bounding box center [574, 392] width 114 height 36
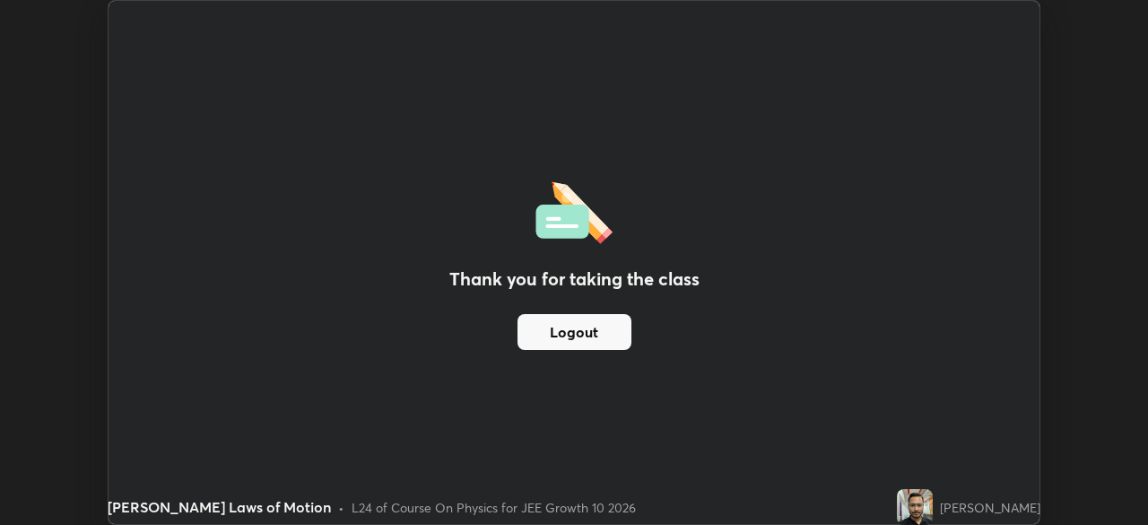
scroll to position [89137, 88514]
